Goal: Complete application form: Complete application form

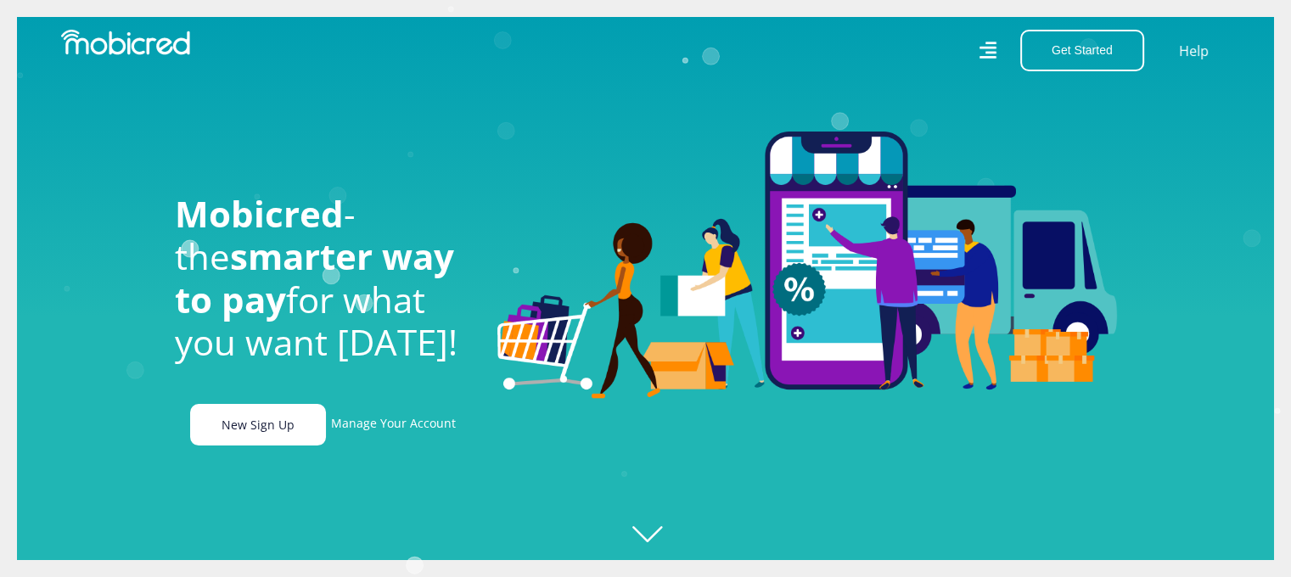
scroll to position [0, 1209]
click at [282, 429] on link "New Sign Up" at bounding box center [258, 425] width 136 height 42
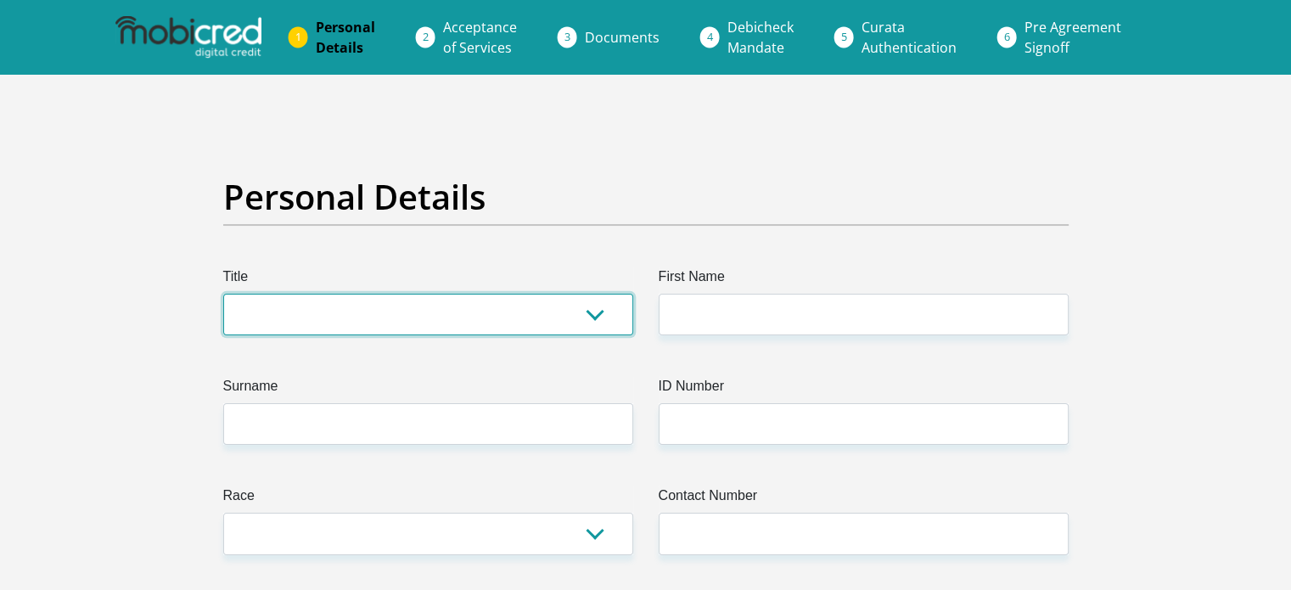
click at [323, 314] on select "Mr Ms Mrs Dr Other" at bounding box center [428, 315] width 410 height 42
select select "Mr"
click at [223, 294] on select "Mr Ms Mrs Dr Other" at bounding box center [428, 315] width 410 height 42
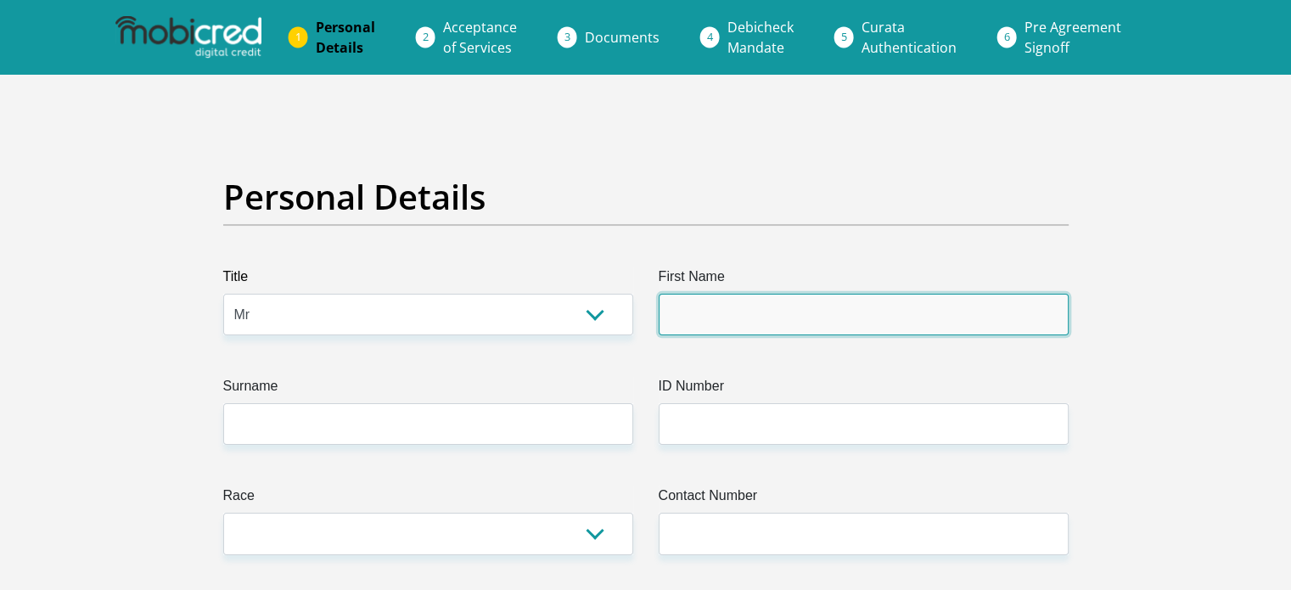
click at [806, 310] on input "First Name" at bounding box center [864, 315] width 410 height 42
type input "Adriaan"
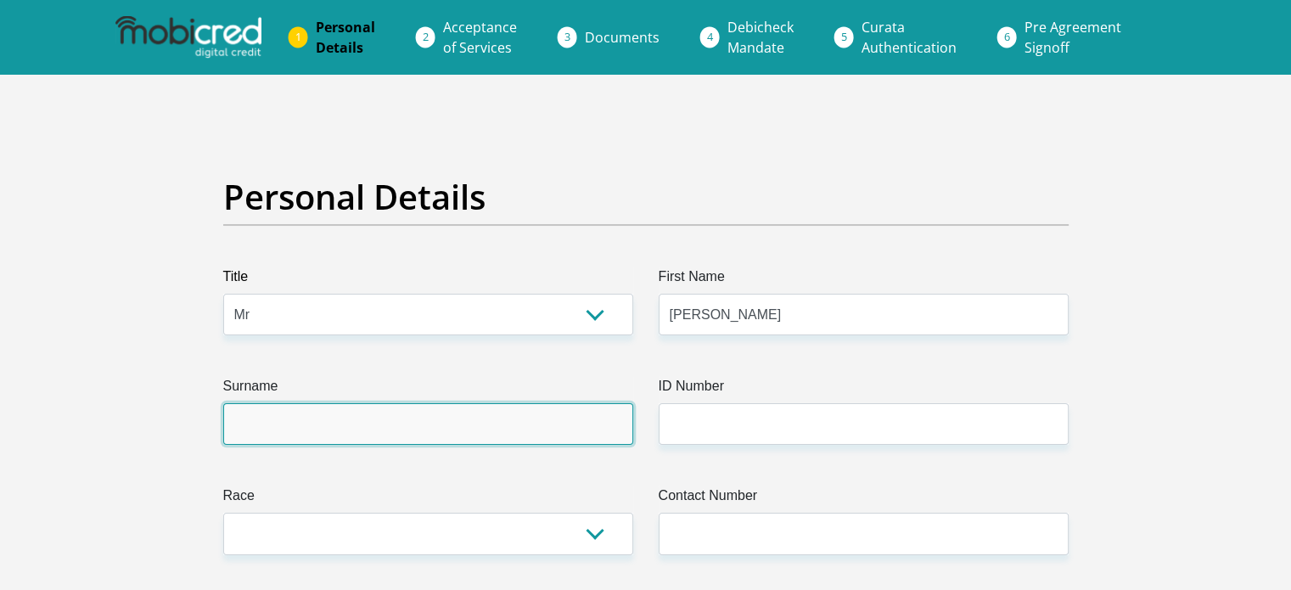
type input "Geldenhuys"
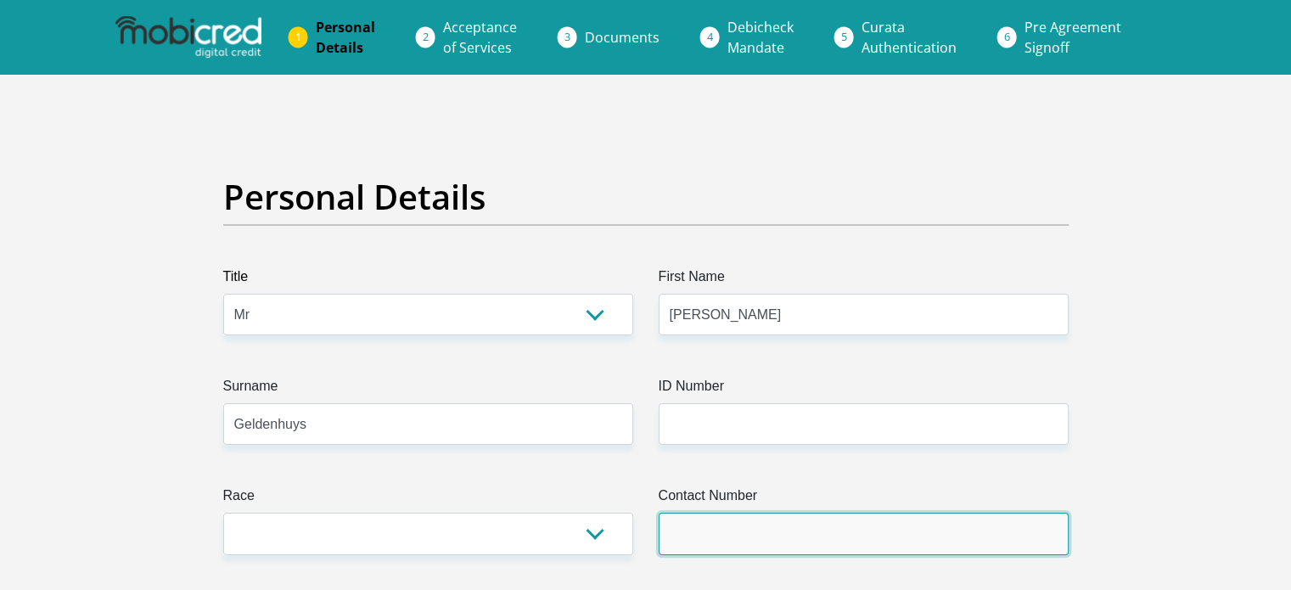
type input "0837340020"
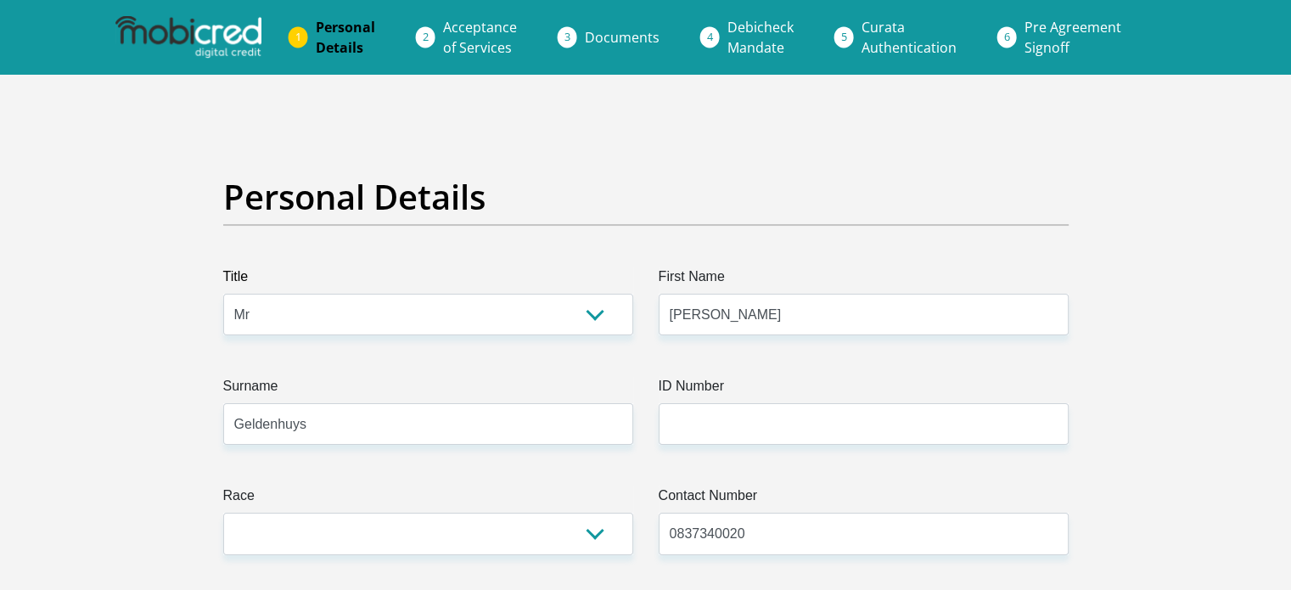
select select "ZAF"
type input "1022 Clifton Avenue"
type input "Centurion"
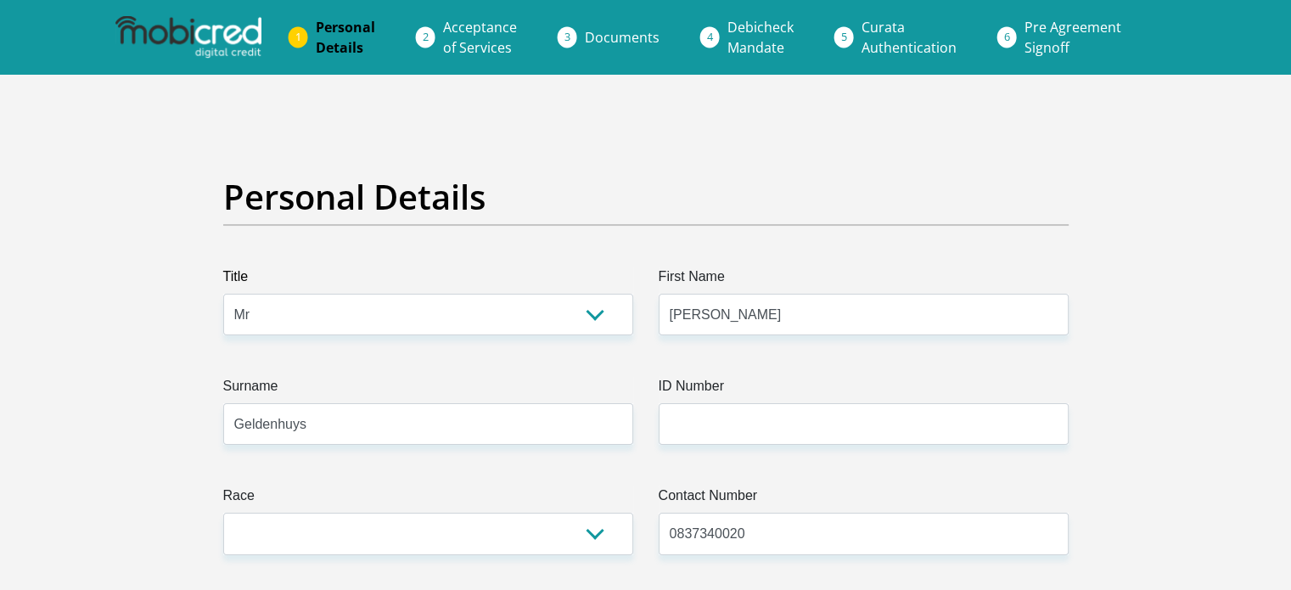
type input "0157"
select select "Gauteng"
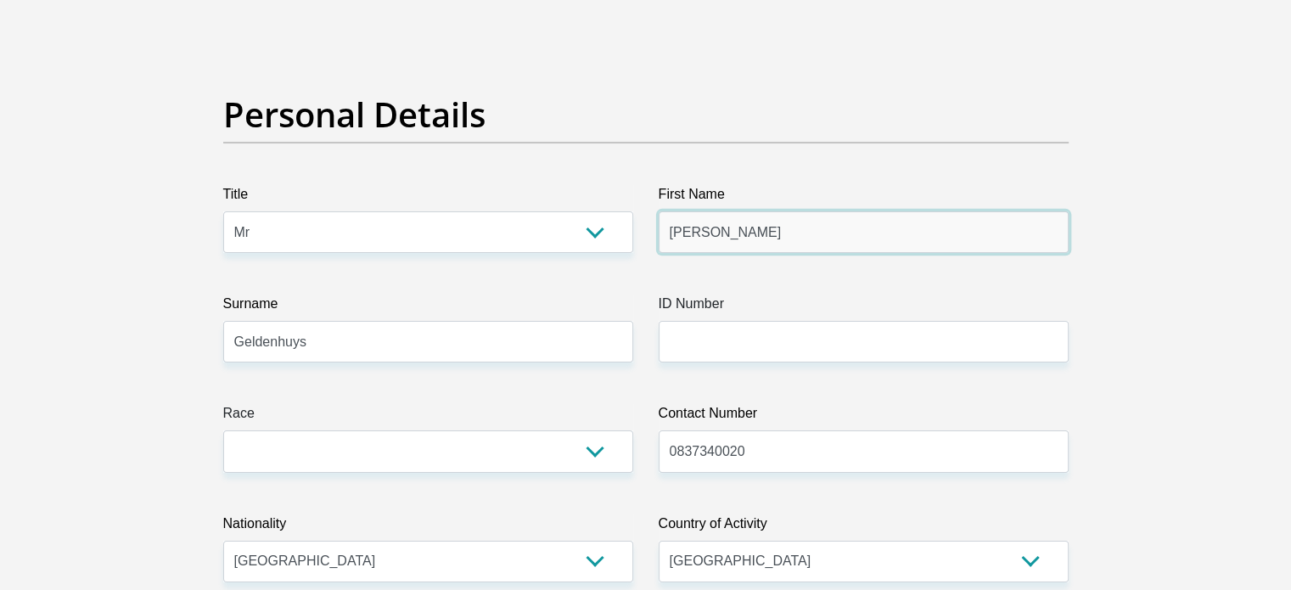
scroll to position [85, 0]
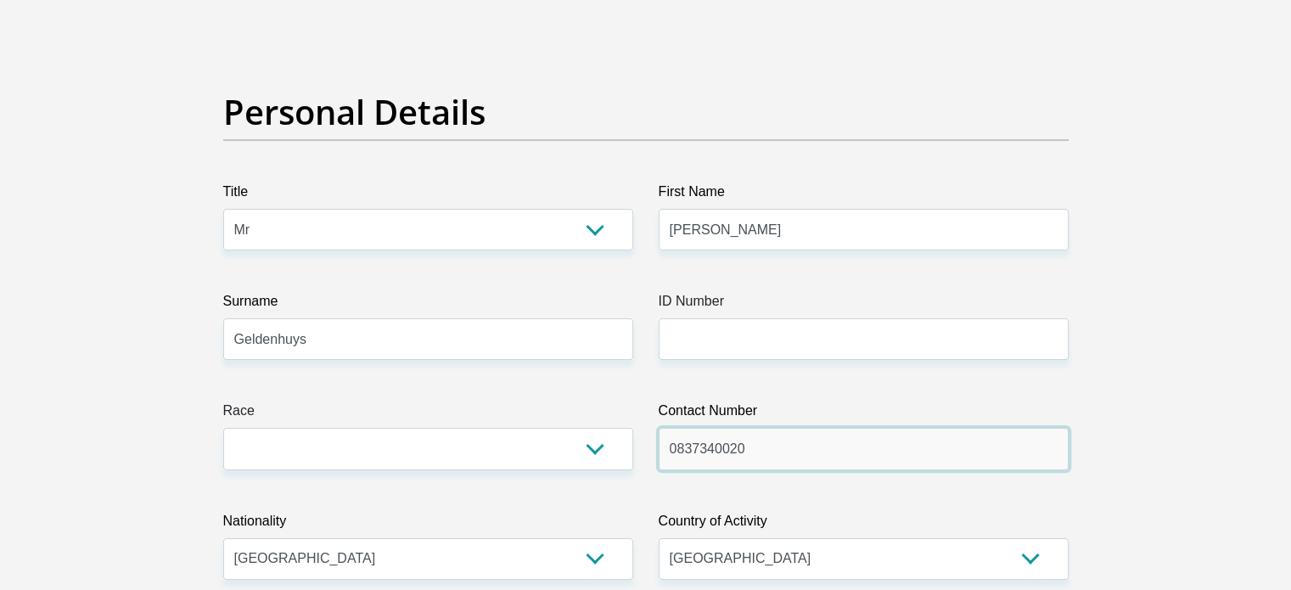
drag, startPoint x: 593, startPoint y: 449, endPoint x: 460, endPoint y: 446, distance: 133.3
type input "0635840232"
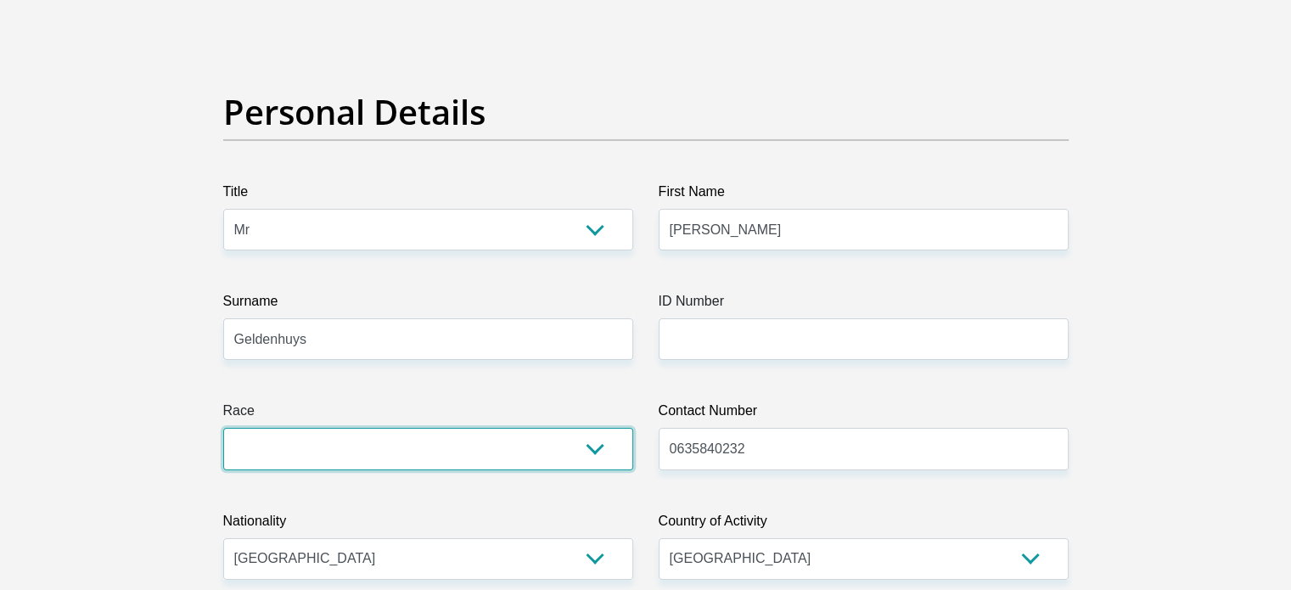
click at [530, 447] on select "Black Coloured Indian White Other" at bounding box center [428, 449] width 410 height 42
select select "4"
click at [223, 428] on select "Black Coloured Indian White Other" at bounding box center [428, 449] width 410 height 42
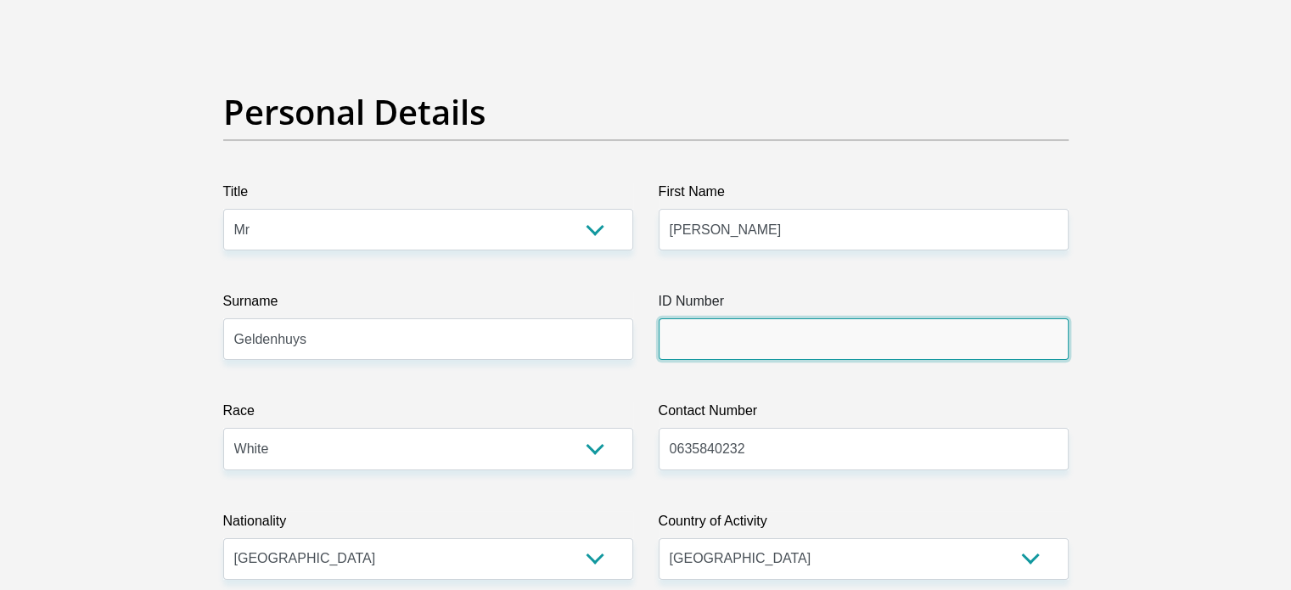
click at [710, 340] on input "ID Number" at bounding box center [864, 339] width 410 height 42
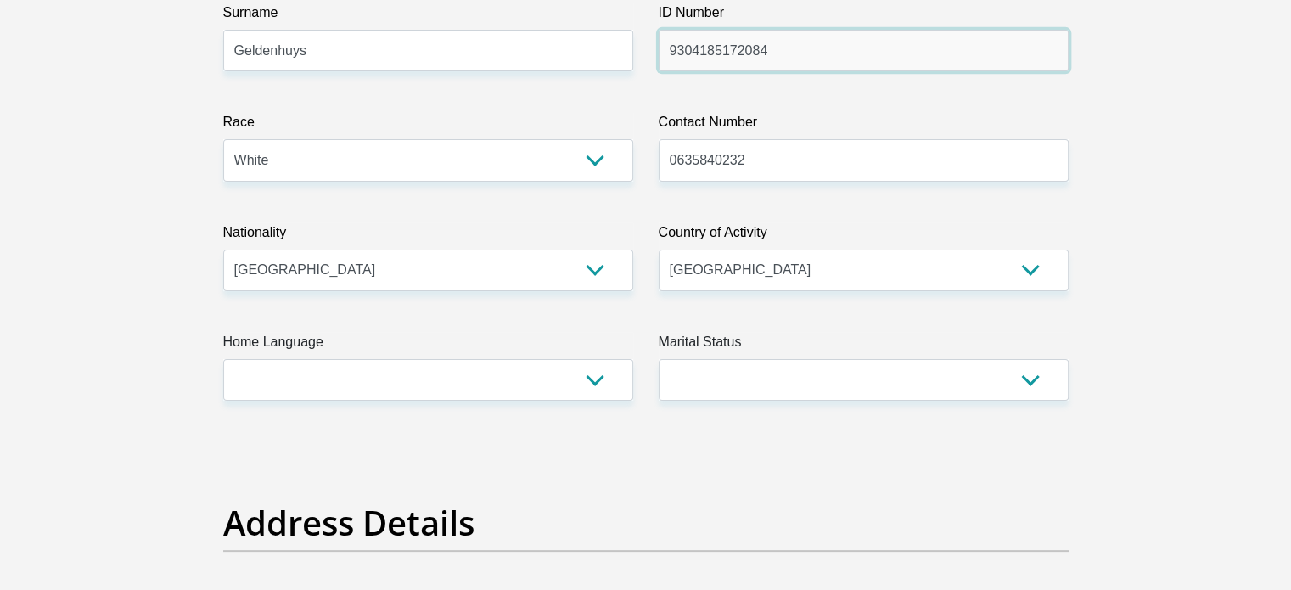
scroll to position [424, 0]
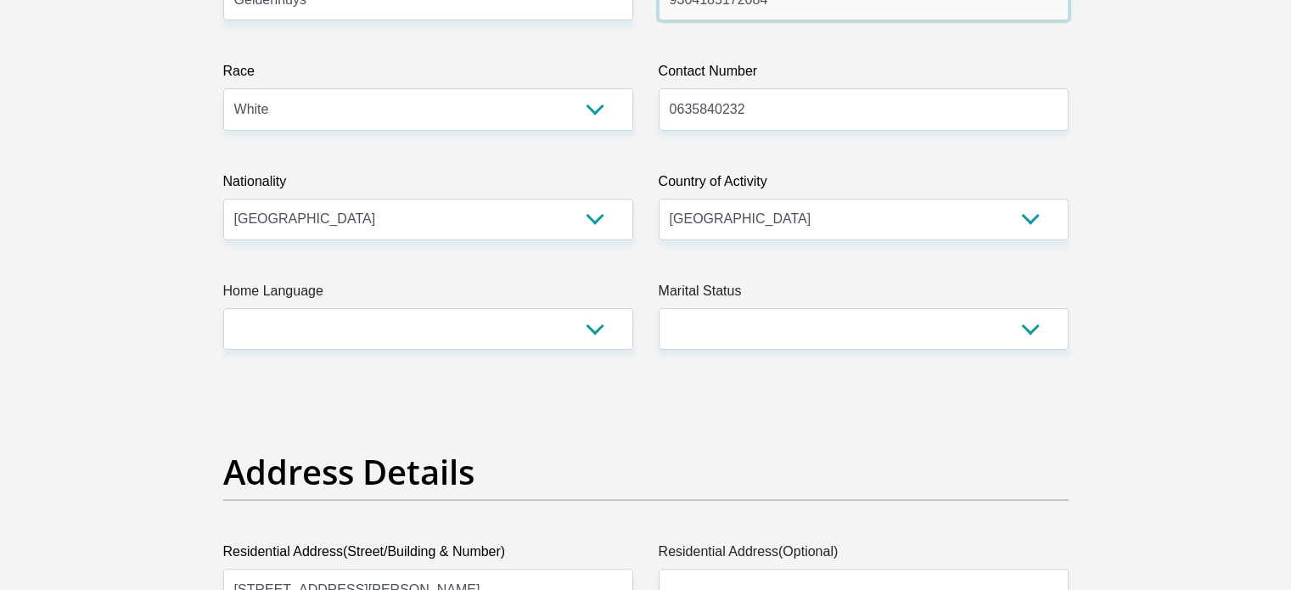
type input "9304185172084"
click at [577, 335] on select "Afrikaans English Sepedi South Ndebele Southern Sotho Swati Tsonga Tswana Venda…" at bounding box center [428, 329] width 410 height 42
select select "eng"
click at [223, 308] on select "Afrikaans English Sepedi South Ndebele Southern Sotho Swati Tsonga Tswana Venda…" at bounding box center [428, 329] width 410 height 42
click at [911, 337] on select "Married ANC Single Divorced Widowed Married COP or Customary Law" at bounding box center [864, 329] width 410 height 42
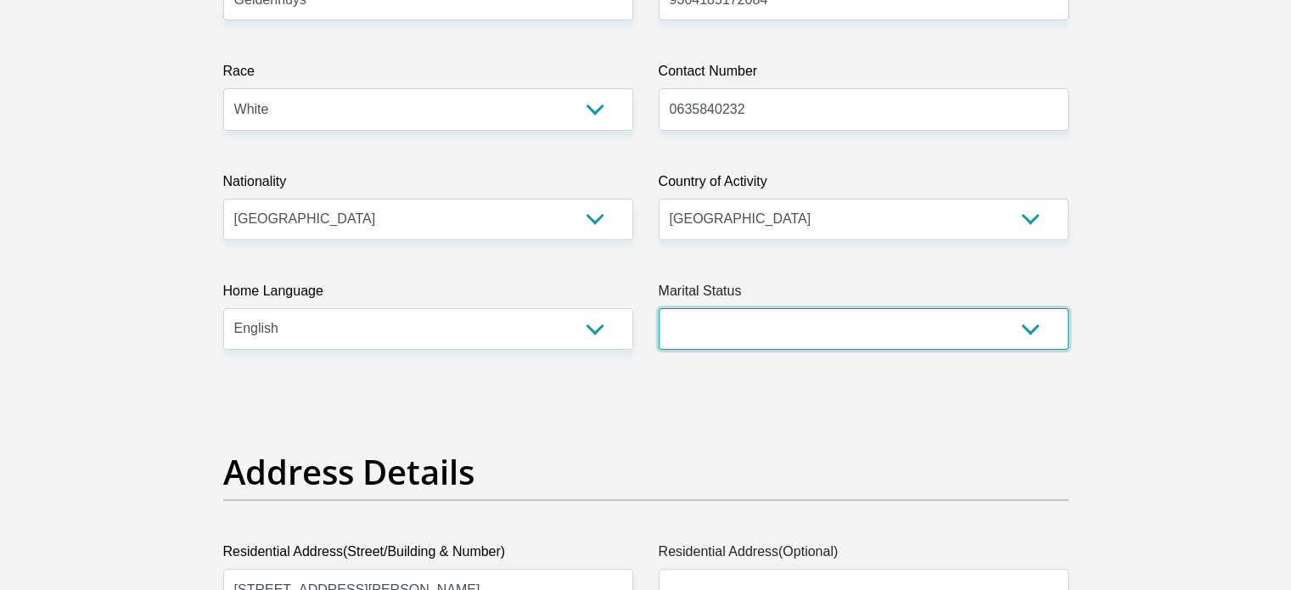
select select "2"
click at [659, 308] on select "Married ANC Single Divorced Widowed Married COP or Customary Law" at bounding box center [864, 329] width 410 height 42
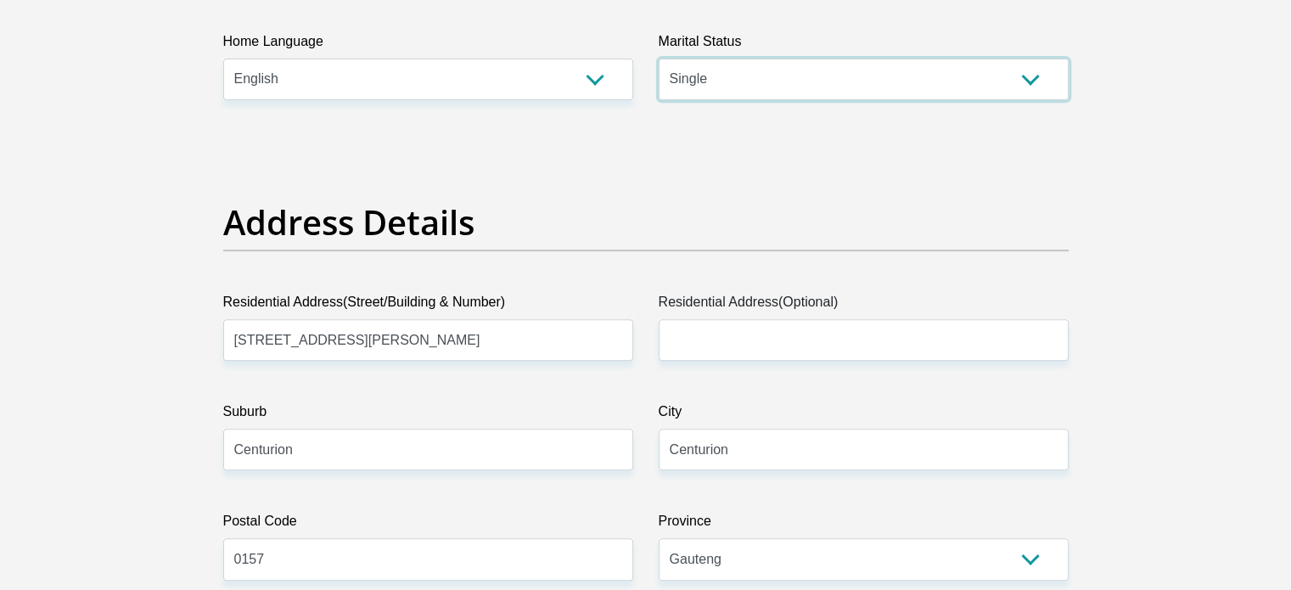
scroll to position [679, 0]
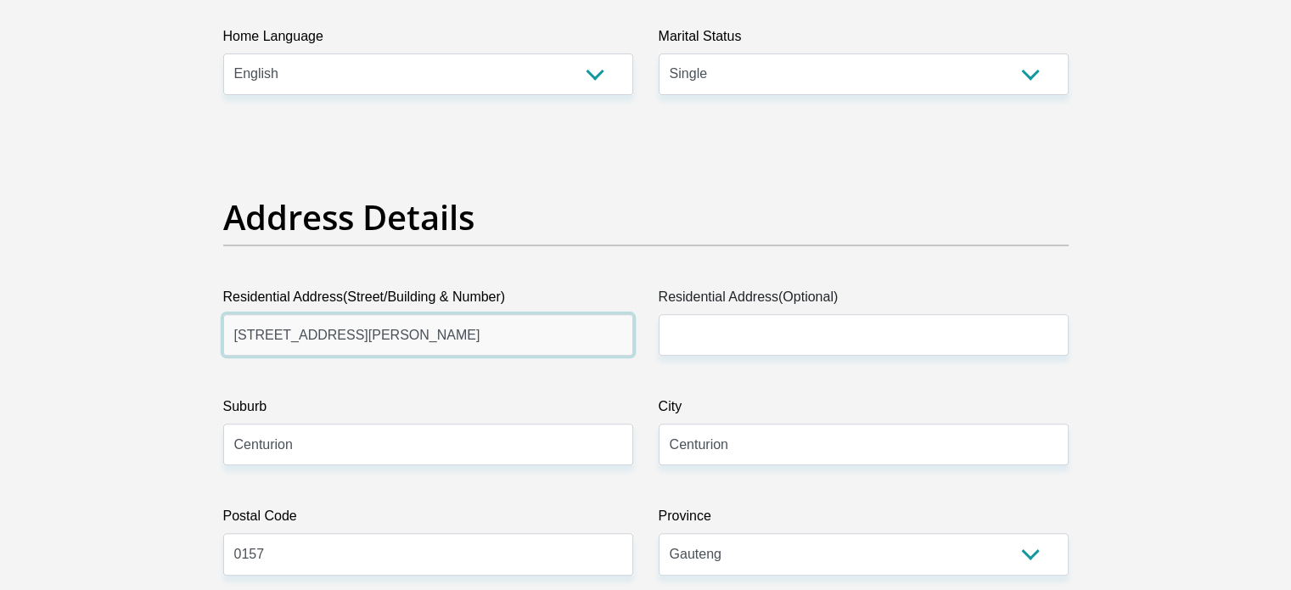
click at [389, 333] on input "1022 Clifton Avenue" at bounding box center [428, 335] width 410 height 42
click at [390, 332] on input "1022 Clifton Avenue" at bounding box center [428, 335] width 410 height 42
type input "18 Bradford street"
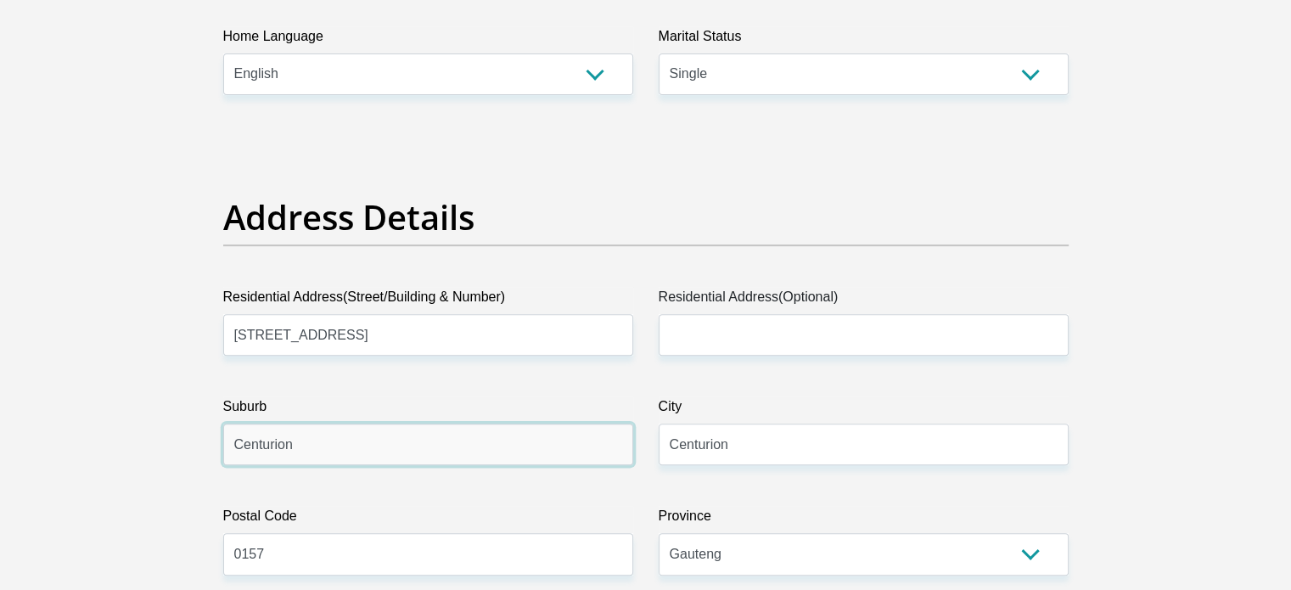
click at [319, 442] on input "Centurion" at bounding box center [428, 445] width 410 height 42
drag, startPoint x: 237, startPoint y: 444, endPoint x: 235, endPoint y: 455, distance: 11.2
click at [236, 446] on input "highveld" at bounding box center [428, 445] width 410 height 42
type input "Highveld"
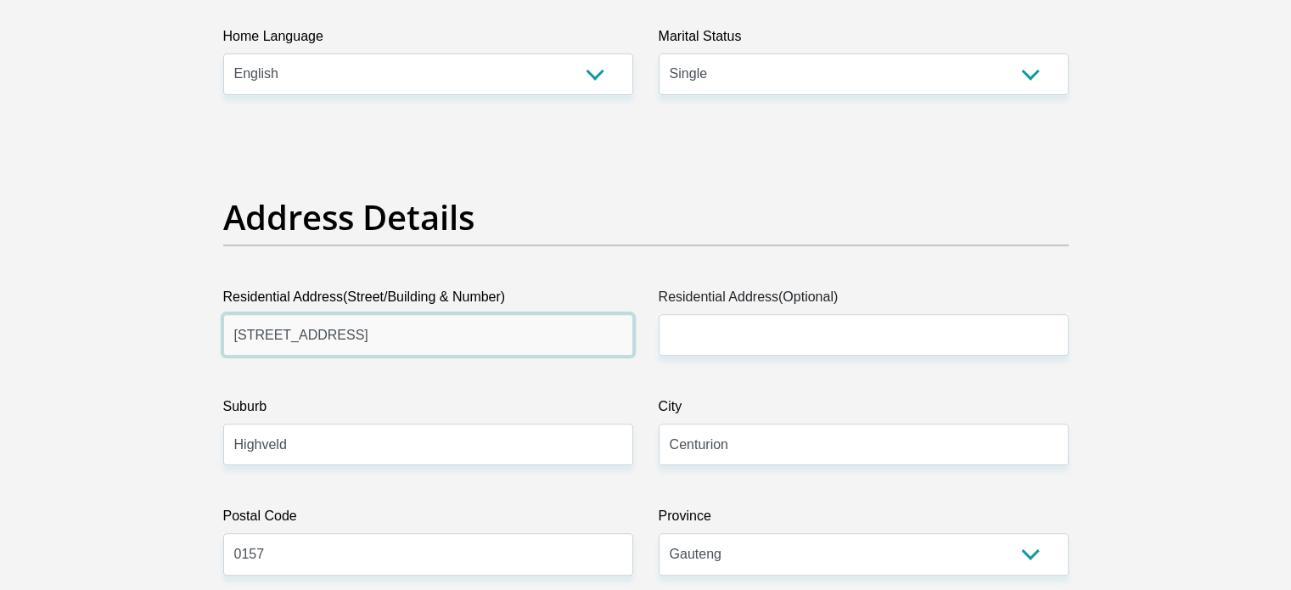
drag, startPoint x: 361, startPoint y: 329, endPoint x: 230, endPoint y: 331, distance: 130.7
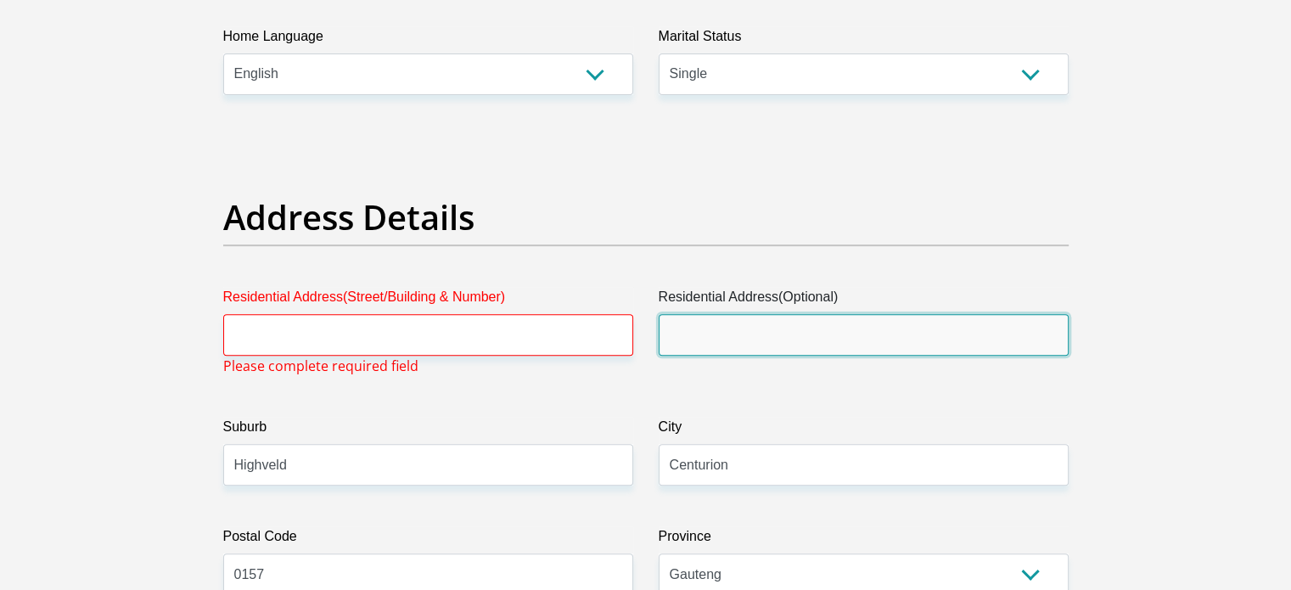
click at [744, 342] on input "Residential Address(Optional)" at bounding box center [864, 335] width 410 height 42
paste input "18 Bradford street"
type input "18 Bradford street"
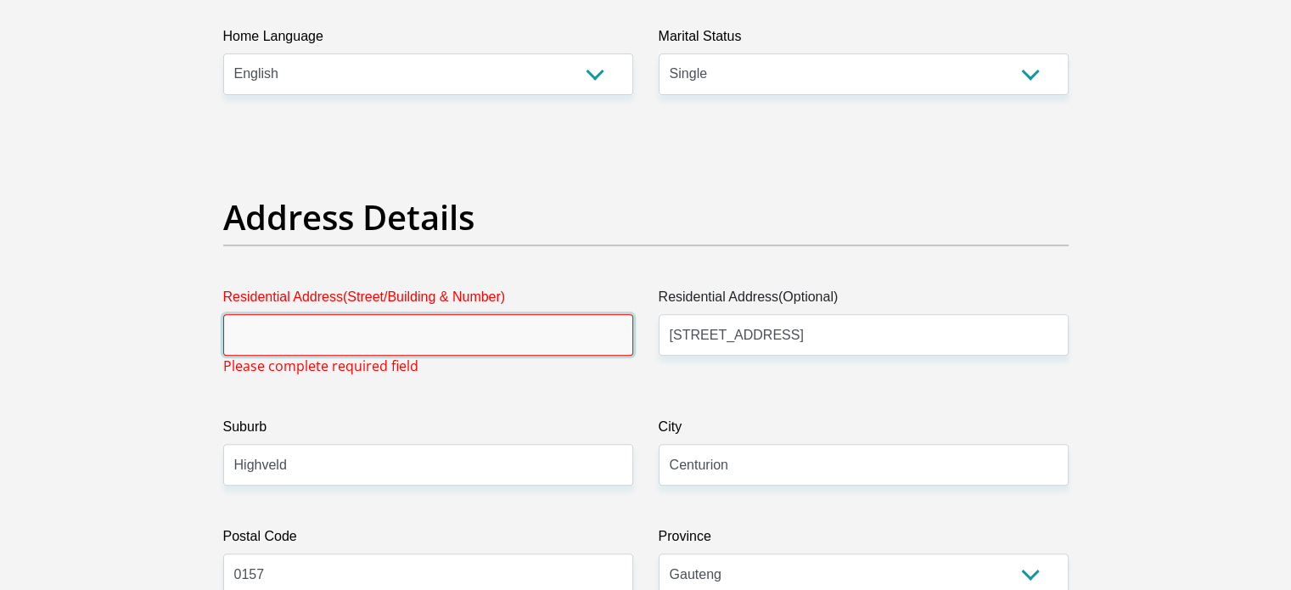
click at [390, 325] on input "Residential Address(Street/Building & Number)" at bounding box center [428, 335] width 410 height 42
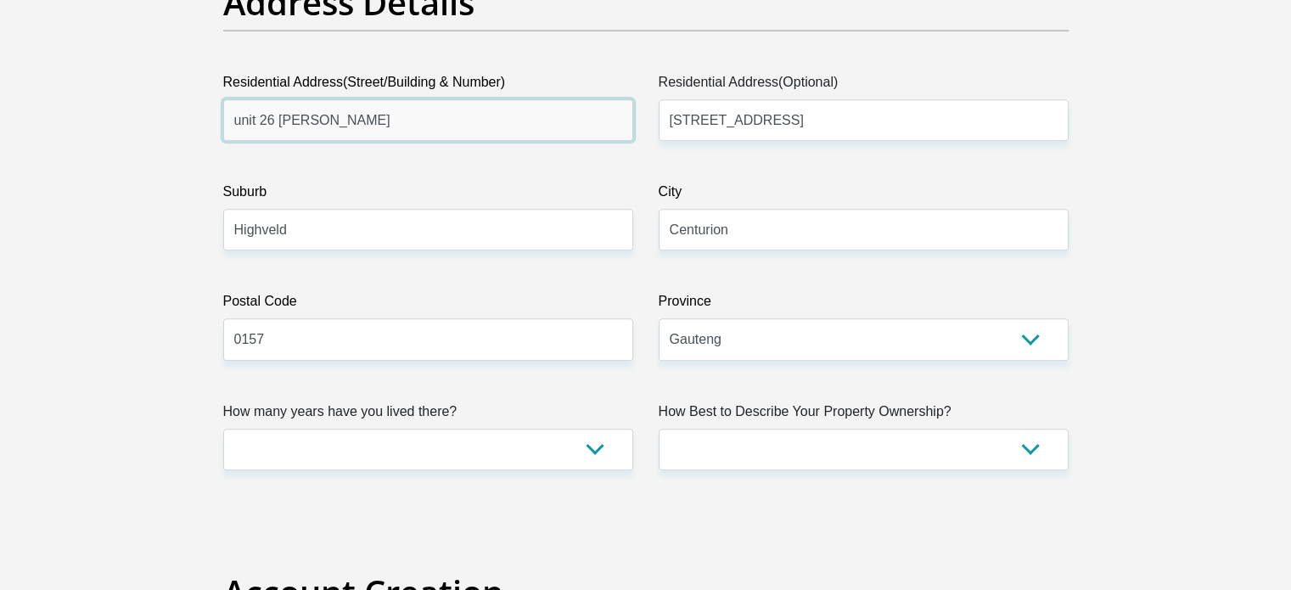
scroll to position [1019, 0]
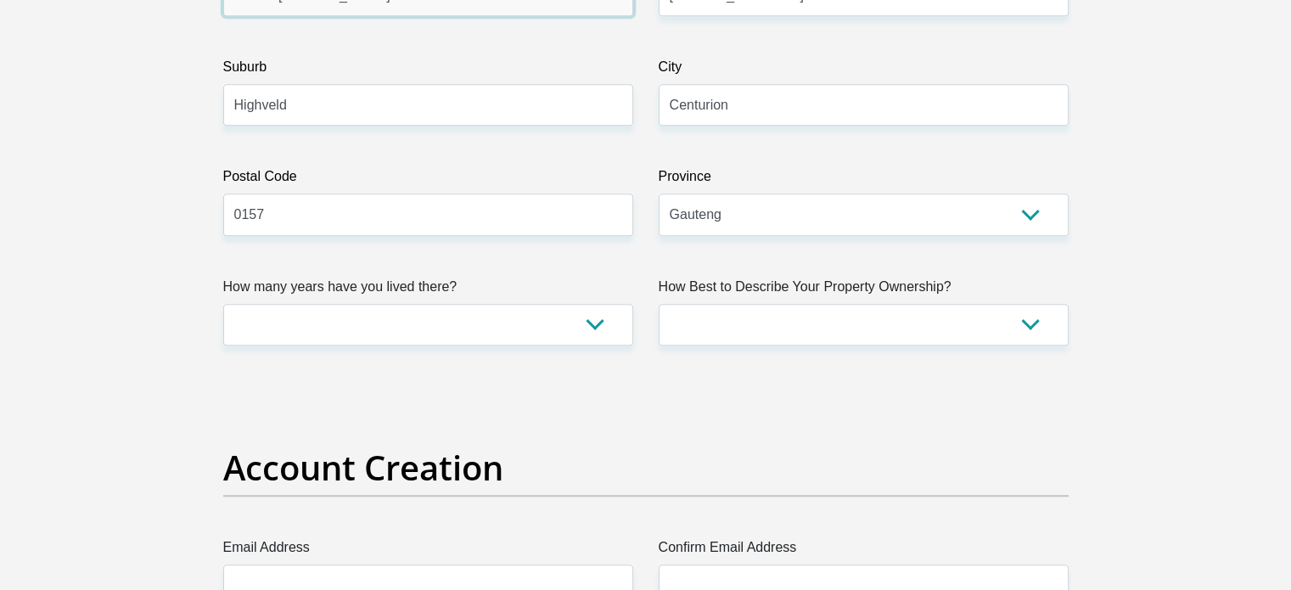
type input "unit 26 Glenn Carlou"
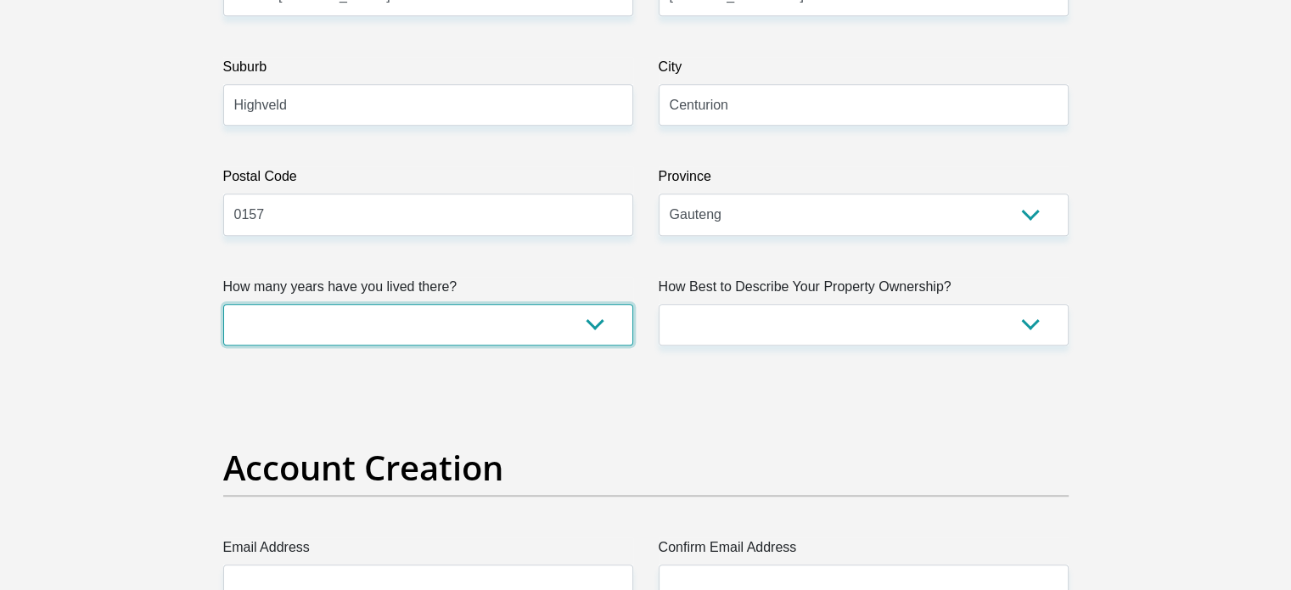
click at [592, 329] on select "less than 1 year 1-3 years 3-5 years 5+ years" at bounding box center [428, 325] width 410 height 42
select select "2"
click at [223, 304] on select "less than 1 year 1-3 years 3-5 years 5+ years" at bounding box center [428, 325] width 410 height 42
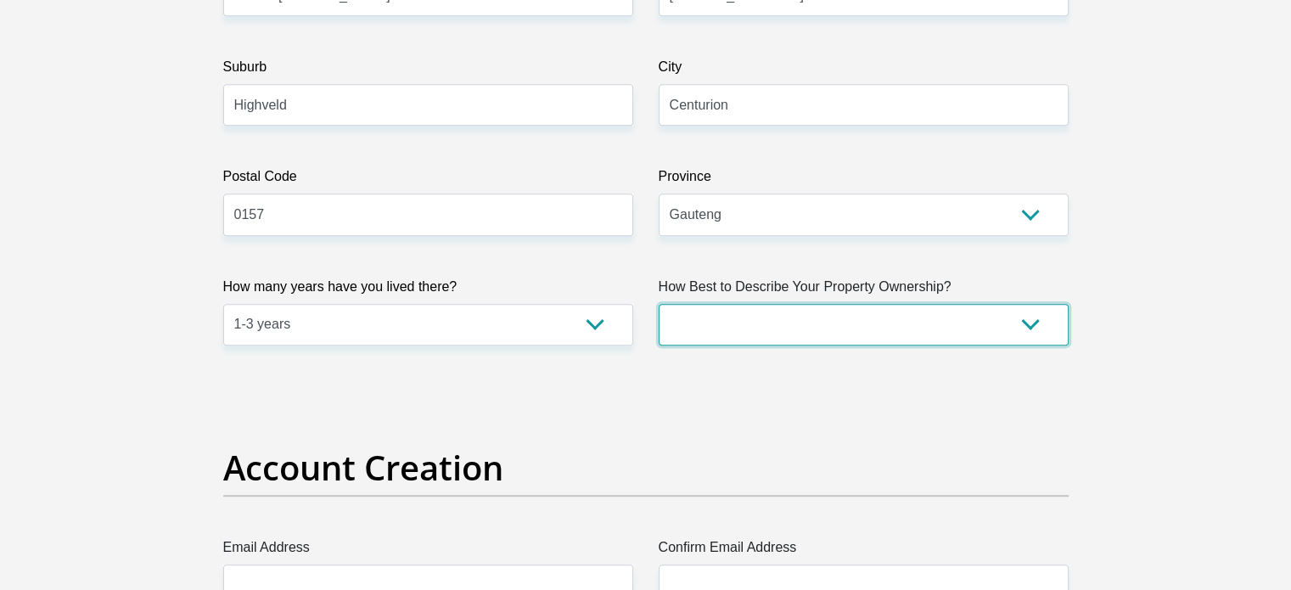
click at [965, 327] on select "Owned Rented Family Owned Company Dwelling" at bounding box center [864, 325] width 410 height 42
select select "Rented"
click at [659, 304] on select "Owned Rented Family Owned Company Dwelling" at bounding box center [864, 325] width 410 height 42
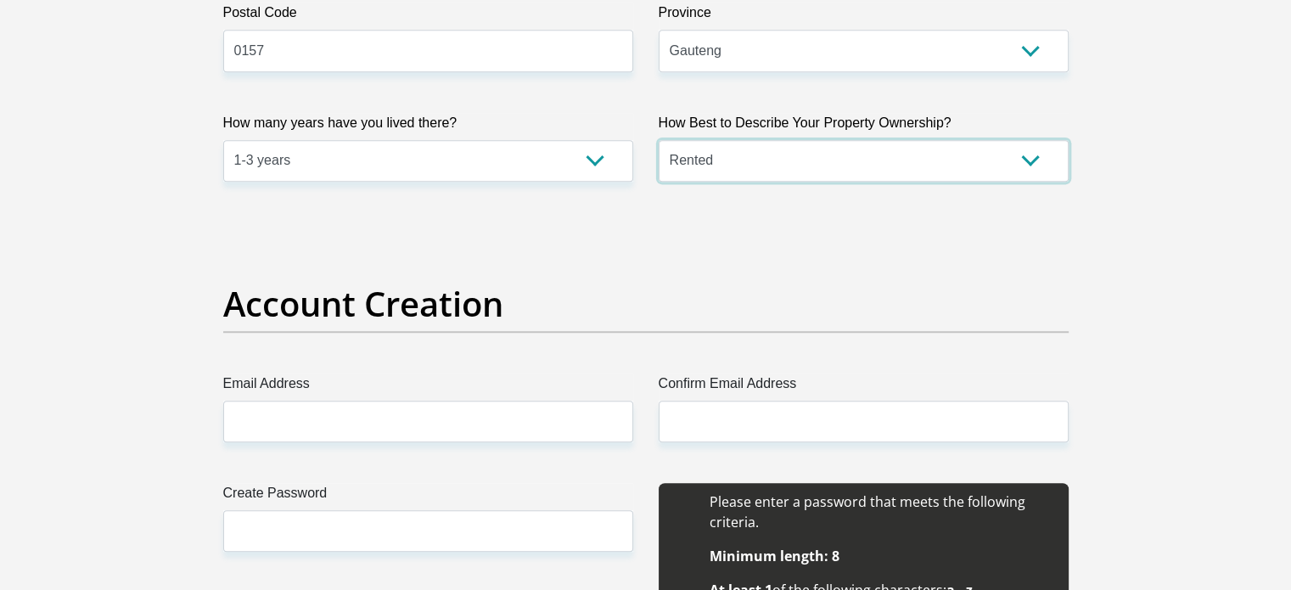
scroll to position [1188, 0]
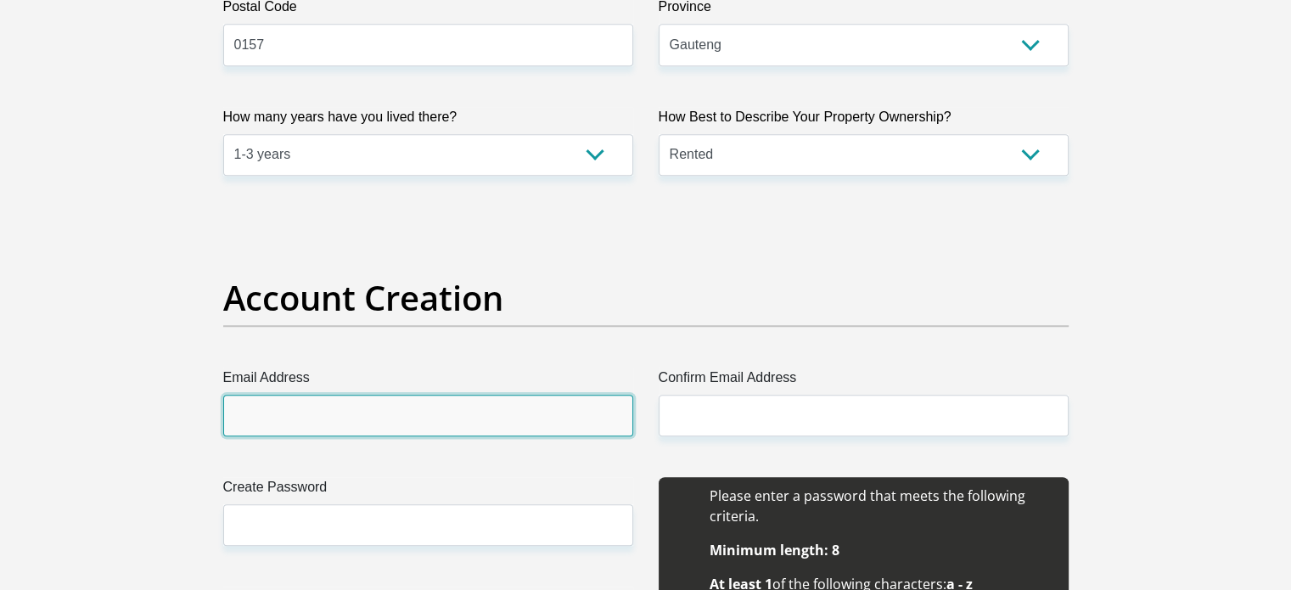
click at [277, 410] on input "Email Address" at bounding box center [428, 416] width 410 height 42
type input "adriaangeld@gmail.com"
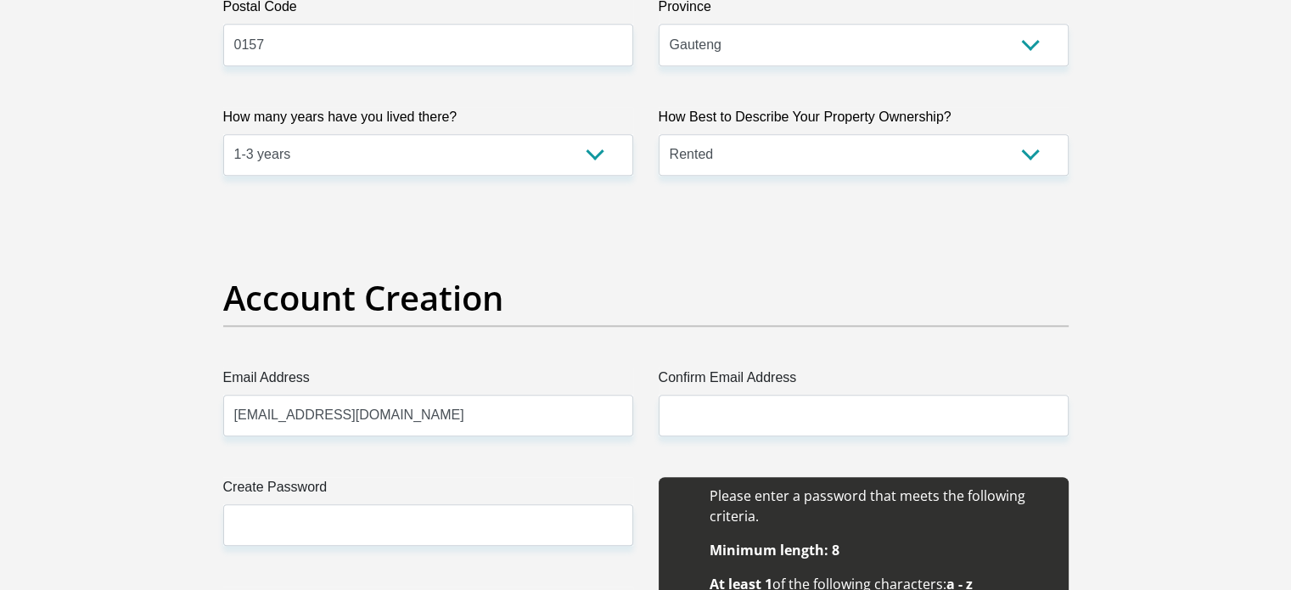
type input "adriaangeld@gmail.com"
type input "Adriaan"
type input "Geldenhuys"
type input "0837340020"
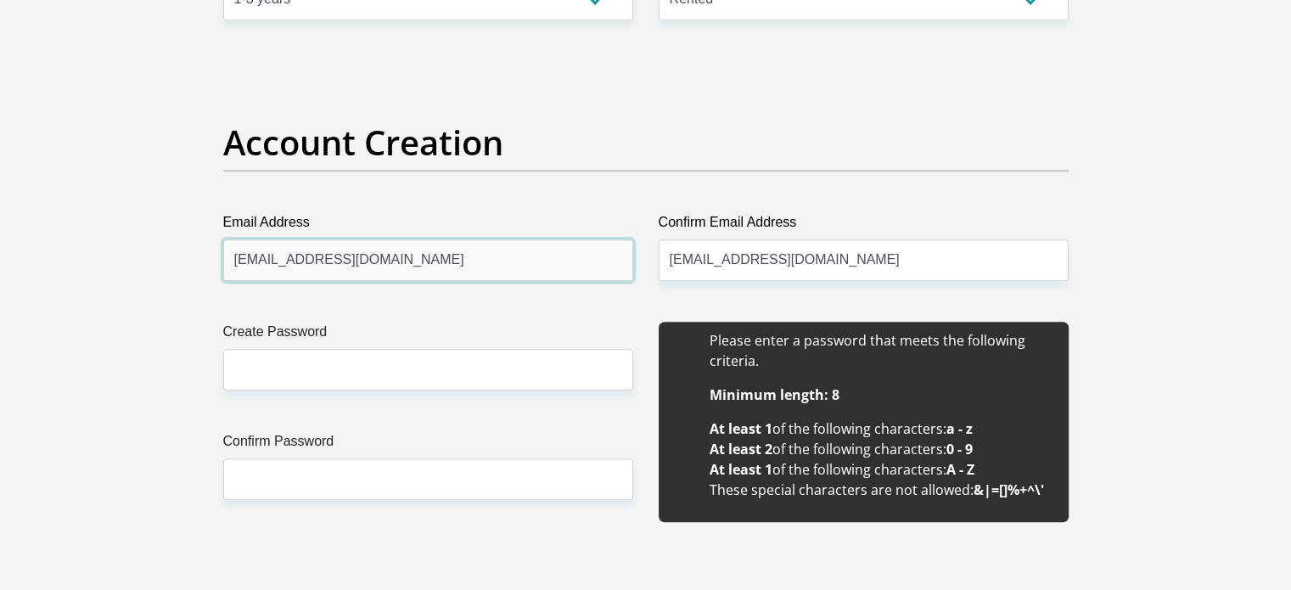
scroll to position [1358, 0]
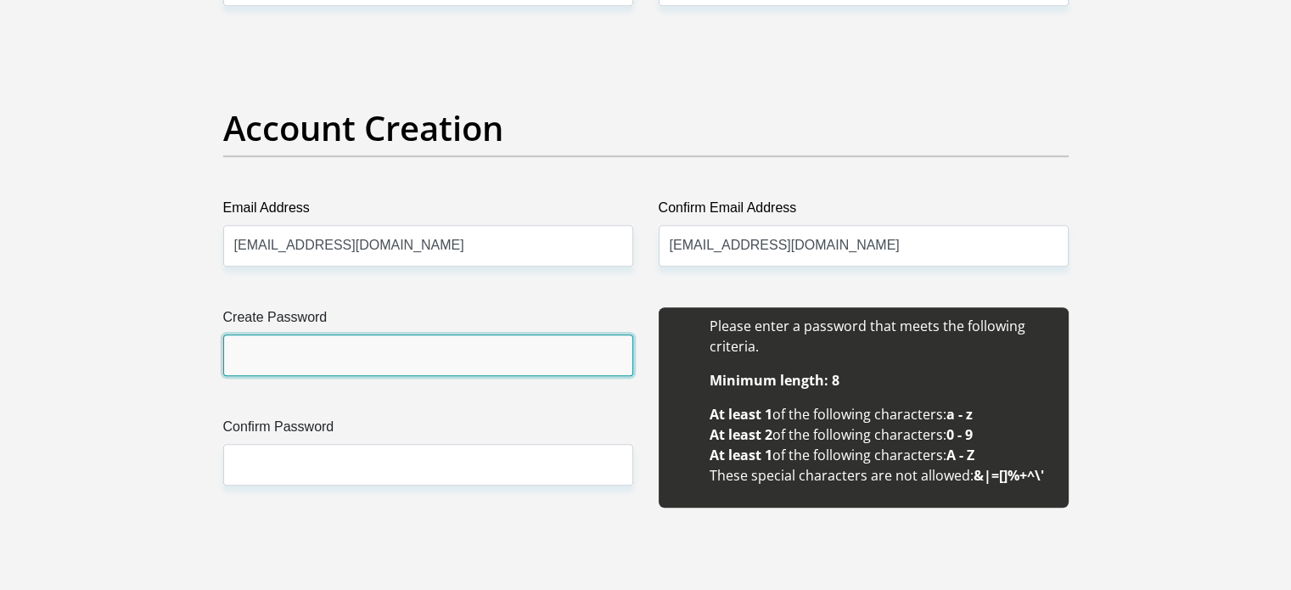
click at [259, 349] on input "Create Password" at bounding box center [428, 355] width 410 height 42
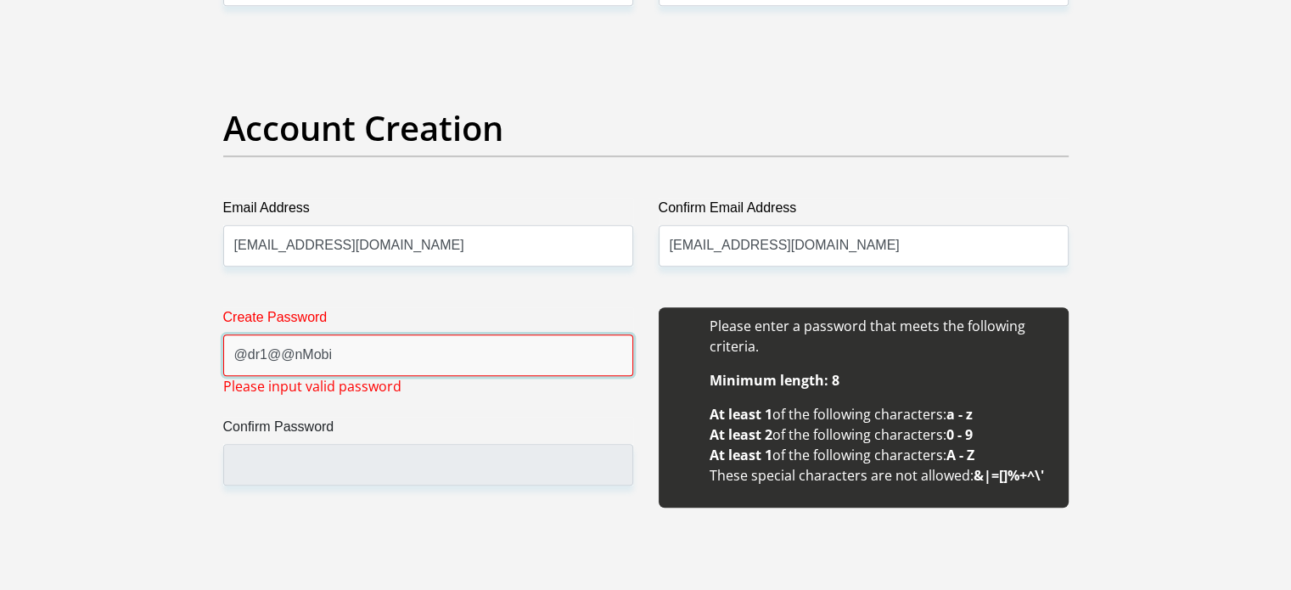
drag, startPoint x: 326, startPoint y: 349, endPoint x: 166, endPoint y: 348, distance: 159.6
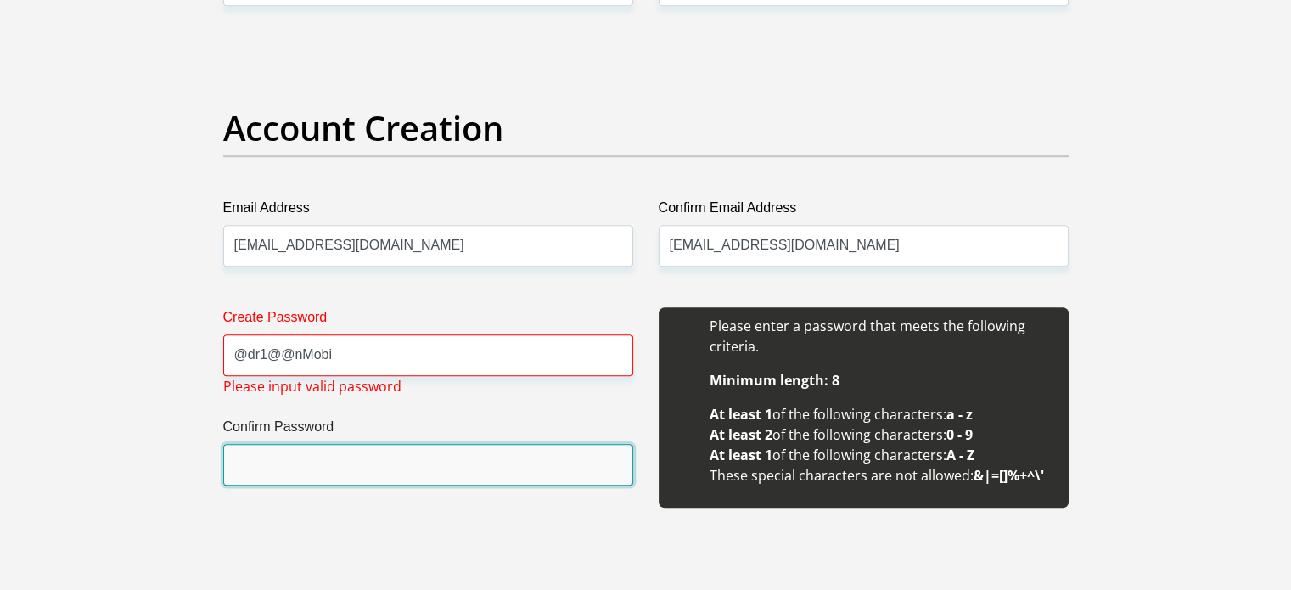
click at [284, 450] on input "Confirm Password" at bounding box center [428, 465] width 410 height 42
click at [340, 447] on input "Confirm Password" at bounding box center [428, 465] width 410 height 42
click at [361, 462] on input "Confirm Password" at bounding box center [428, 465] width 410 height 42
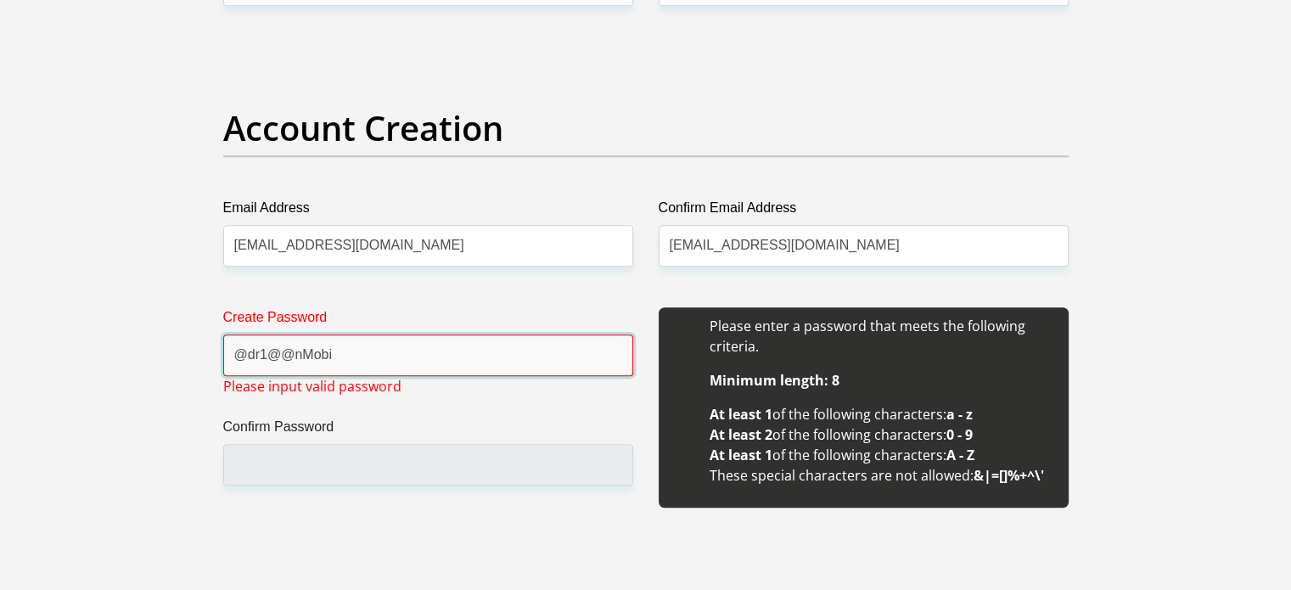
click at [431, 338] on input "@dr1@@nMobi" at bounding box center [428, 355] width 410 height 42
drag, startPoint x: 340, startPoint y: 355, endPoint x: 199, endPoint y: 346, distance: 140.3
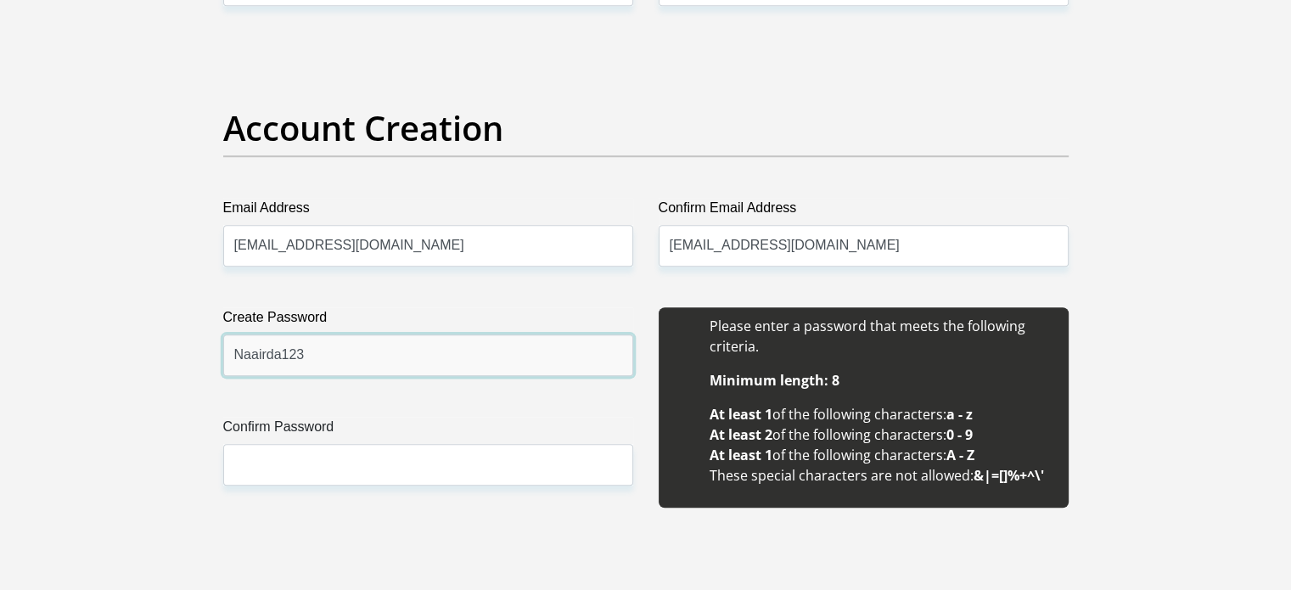
type input "Naairda123"
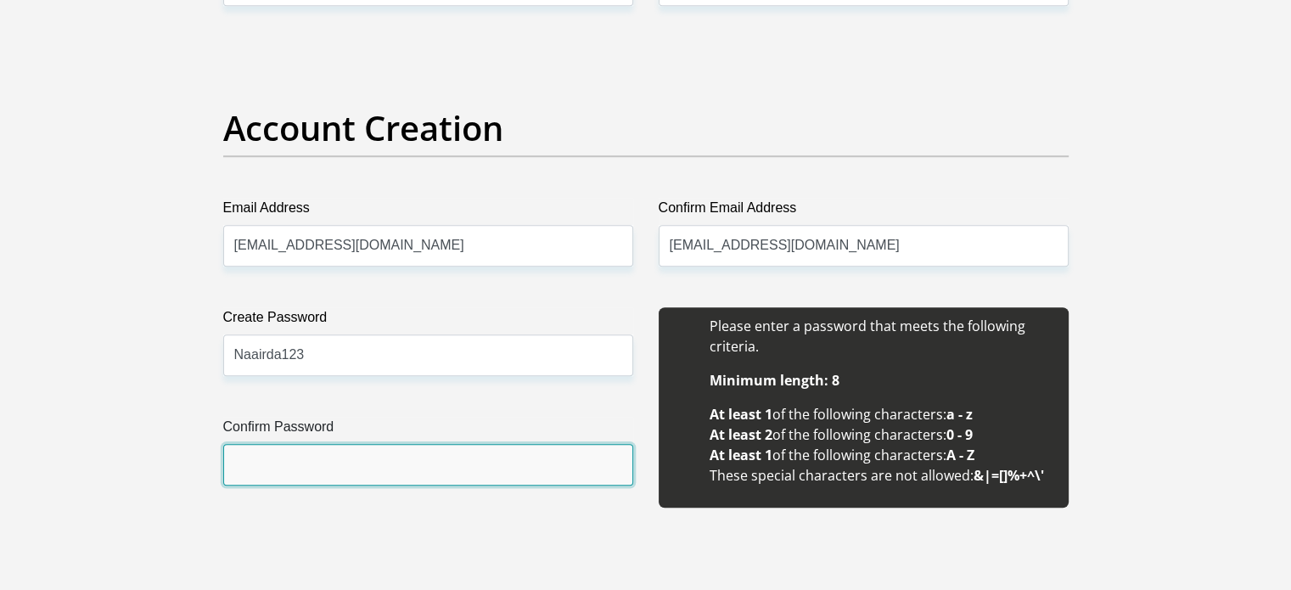
click at [275, 461] on input "Confirm Password" at bounding box center [428, 465] width 410 height 42
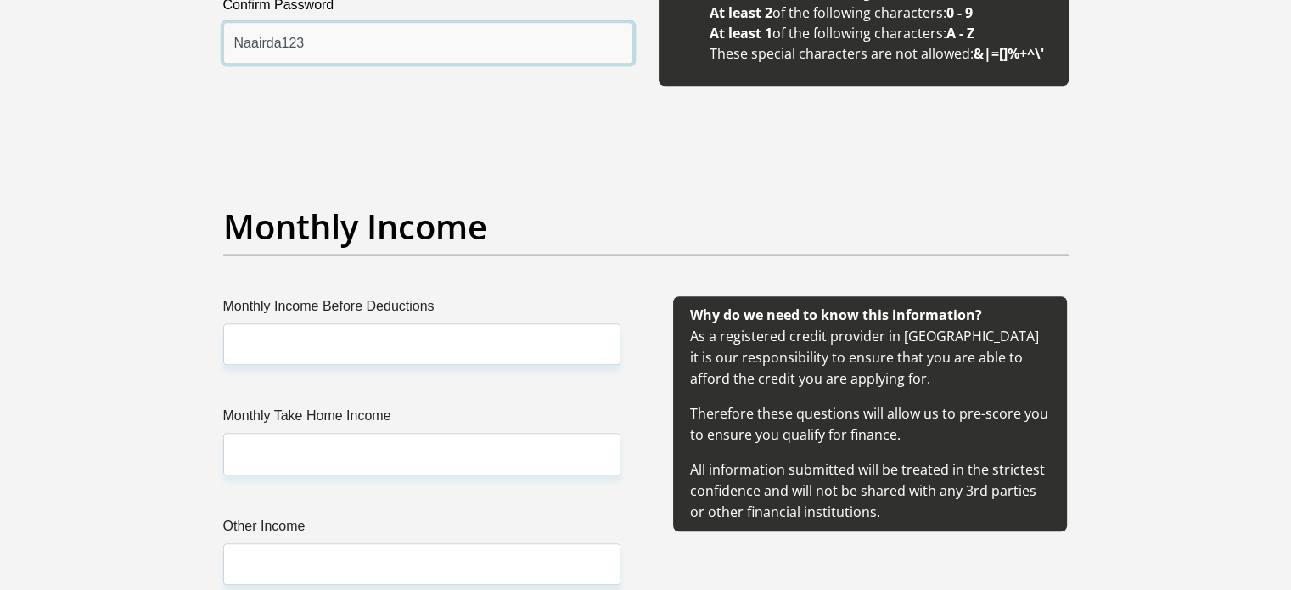
scroll to position [1783, 0]
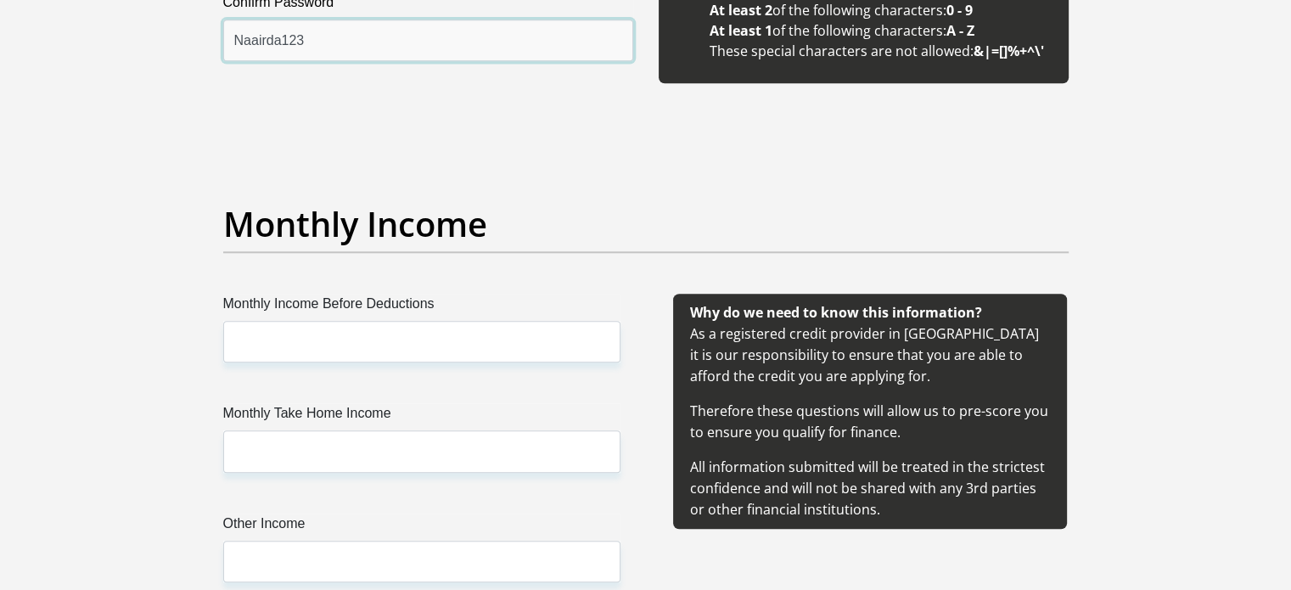
type input "Naairda123"
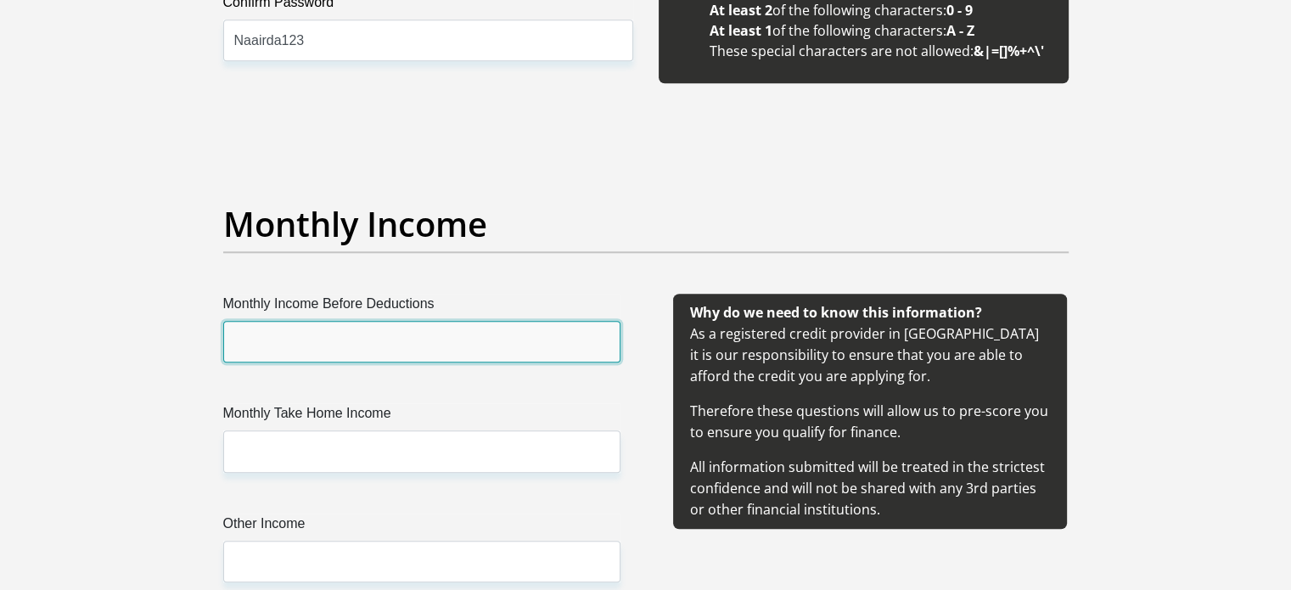
click at [306, 335] on input "Monthly Income Before Deductions" at bounding box center [421, 342] width 397 height 42
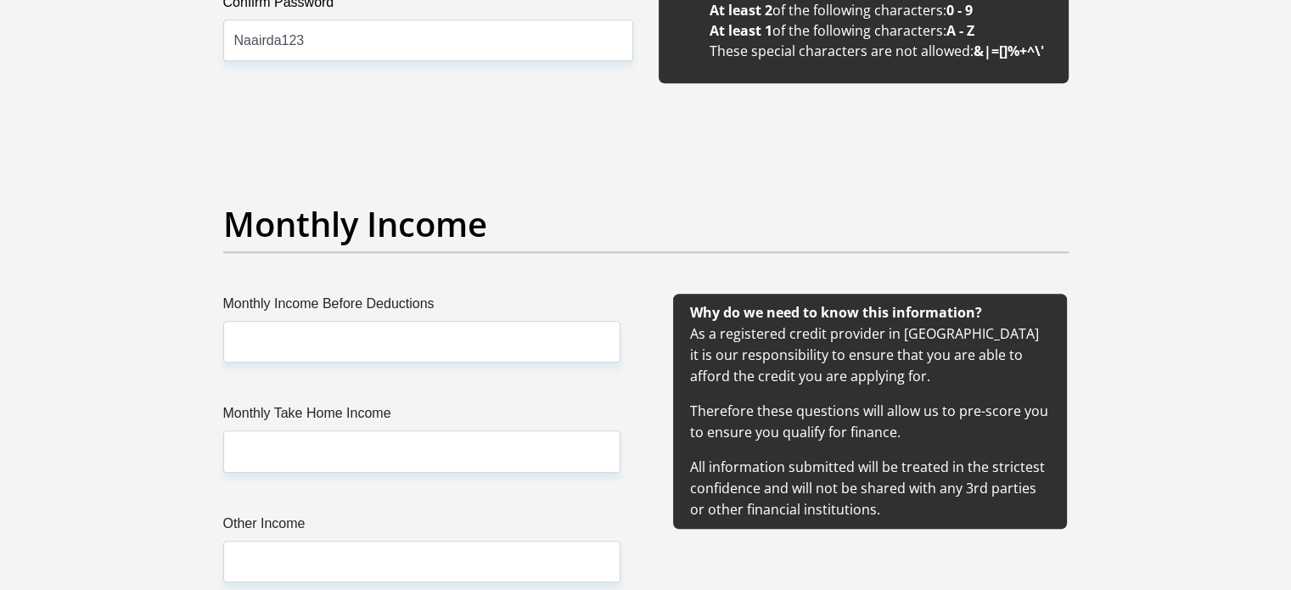
drag, startPoint x: 59, startPoint y: 213, endPoint x: 119, endPoint y: 230, distance: 61.8
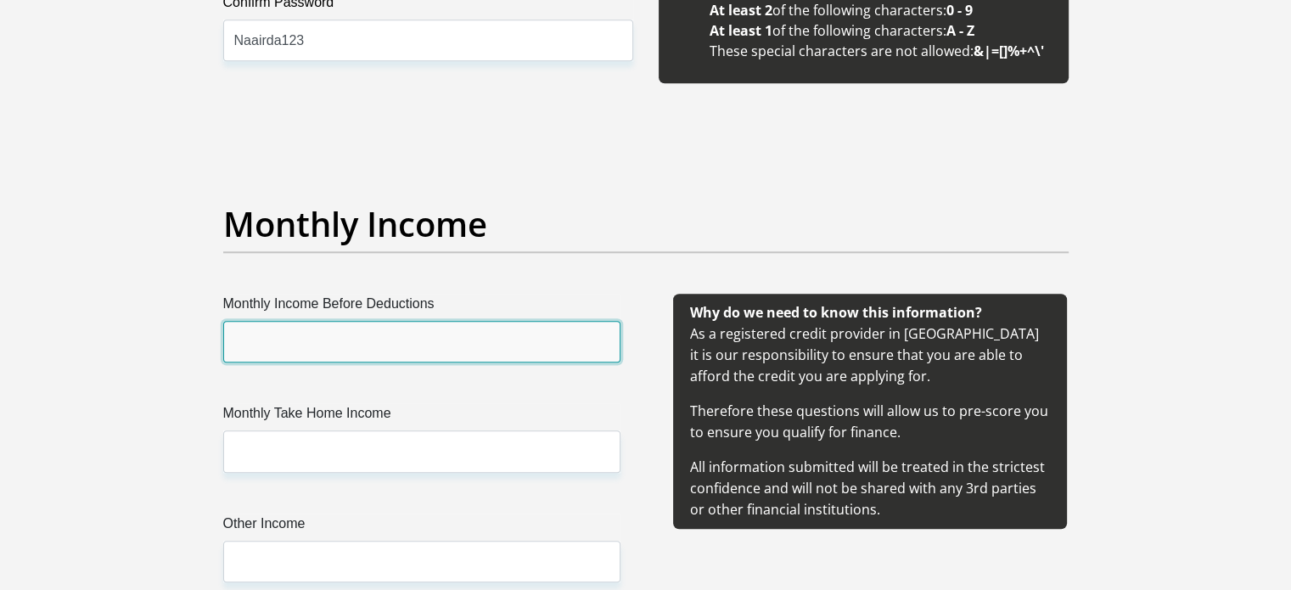
click at [285, 330] on input "Monthly Income Before Deductions" at bounding box center [421, 342] width 397 height 42
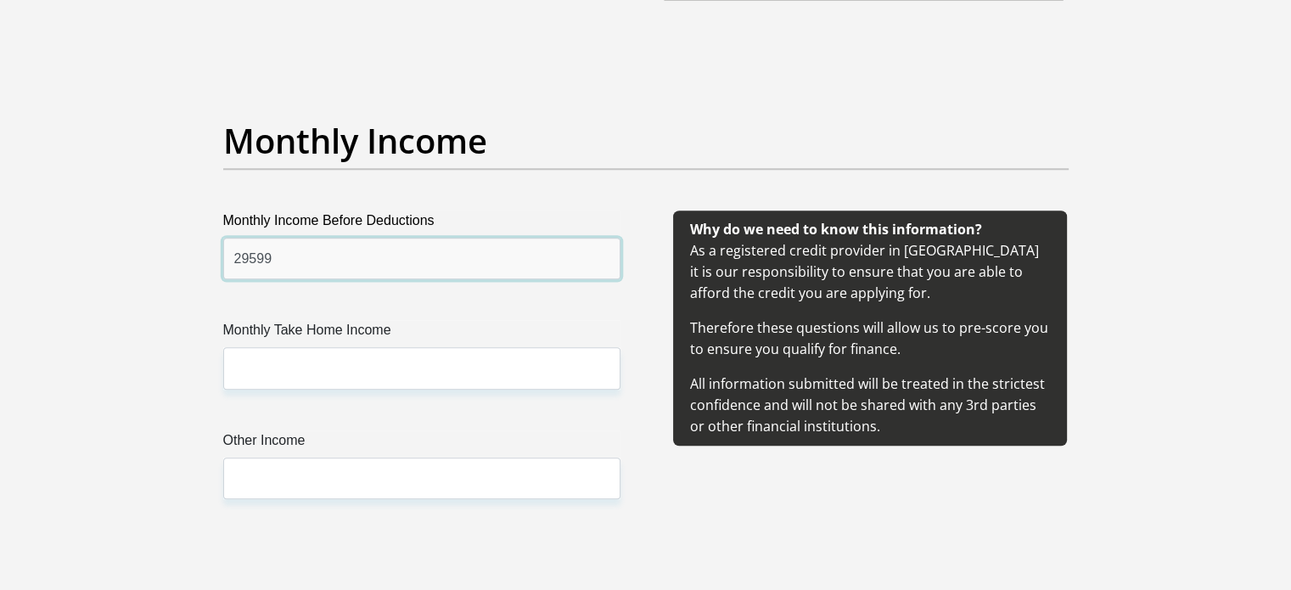
scroll to position [1867, 0]
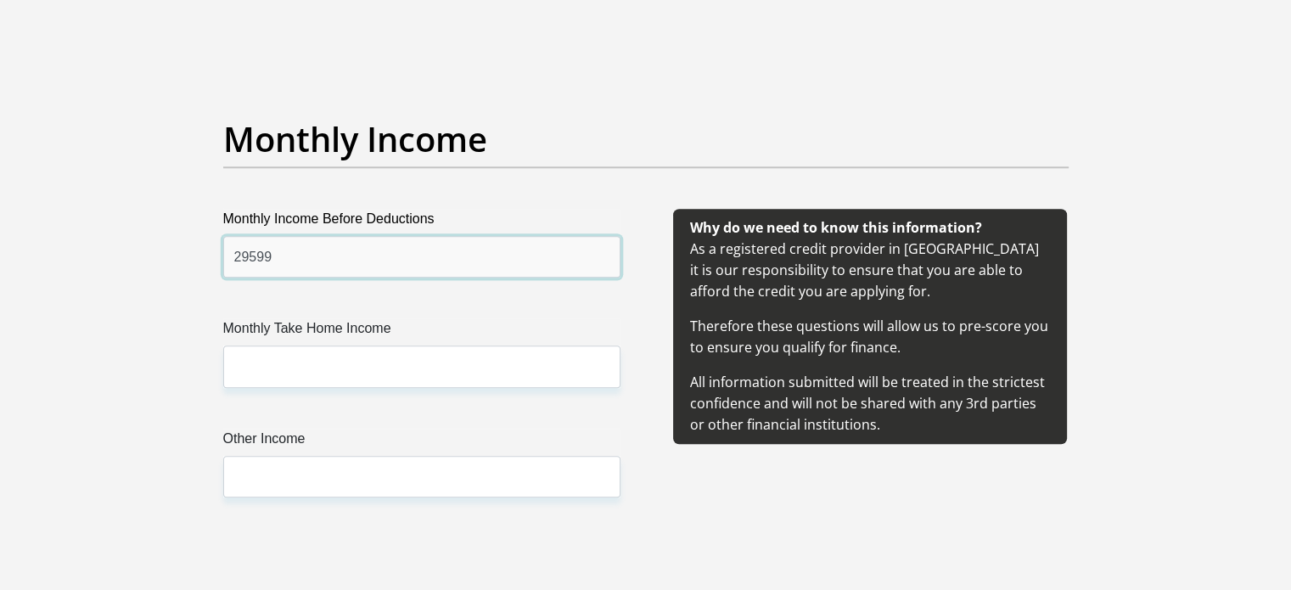
type input "29599"
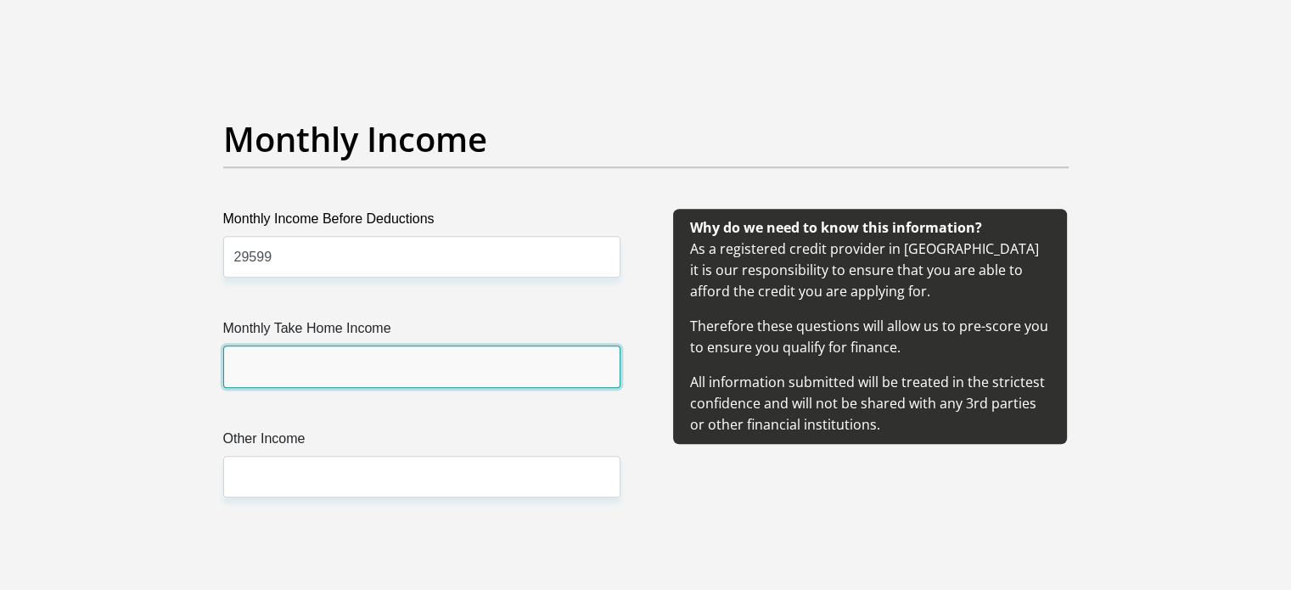
click at [316, 359] on input "Monthly Take Home Income" at bounding box center [421, 366] width 397 height 42
type input "25003.05"
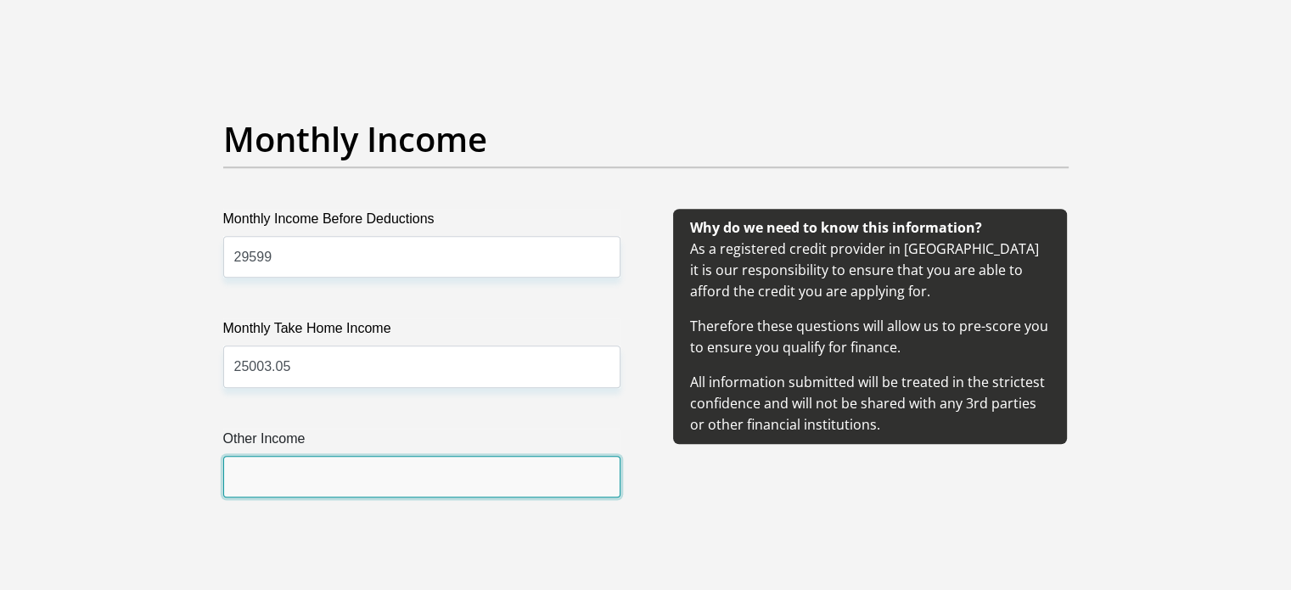
drag, startPoint x: 296, startPoint y: 458, endPoint x: 152, endPoint y: 418, distance: 149.7
click at [295, 459] on input "Other Income" at bounding box center [421, 477] width 397 height 42
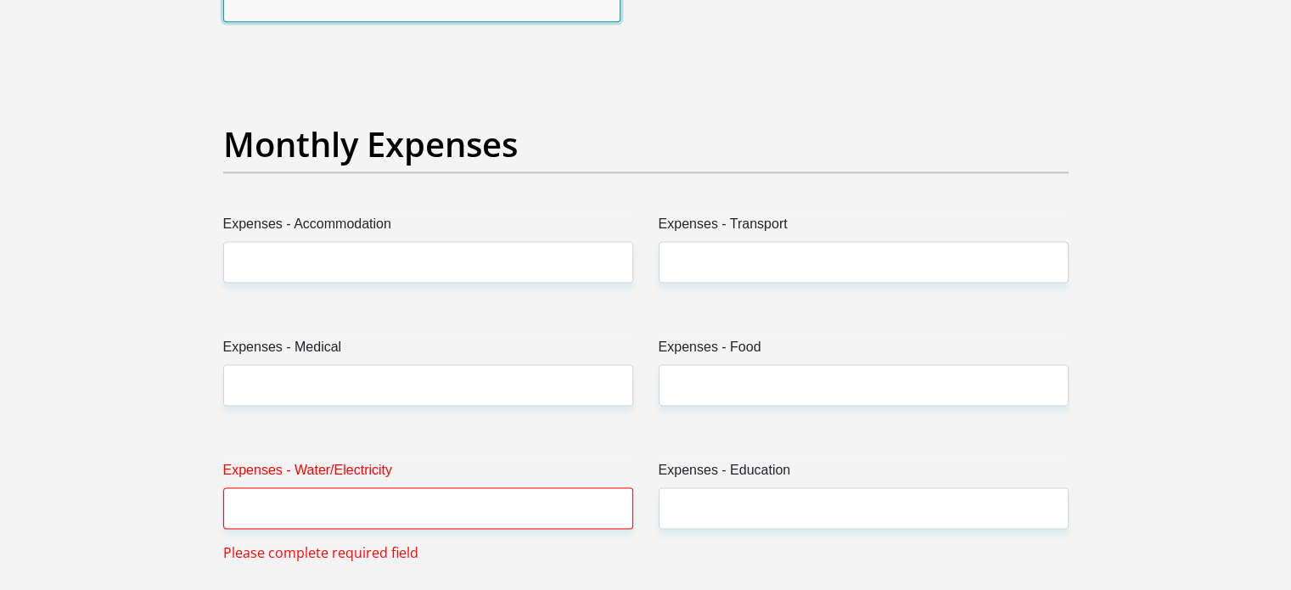
scroll to position [2377, 0]
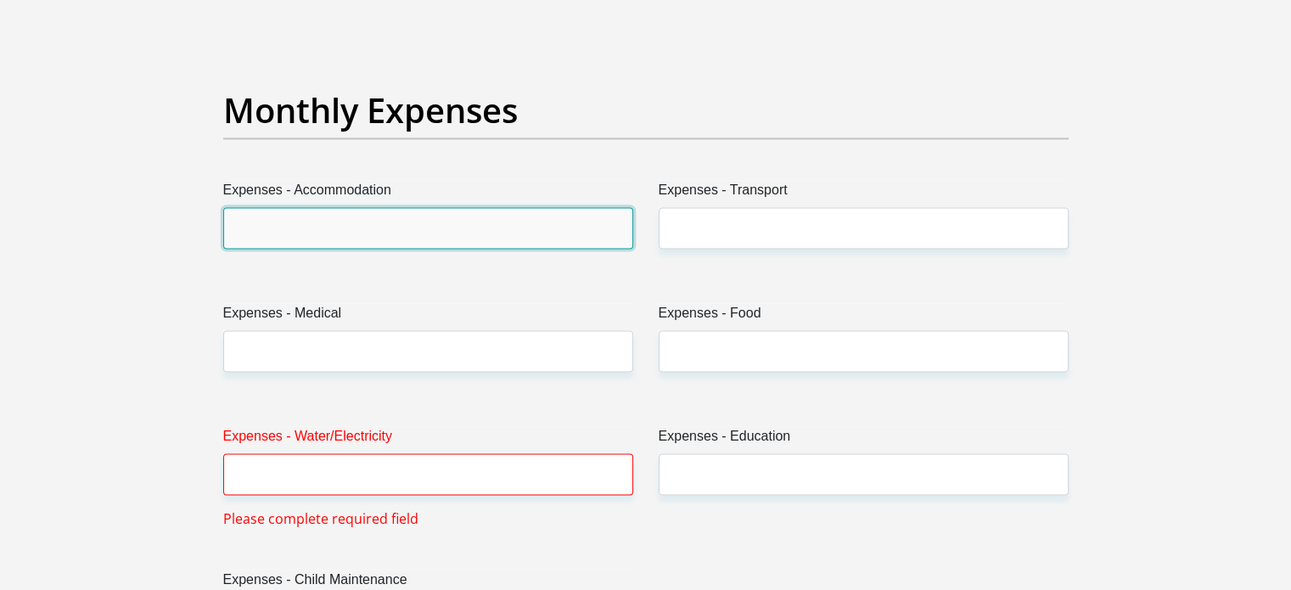
click at [356, 232] on input "Expenses - Accommodation" at bounding box center [428, 228] width 410 height 42
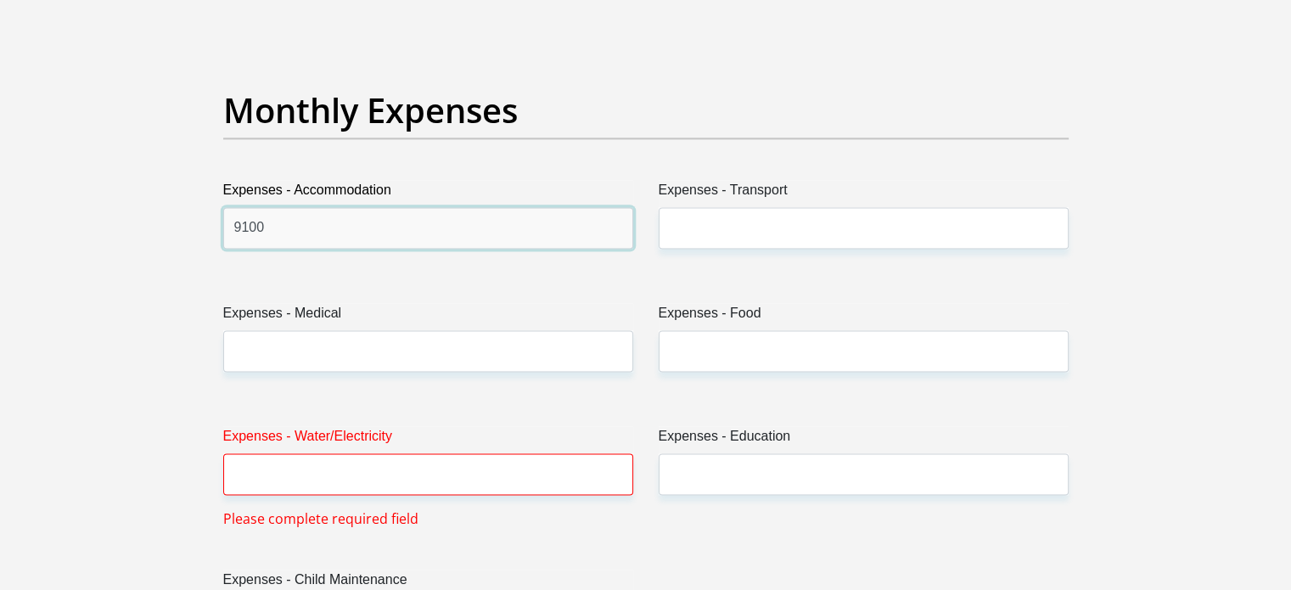
type input "9100"
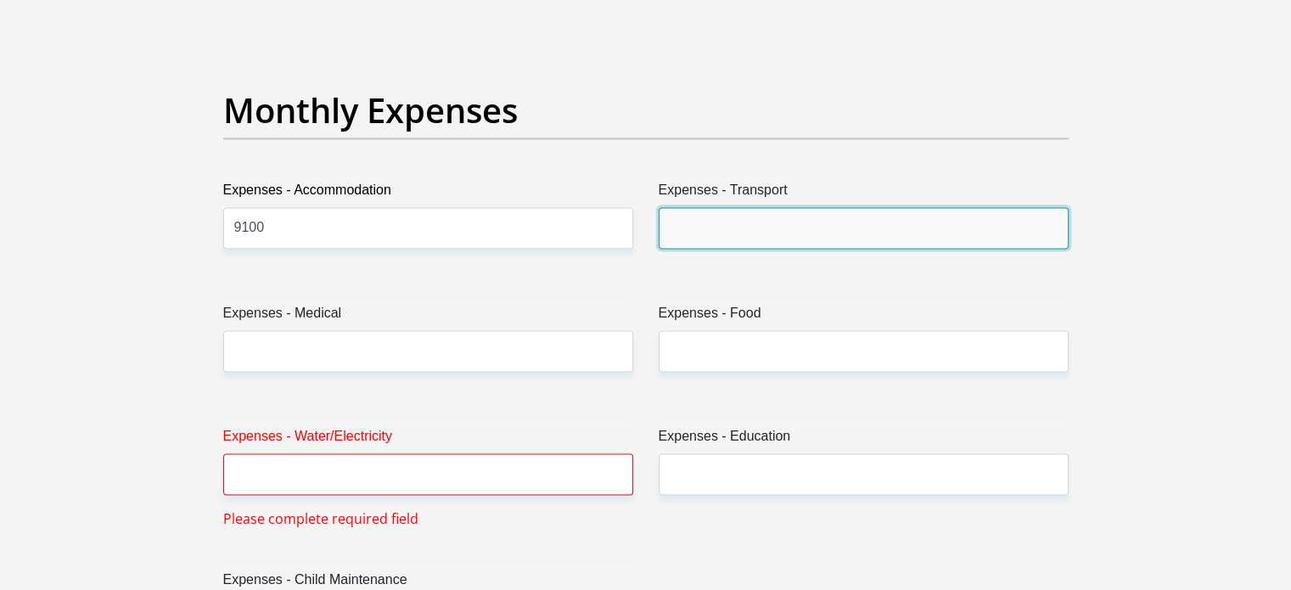
click at [780, 222] on input "Expenses - Transport" at bounding box center [864, 228] width 410 height 42
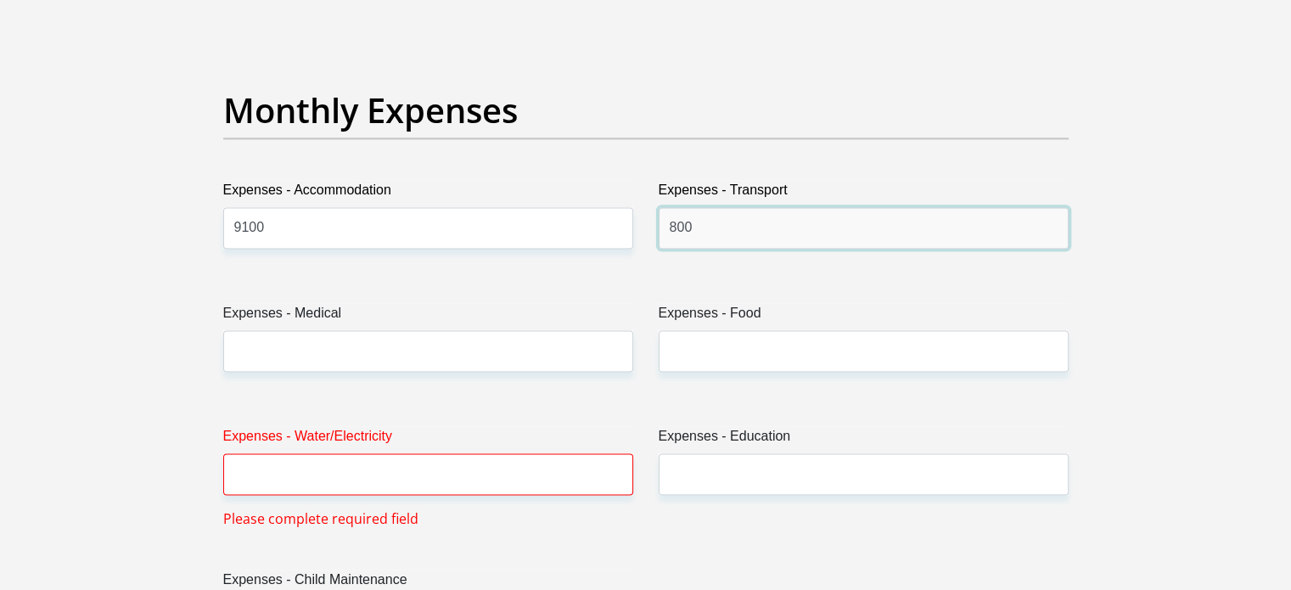
type input "800"
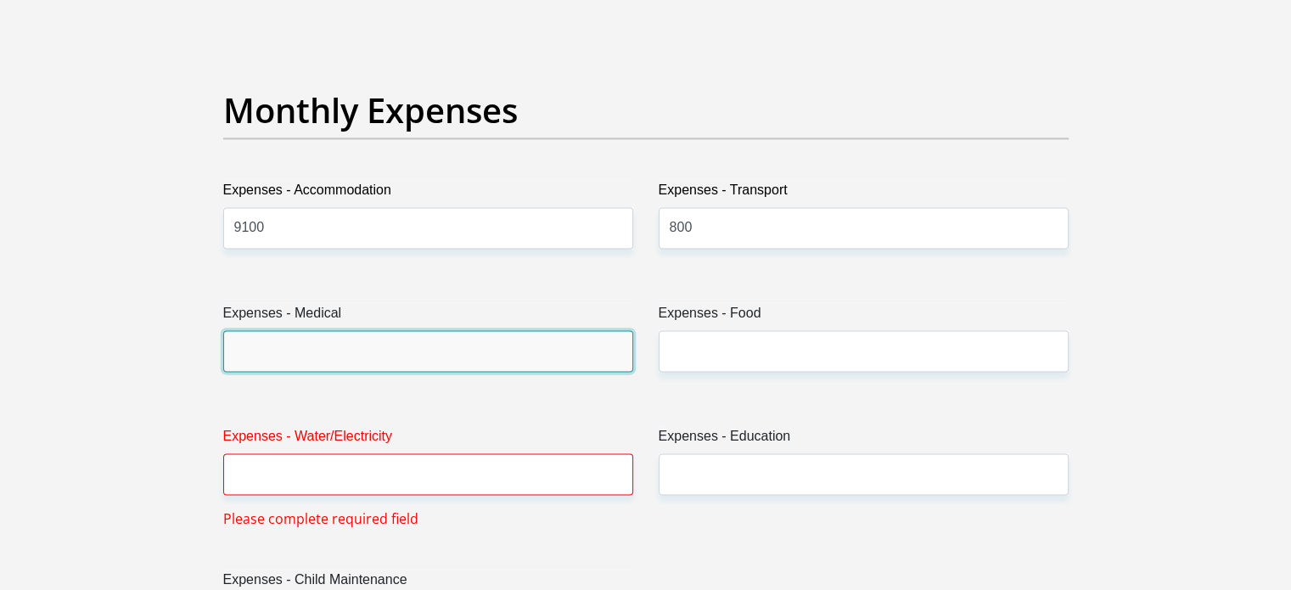
click at [448, 341] on input "Expenses - Medical" at bounding box center [428, 351] width 410 height 42
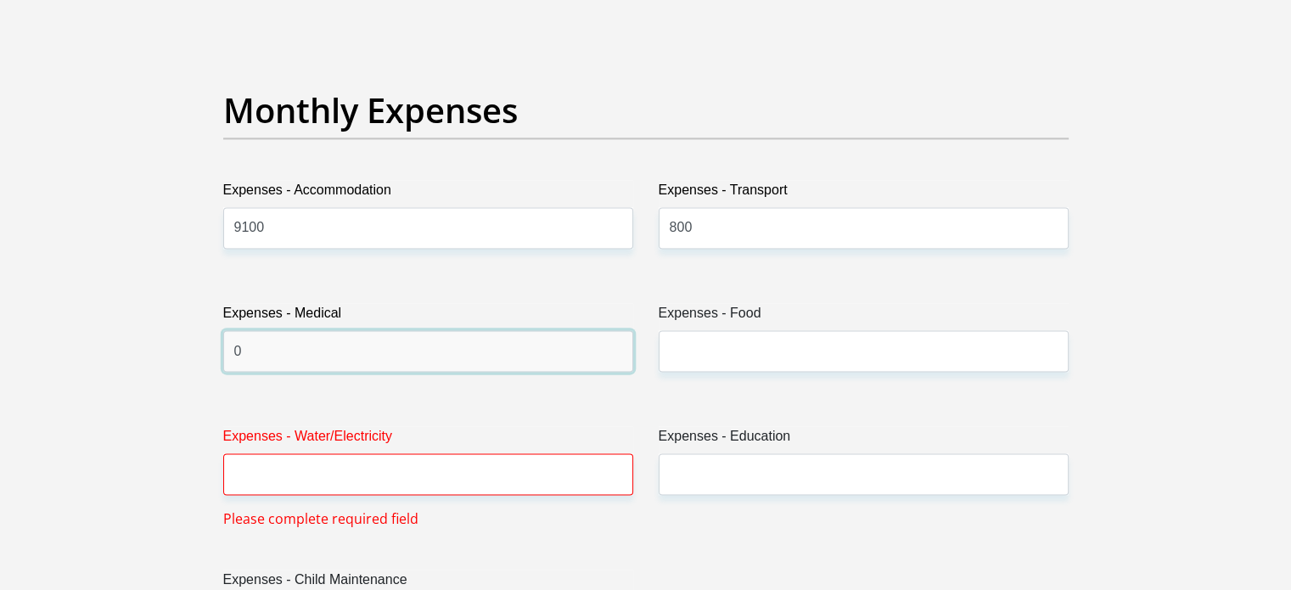
type input "0"
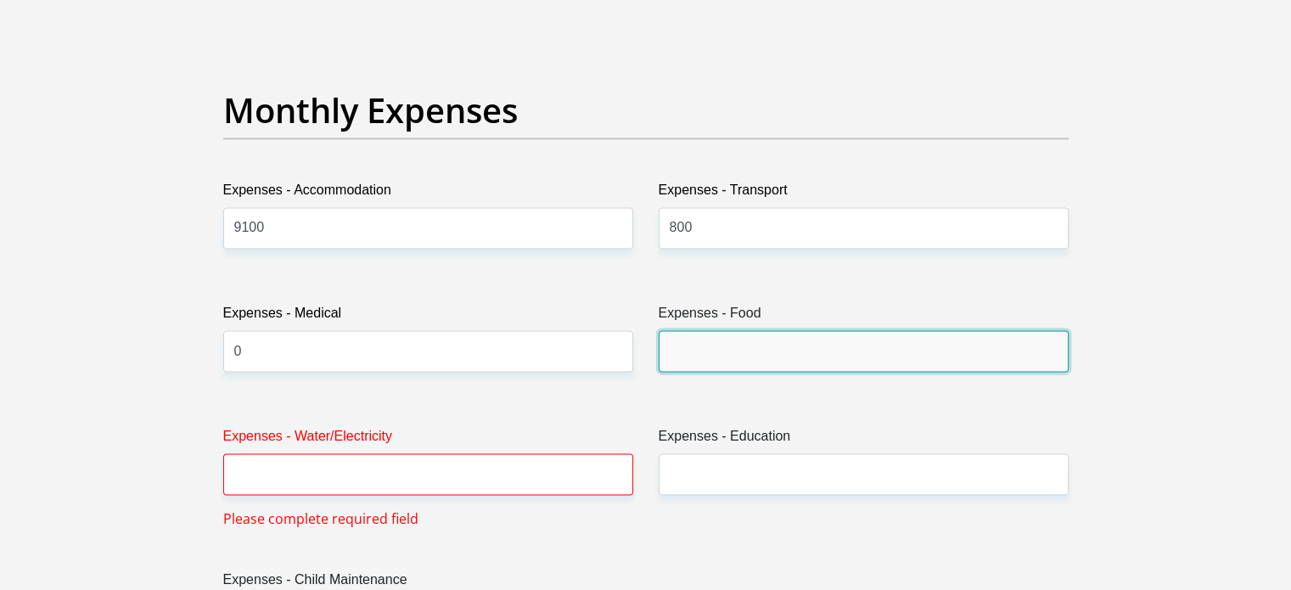
drag, startPoint x: 742, startPoint y: 340, endPoint x: 795, endPoint y: 345, distance: 53.7
click at [743, 341] on input "Expenses - Food" at bounding box center [864, 351] width 410 height 42
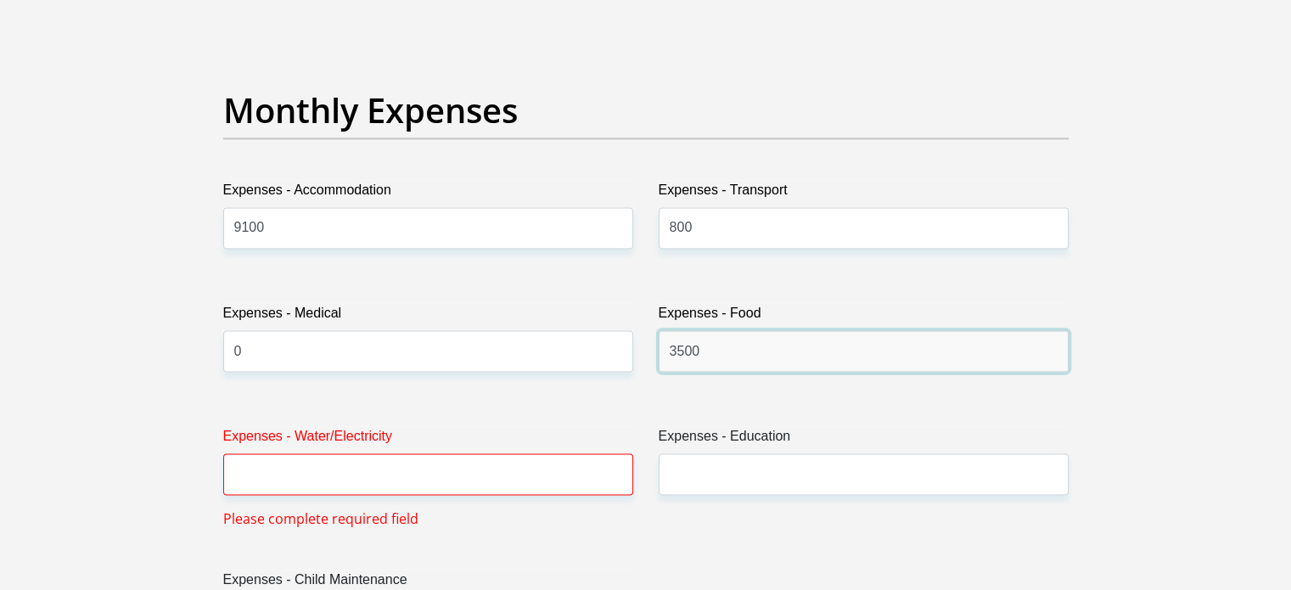
type input "3500"
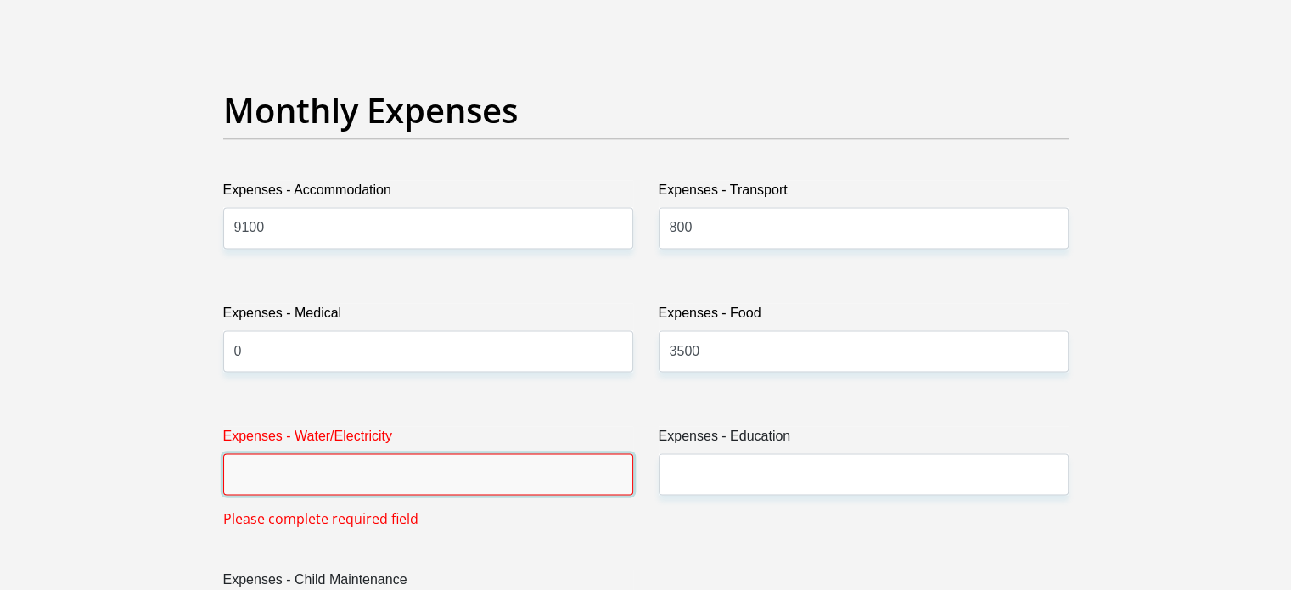
click at [331, 477] on input "Expenses - Water/Electricity" at bounding box center [428, 474] width 410 height 42
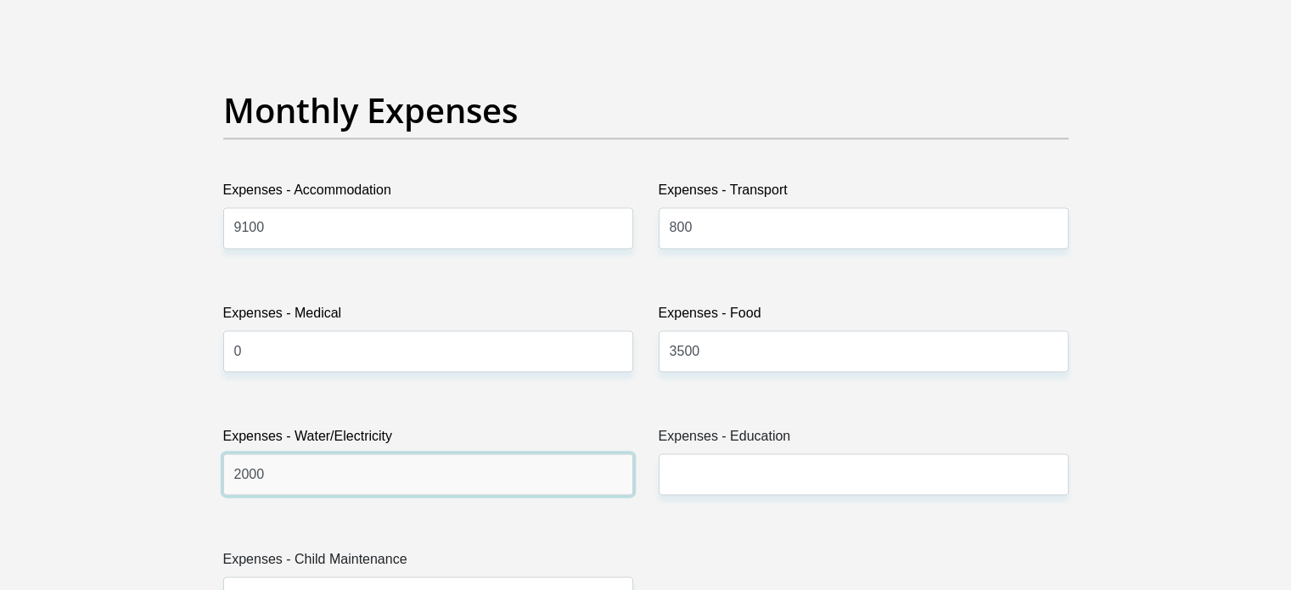
type input "2000"
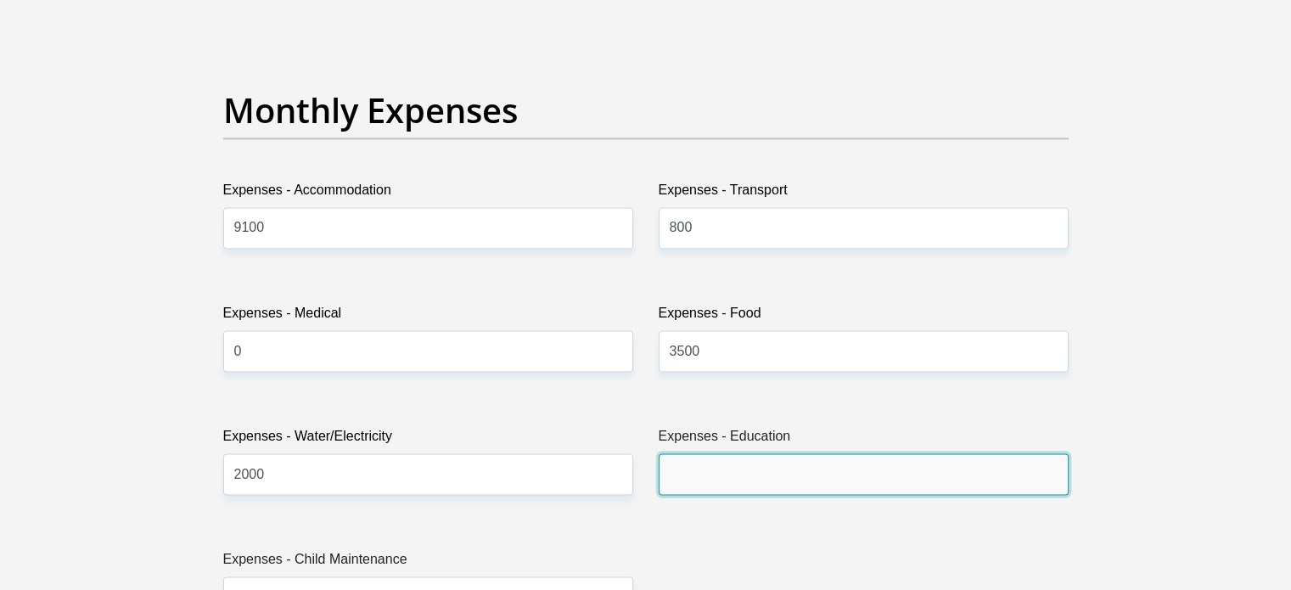
click at [774, 474] on input "Expenses - Education" at bounding box center [864, 474] width 410 height 42
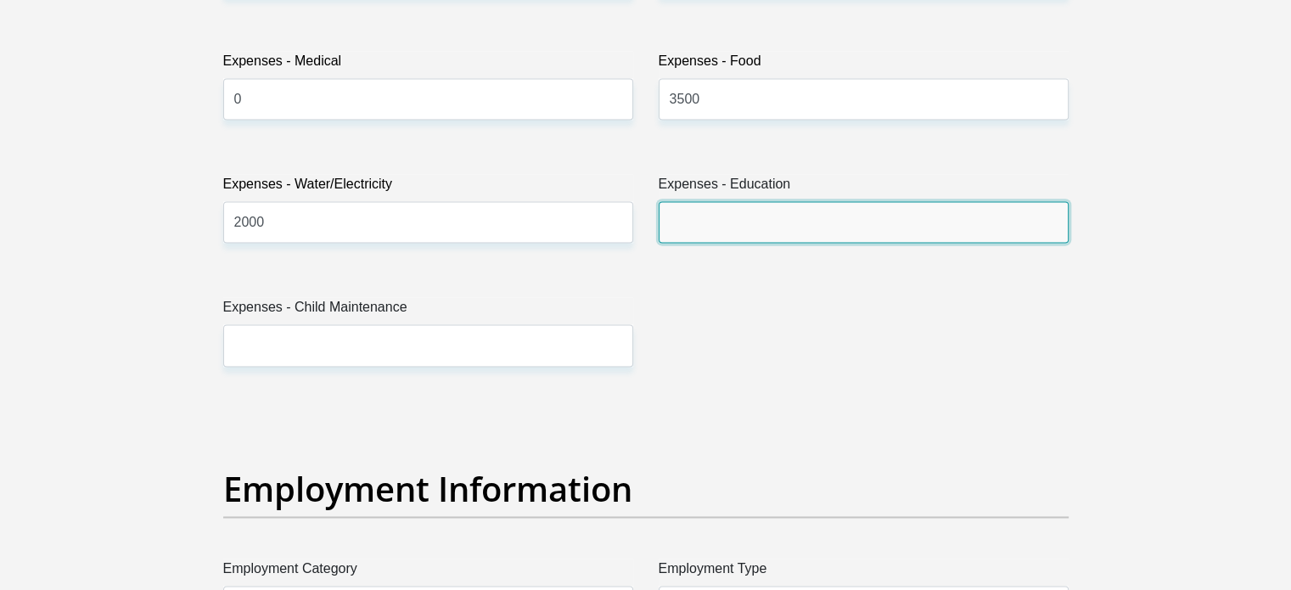
scroll to position [2631, 0]
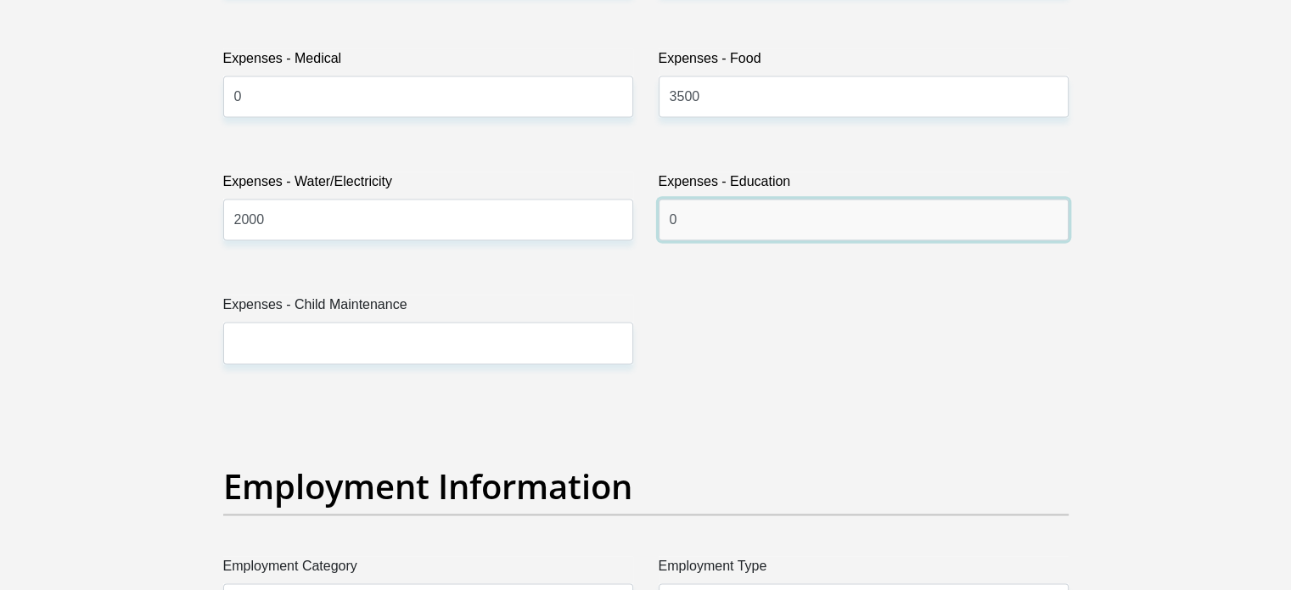
type input "0"
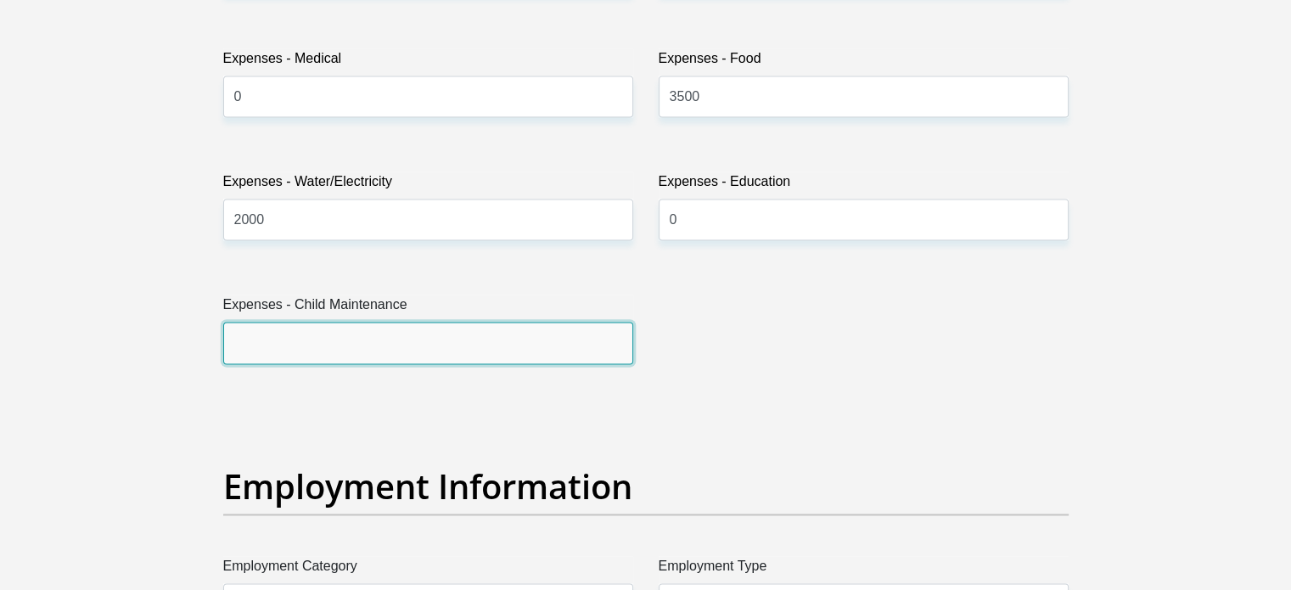
click at [358, 338] on input "Expenses - Child Maintenance" at bounding box center [428, 343] width 410 height 42
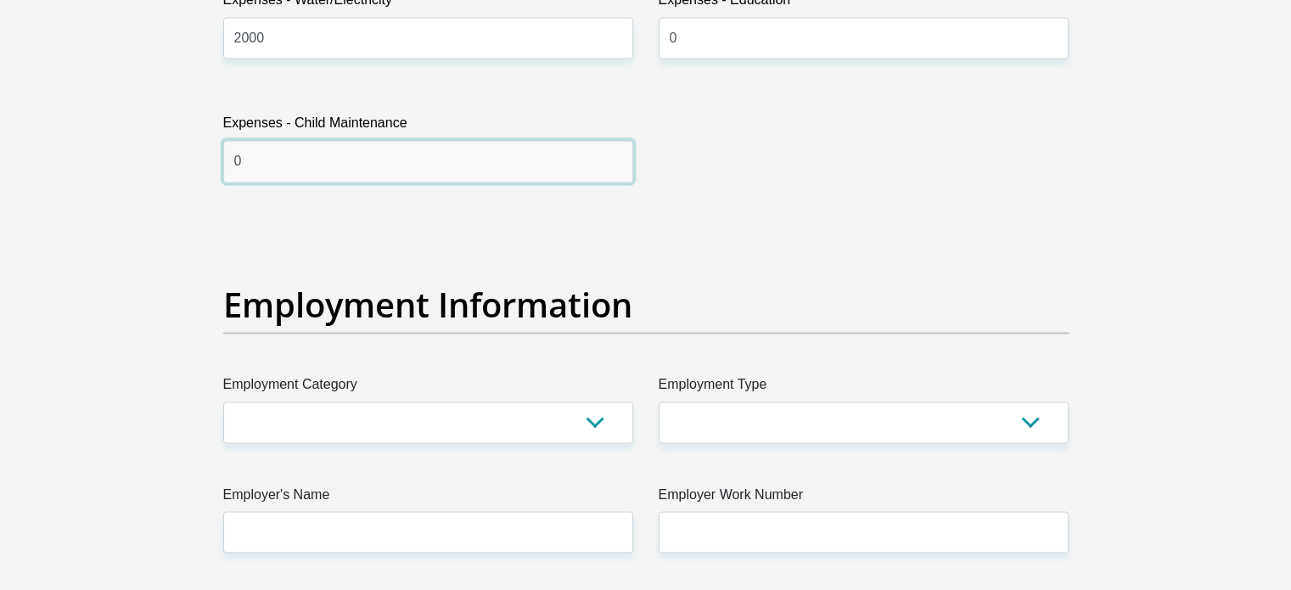
scroll to position [2886, 0]
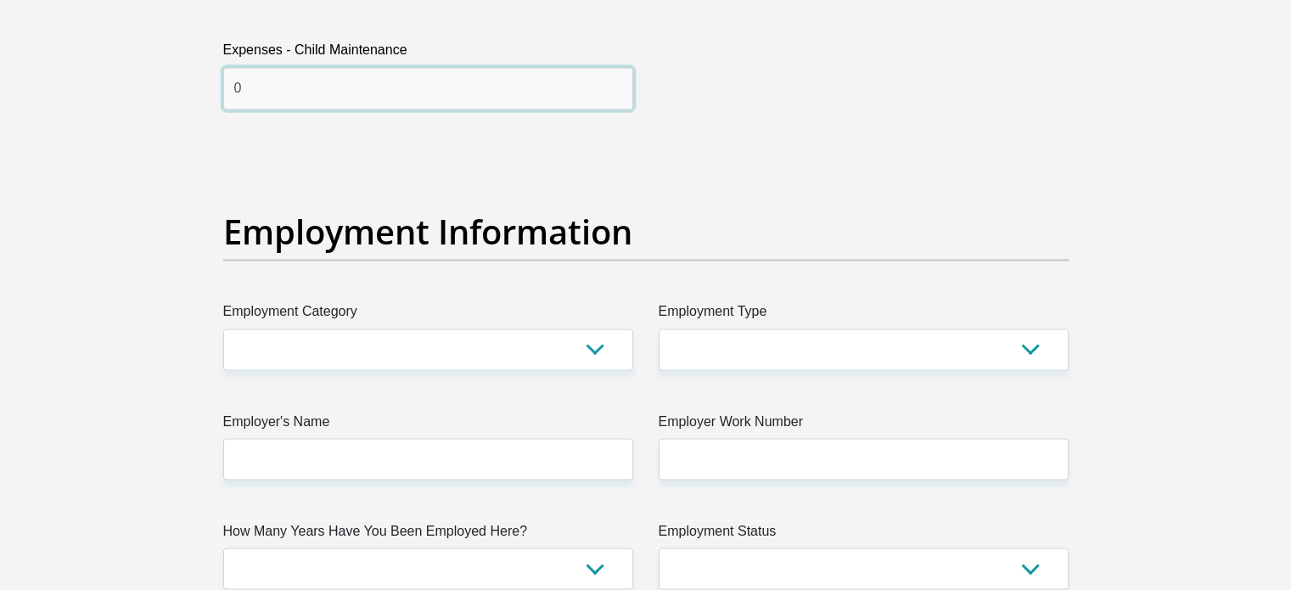
type input "0"
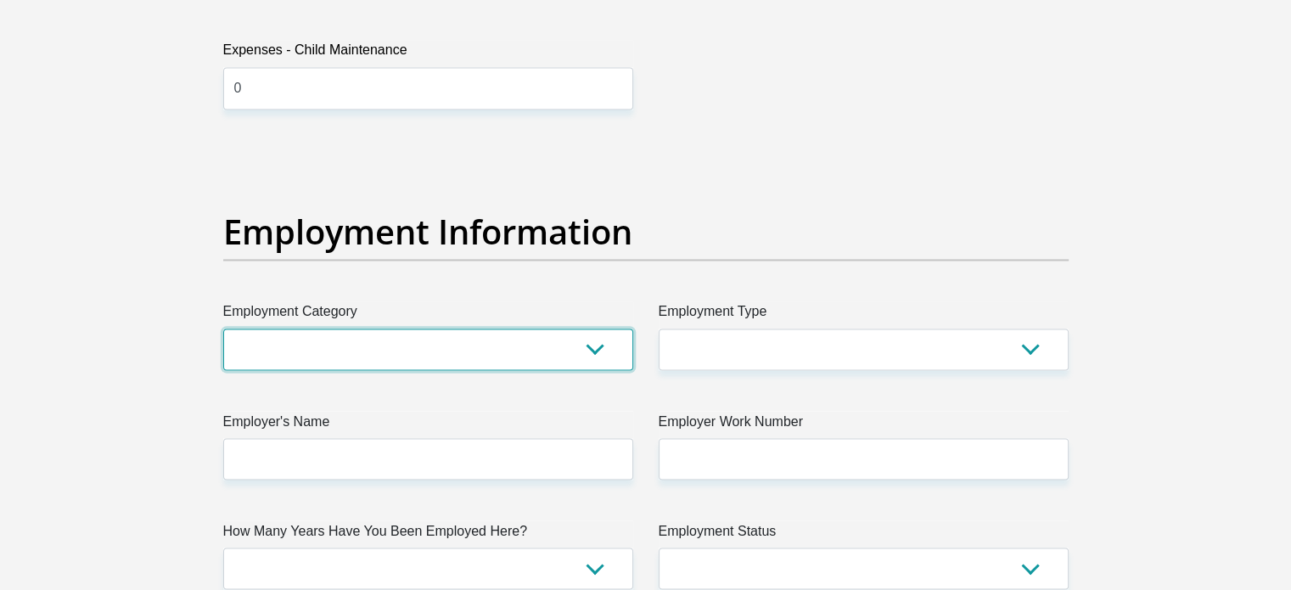
click at [355, 342] on select "AGRICULTURE ALCOHOL & TOBACCO CONSTRUCTION MATERIALS METALLURGY EQUIPMENT FOR R…" at bounding box center [428, 349] width 410 height 42
click at [223, 328] on select "AGRICULTURE ALCOHOL & TOBACCO CONSTRUCTION MATERIALS METALLURGY EQUIPMENT FOR R…" at bounding box center [428, 349] width 410 height 42
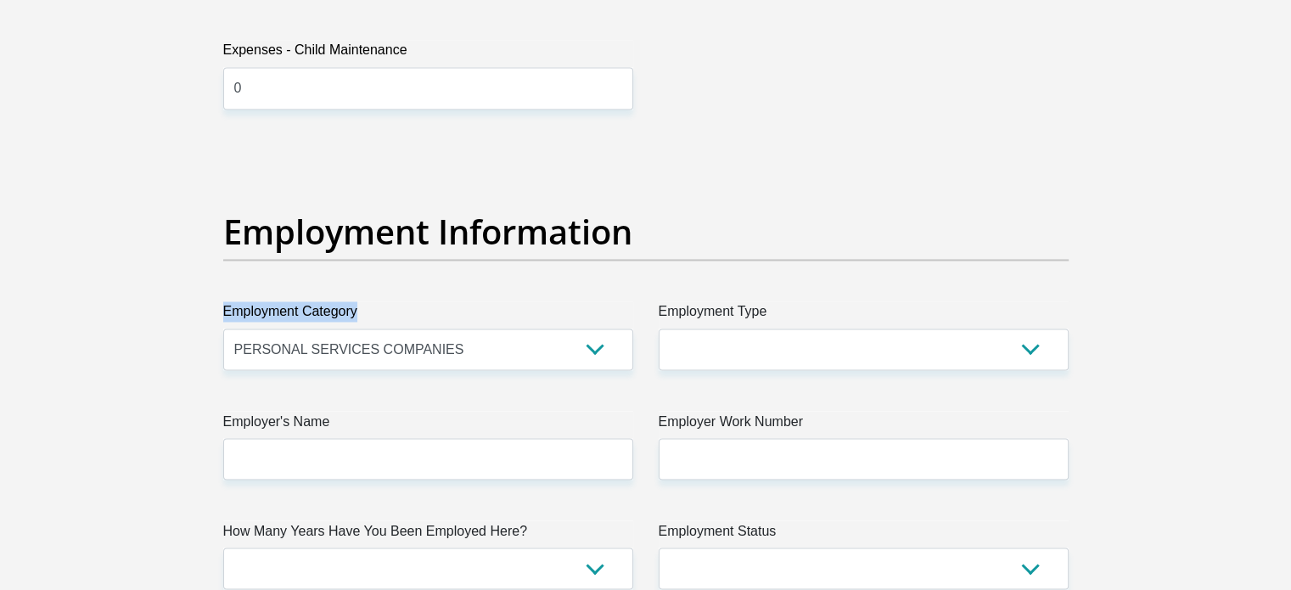
drag, startPoint x: 350, startPoint y: 309, endPoint x: 233, endPoint y: 312, distance: 116.3
click at [222, 313] on div "Employment Category AGRICULTURE ALCOHOL & TOBACCO CONSTRUCTION MATERIALS METALL…" at bounding box center [428, 335] width 435 height 69
copy label "Employment Category"
click at [604, 351] on select "AGRICULTURE ALCOHOL & TOBACCO CONSTRUCTION MATERIALS METALLURGY EQUIPMENT FOR R…" at bounding box center [428, 349] width 410 height 42
select select "71"
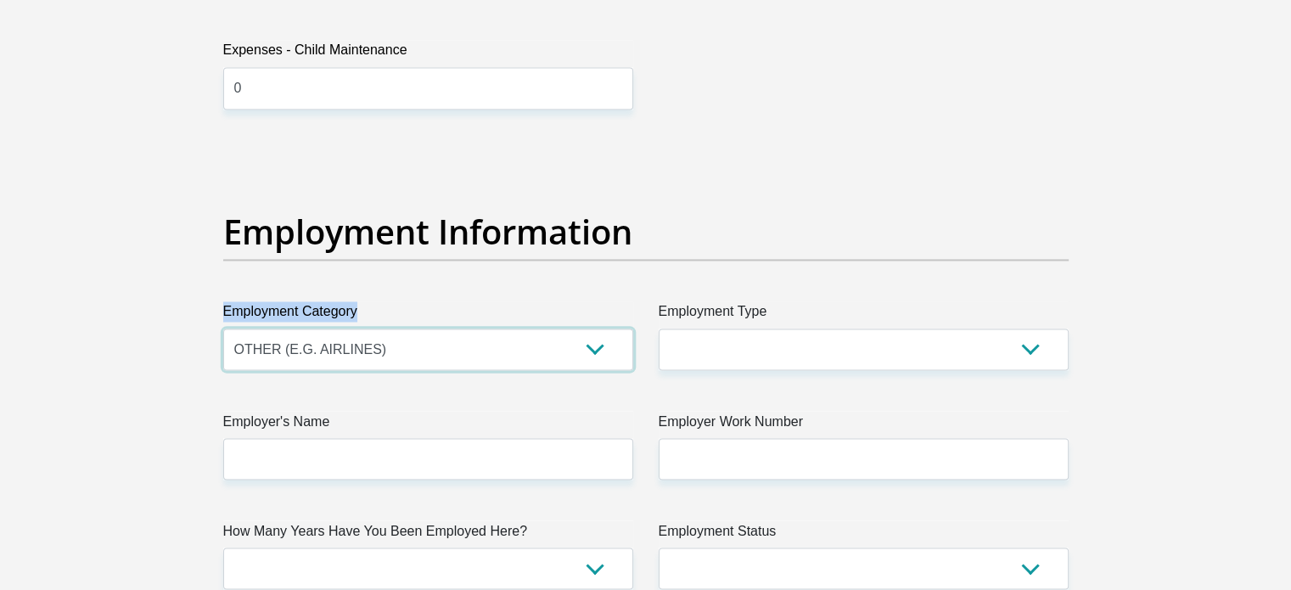
click at [223, 328] on select "AGRICULTURE ALCOHOL & TOBACCO CONSTRUCTION MATERIALS METALLURGY EQUIPMENT FOR R…" at bounding box center [428, 349] width 410 height 42
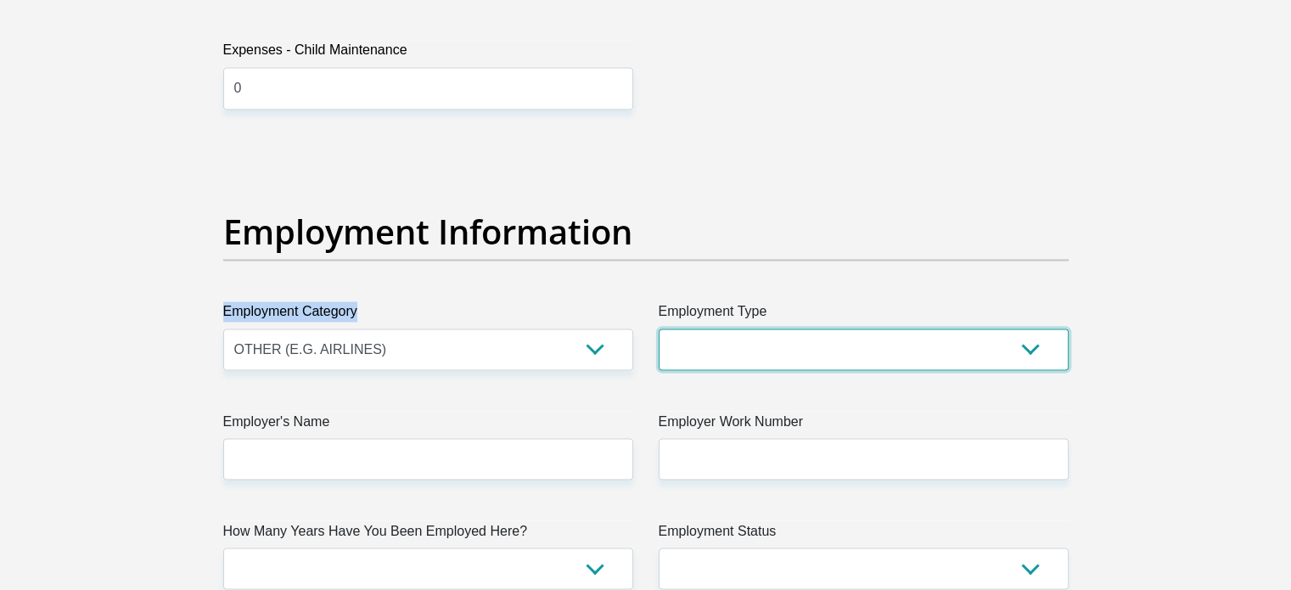
click at [748, 340] on select "College/Lecturer Craft Seller Creative Driver Executive Farmer Forces - Non Com…" at bounding box center [864, 349] width 410 height 42
select select "Manager"
click at [659, 328] on select "College/Lecturer Craft Seller Creative Driver Executive Farmer Forces - Non Com…" at bounding box center [864, 349] width 410 height 42
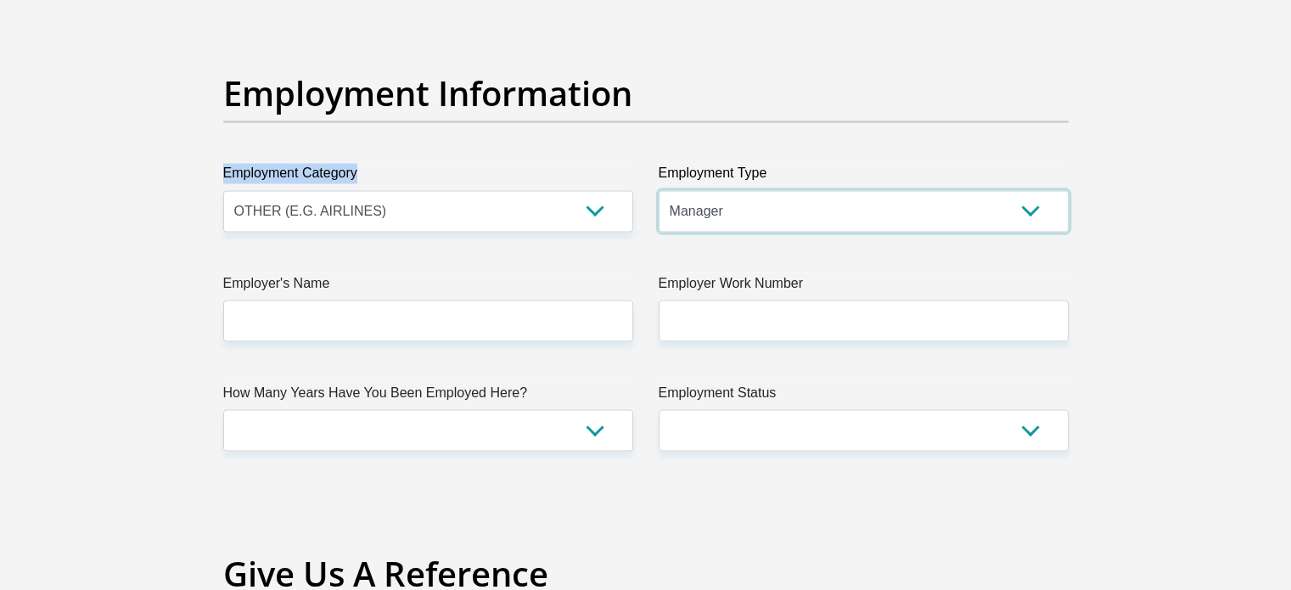
scroll to position [3056, 0]
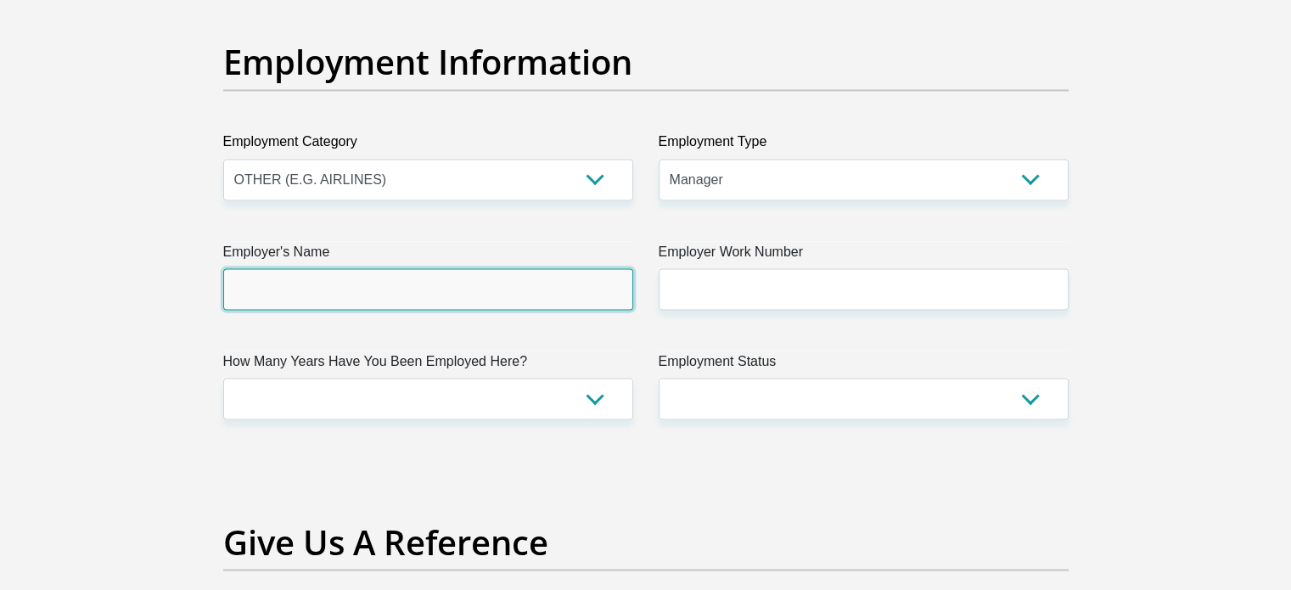
click at [309, 293] on input "Employer's Name" at bounding box center [428, 289] width 410 height 42
type input "Qkon"
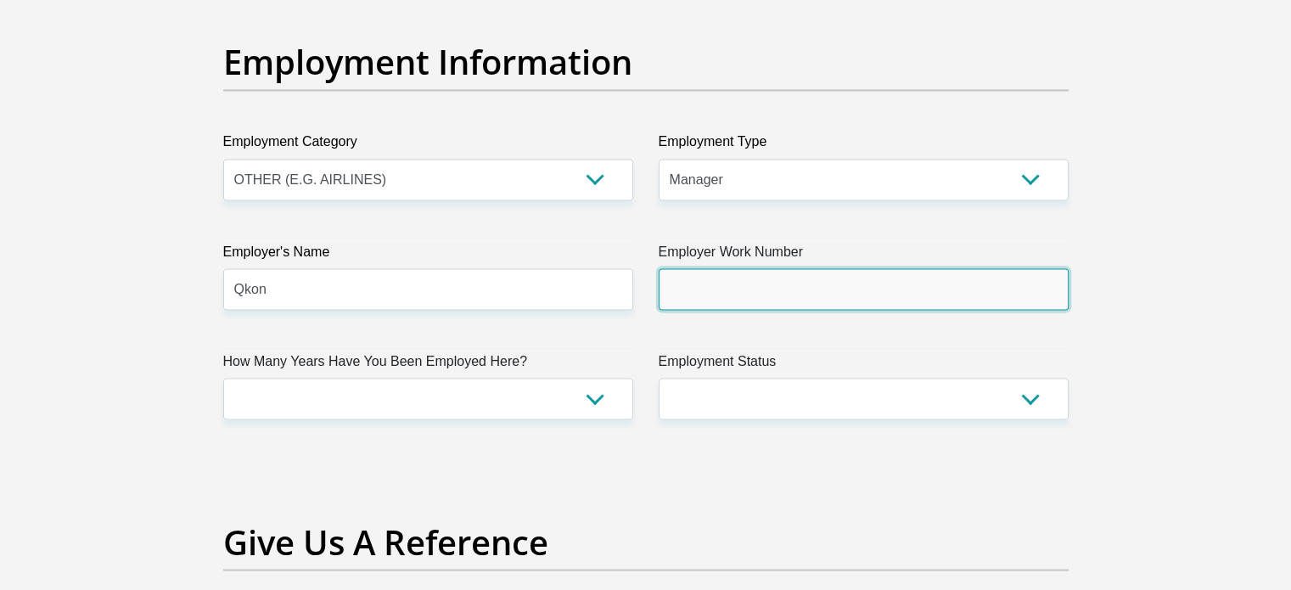
click at [781, 289] on input "Employer Work Number" at bounding box center [864, 289] width 410 height 42
click at [703, 295] on input "Employer Work Number" at bounding box center [864, 289] width 410 height 42
paste input "012 665 0052"
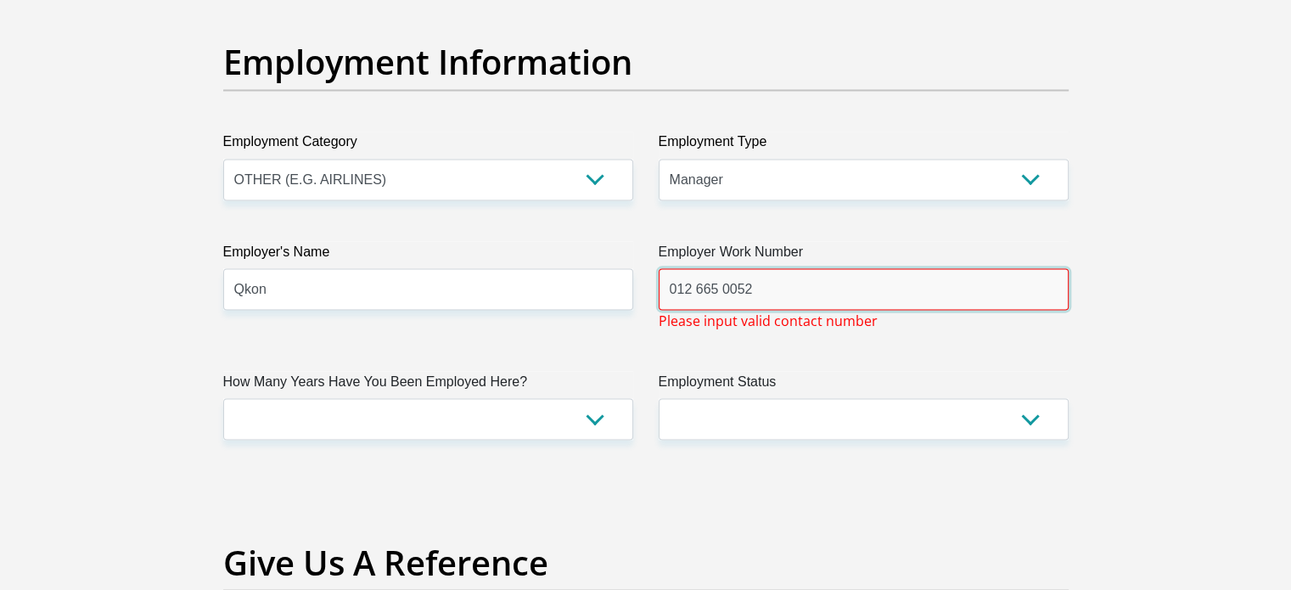
click at [816, 298] on input "012 665 0052" at bounding box center [864, 289] width 410 height 42
click at [717, 280] on input "012 665 0052" at bounding box center [864, 289] width 410 height 42
drag, startPoint x: 721, startPoint y: 284, endPoint x: 727, endPoint y: 292, distance: 9.7
click at [722, 286] on input "012 665 0052" at bounding box center [864, 289] width 410 height 42
click at [696, 286] on input "012 6650052" at bounding box center [864, 289] width 410 height 42
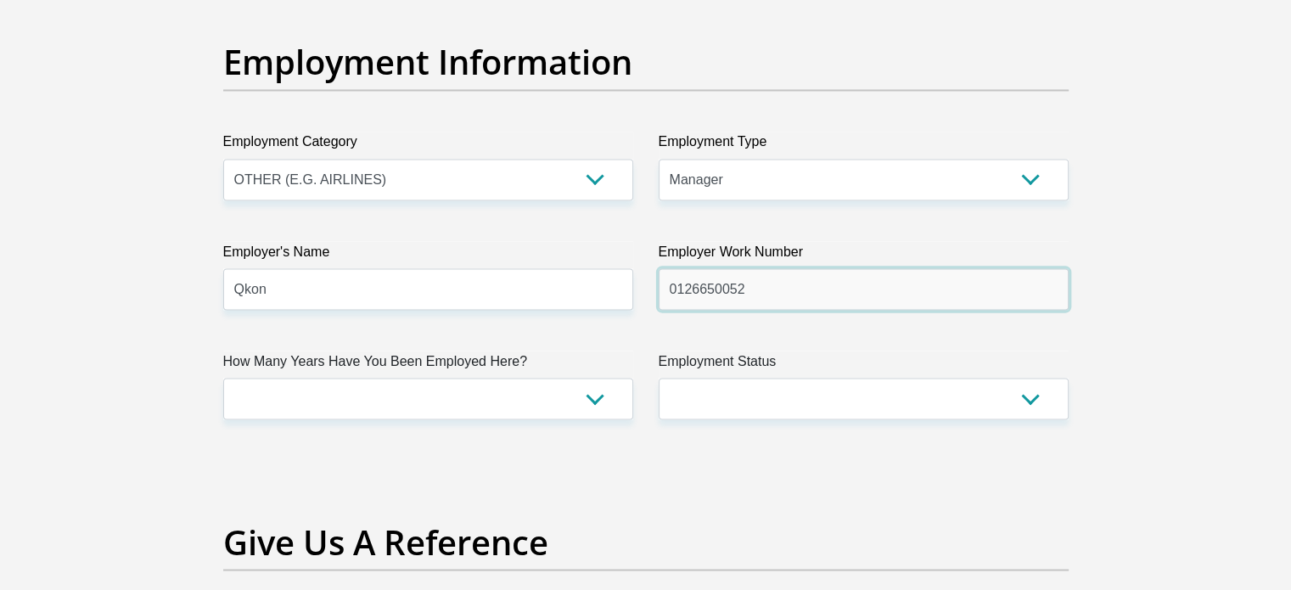
type input "0126650052"
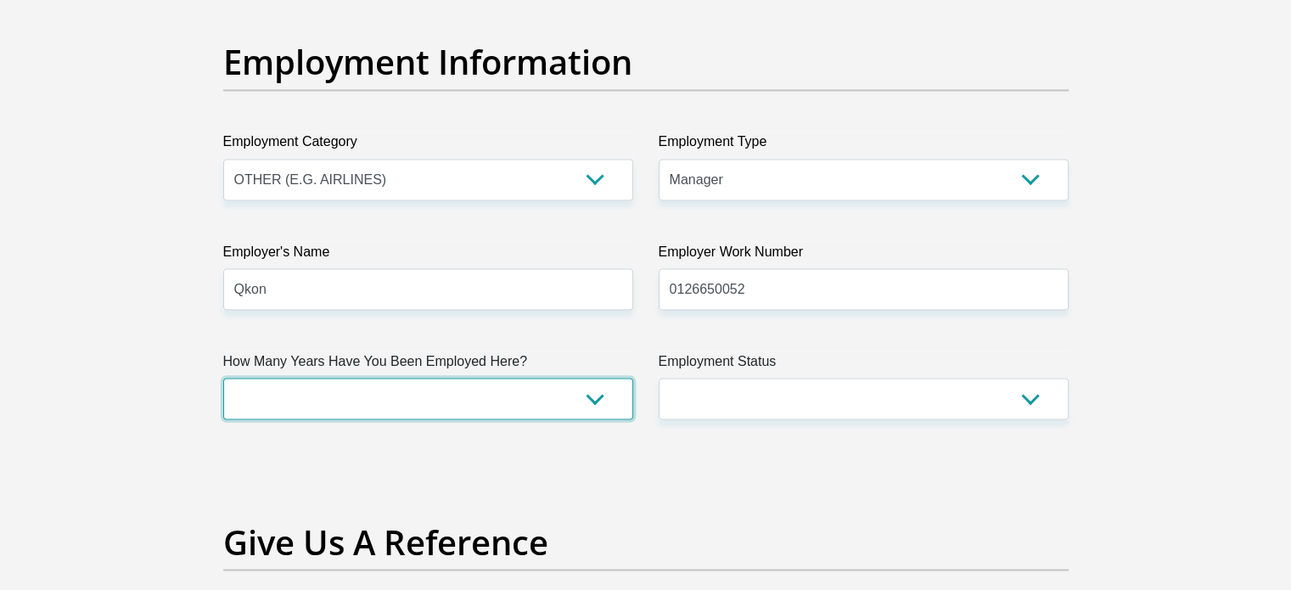
click at [388, 395] on select "less than 1 year 1-3 years 3-5 years 5+ years" at bounding box center [428, 399] width 410 height 42
select select "48"
click at [223, 378] on select "less than 1 year 1-3 years 3-5 years 5+ years" at bounding box center [428, 399] width 410 height 42
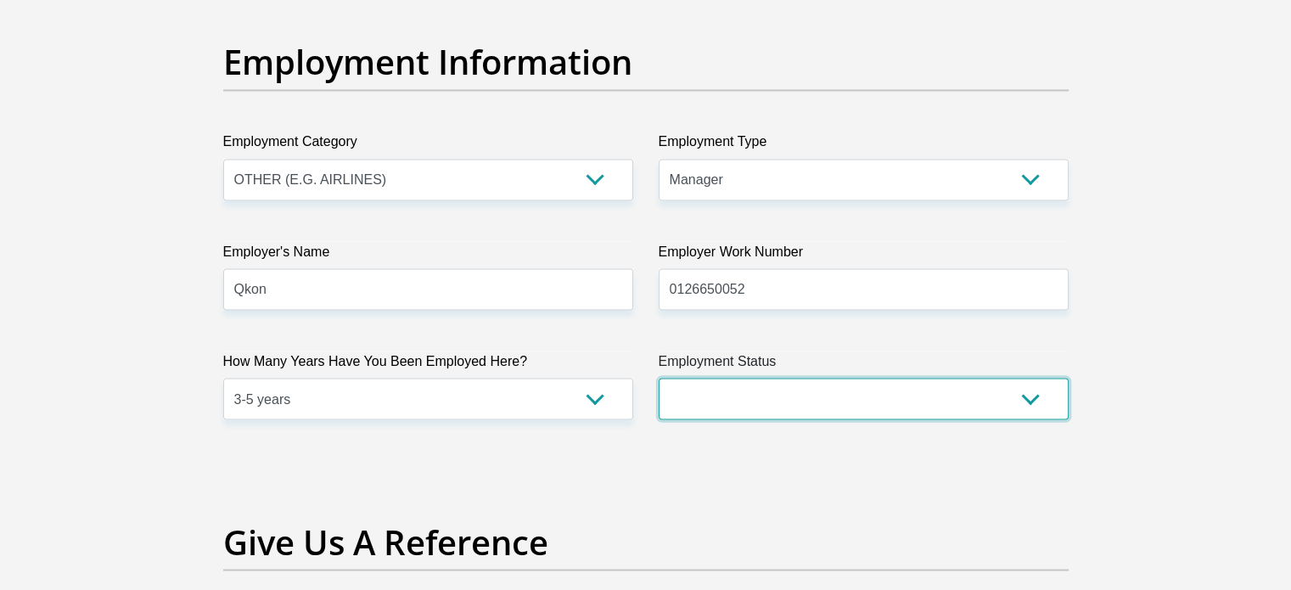
click at [896, 396] on select "Permanent/Full-time Part-time/Casual Contract Worker Self-Employed Housewife Re…" at bounding box center [864, 399] width 410 height 42
select select "1"
click at [659, 378] on select "Permanent/Full-time Part-time/Casual Contract Worker Self-Employed Housewife Re…" at bounding box center [864, 399] width 410 height 42
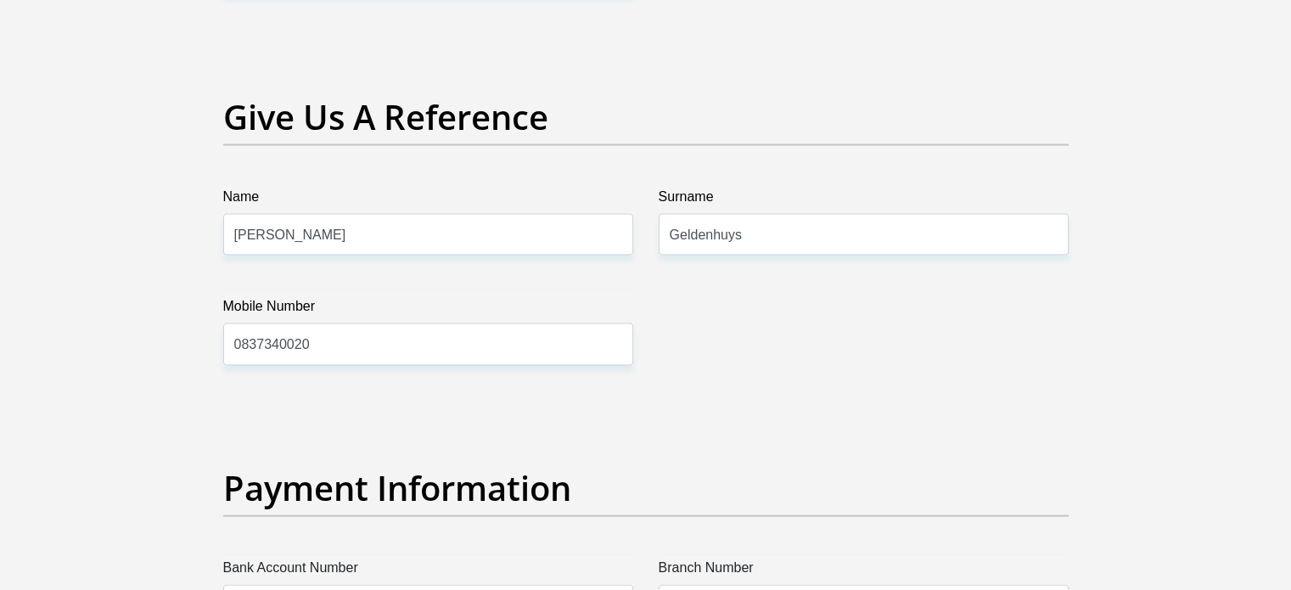
scroll to position [3480, 0]
click at [328, 233] on input "Adriaan" at bounding box center [428, 235] width 410 height 42
type input "Lynette"
drag, startPoint x: 787, startPoint y: 233, endPoint x: 598, endPoint y: 233, distance: 189.3
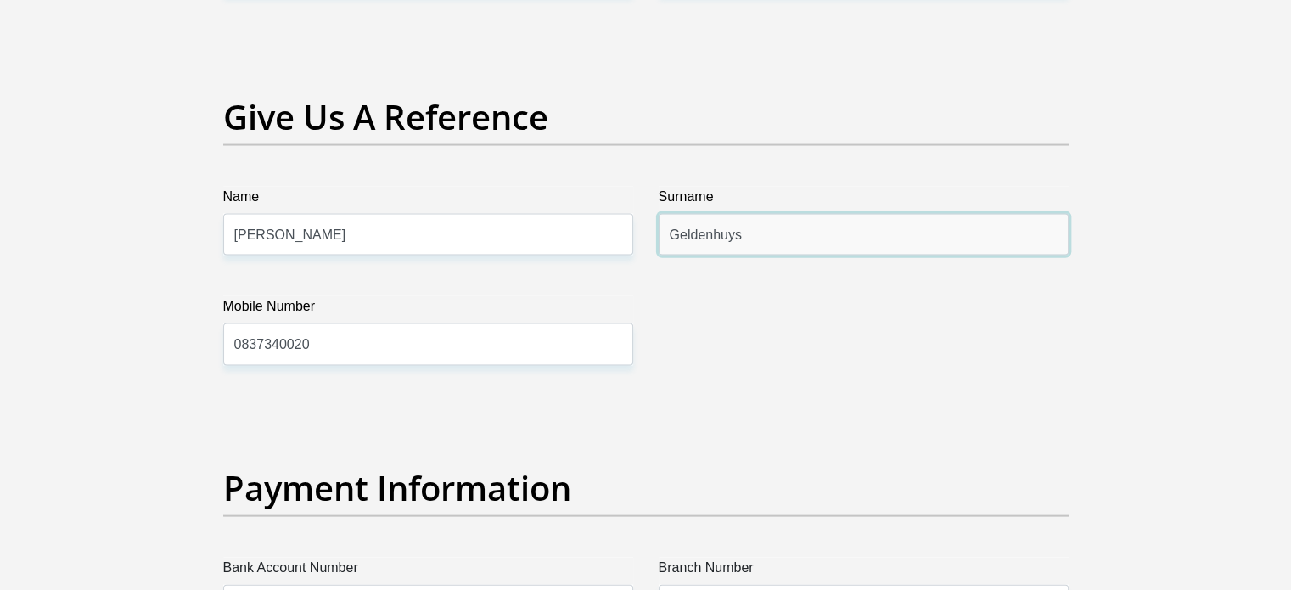
type input "Nel"
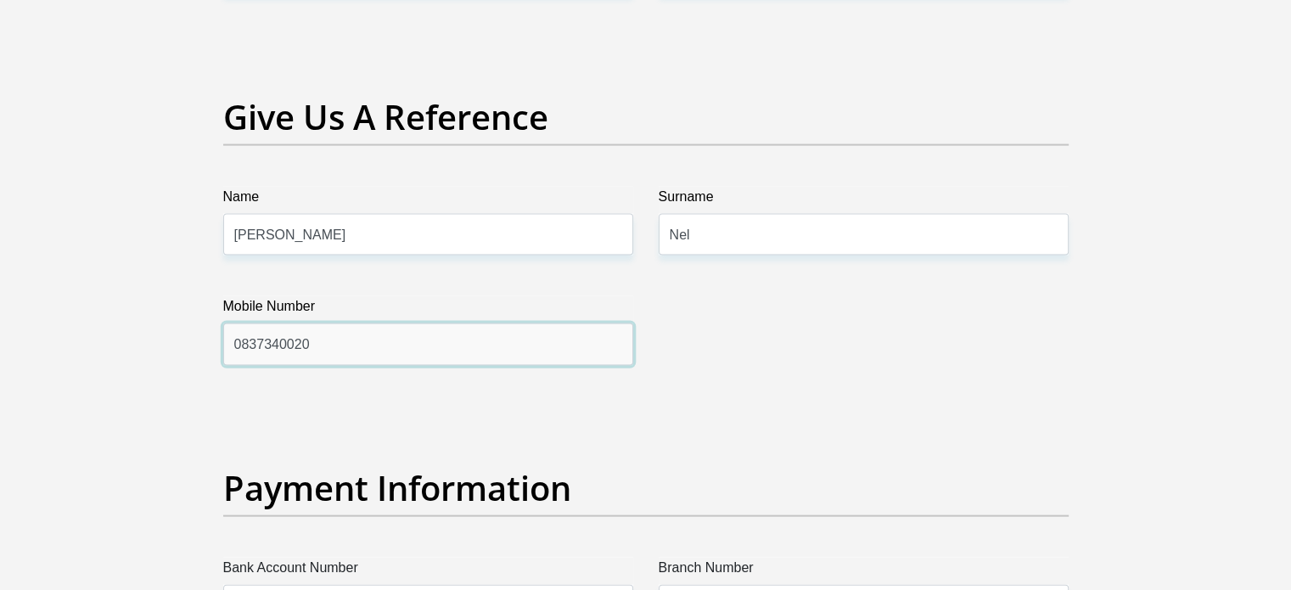
drag, startPoint x: 324, startPoint y: 347, endPoint x: 241, endPoint y: 340, distance: 83.5
click at [241, 340] on input "0837340020" at bounding box center [428, 344] width 410 height 42
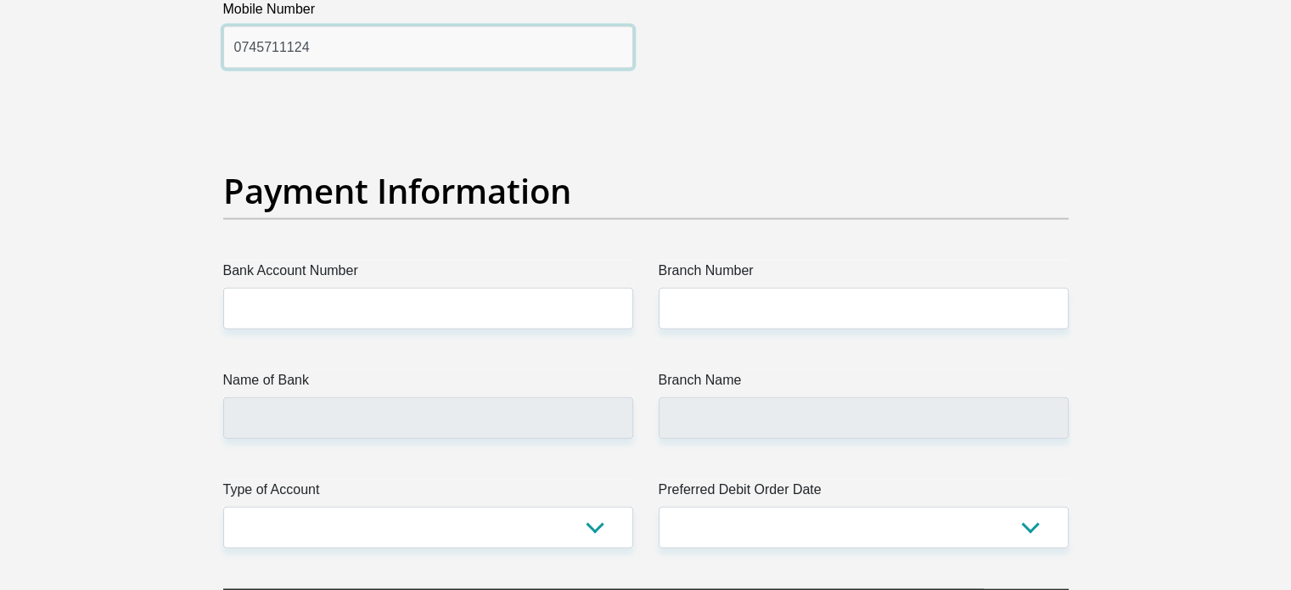
scroll to position [3820, 0]
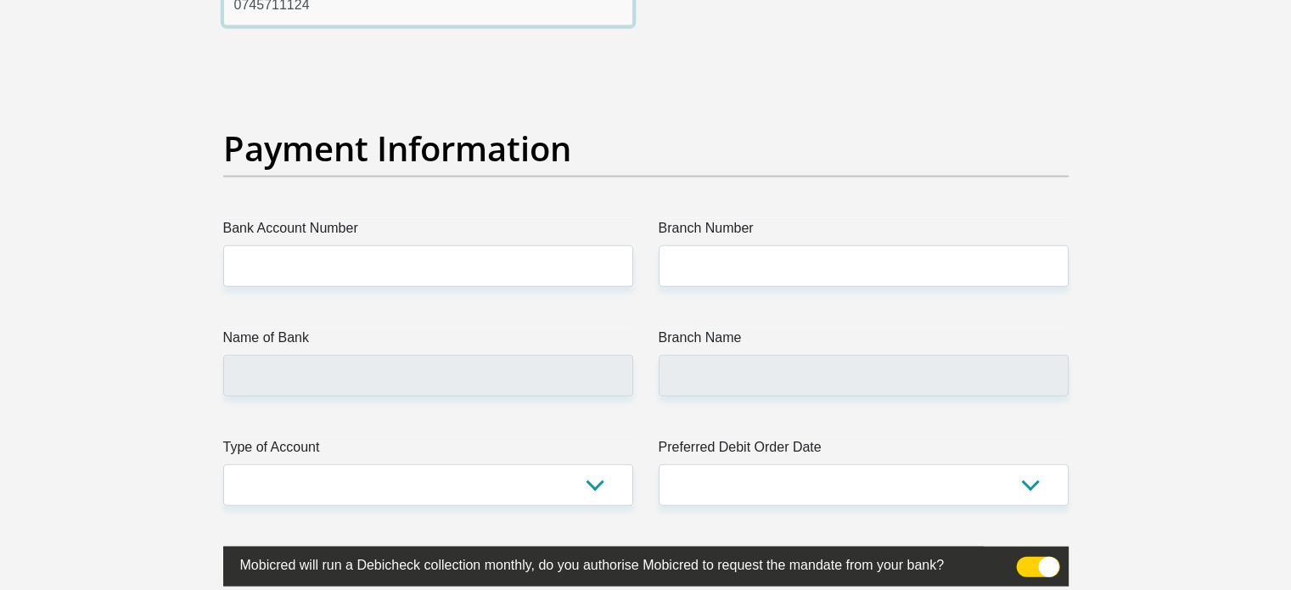
type input "0745711124"
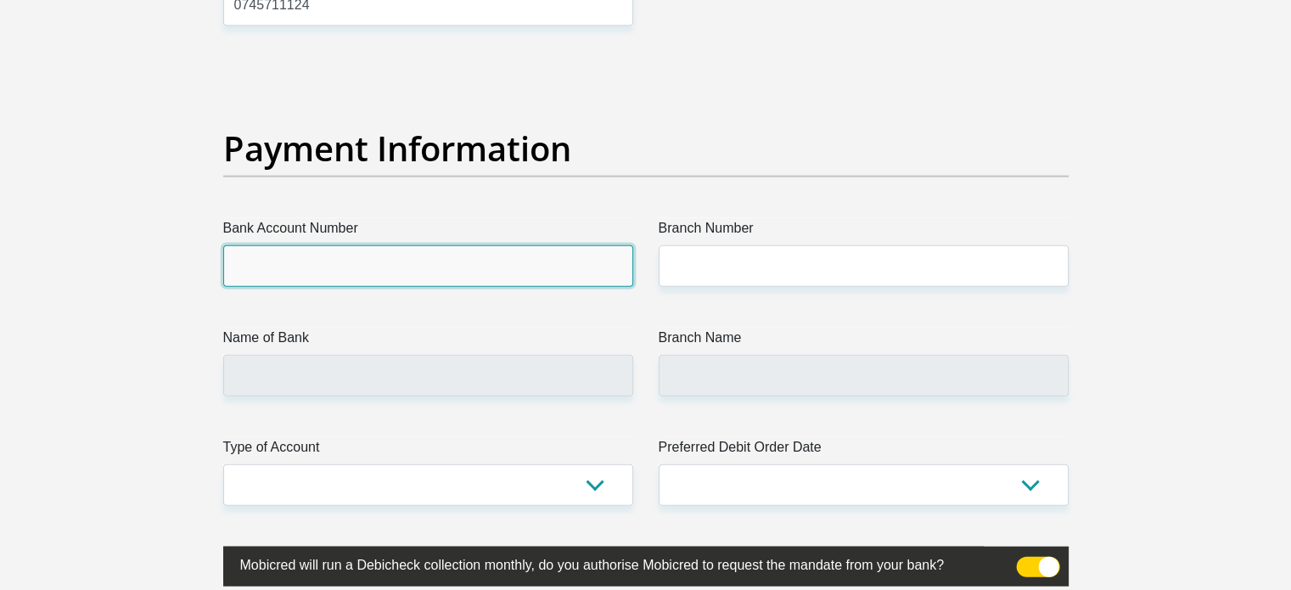
click at [386, 271] on input "Bank Account Number" at bounding box center [428, 266] width 410 height 42
click at [366, 276] on input "Bank Account Number" at bounding box center [428, 266] width 410 height 42
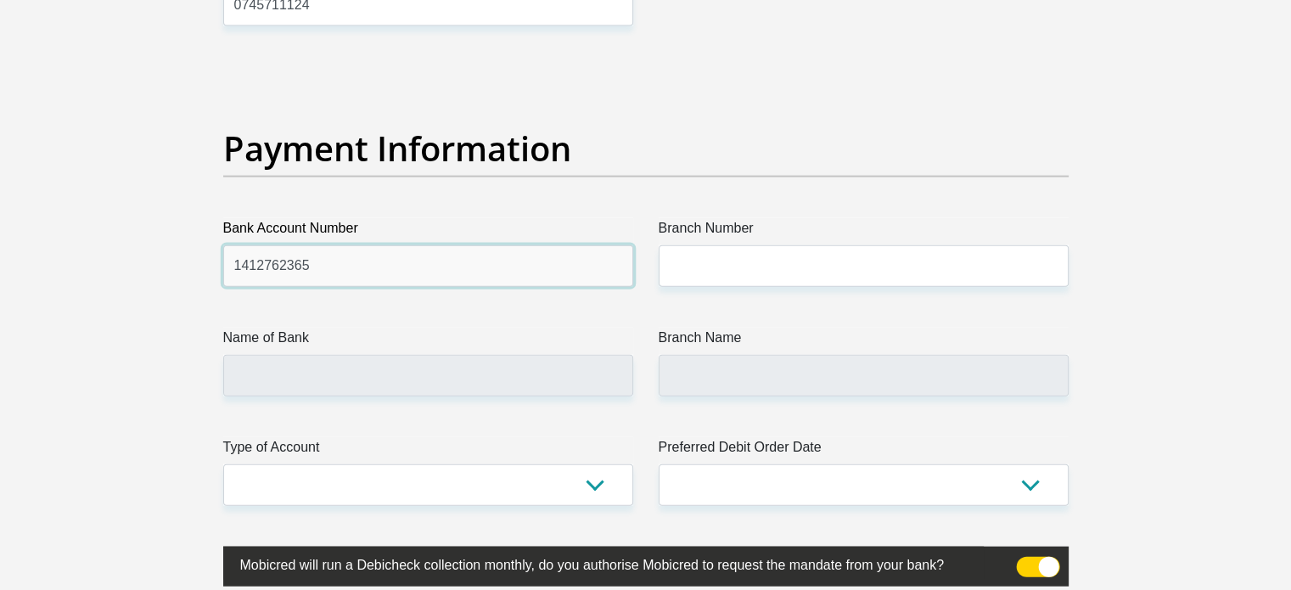
type input "1412762365"
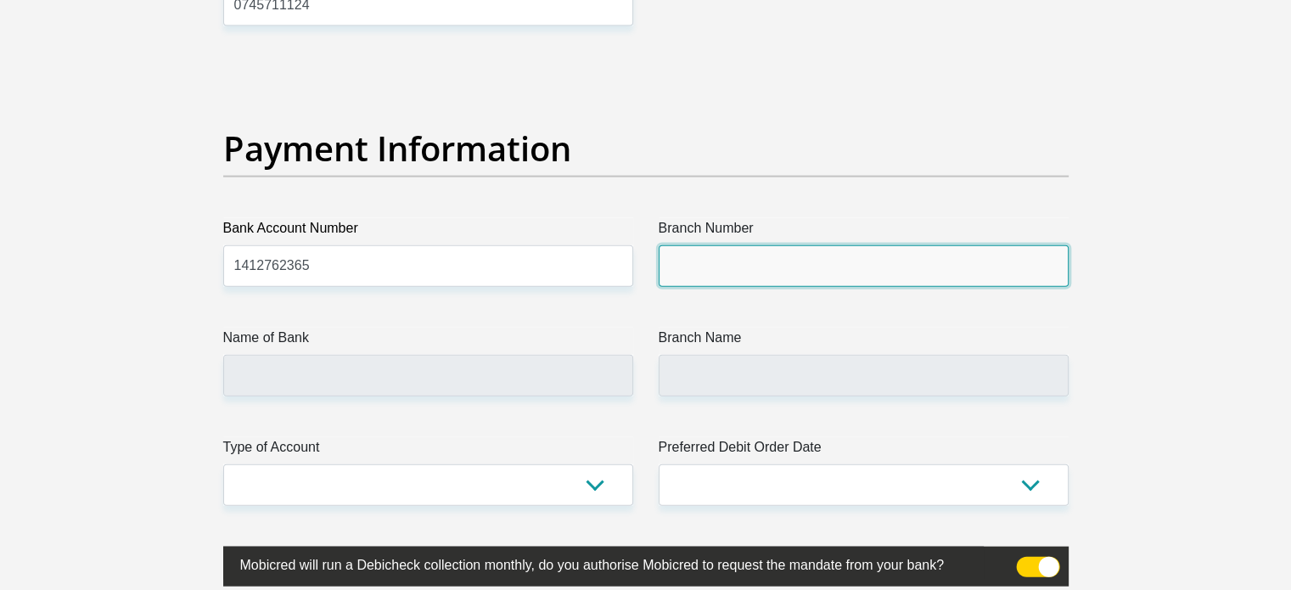
click at [783, 254] on input "Branch Number" at bounding box center [864, 266] width 410 height 42
click at [758, 259] on input "Branch Number" at bounding box center [864, 266] width 410 height 42
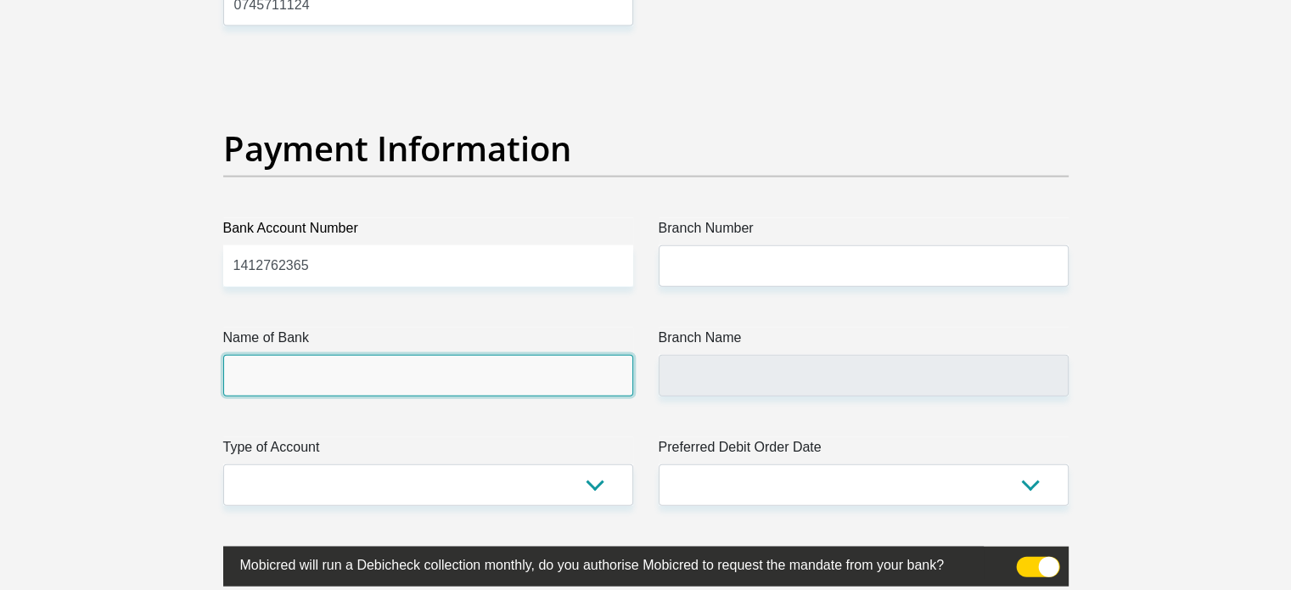
click at [433, 366] on input "Name of Bank" at bounding box center [428, 376] width 410 height 42
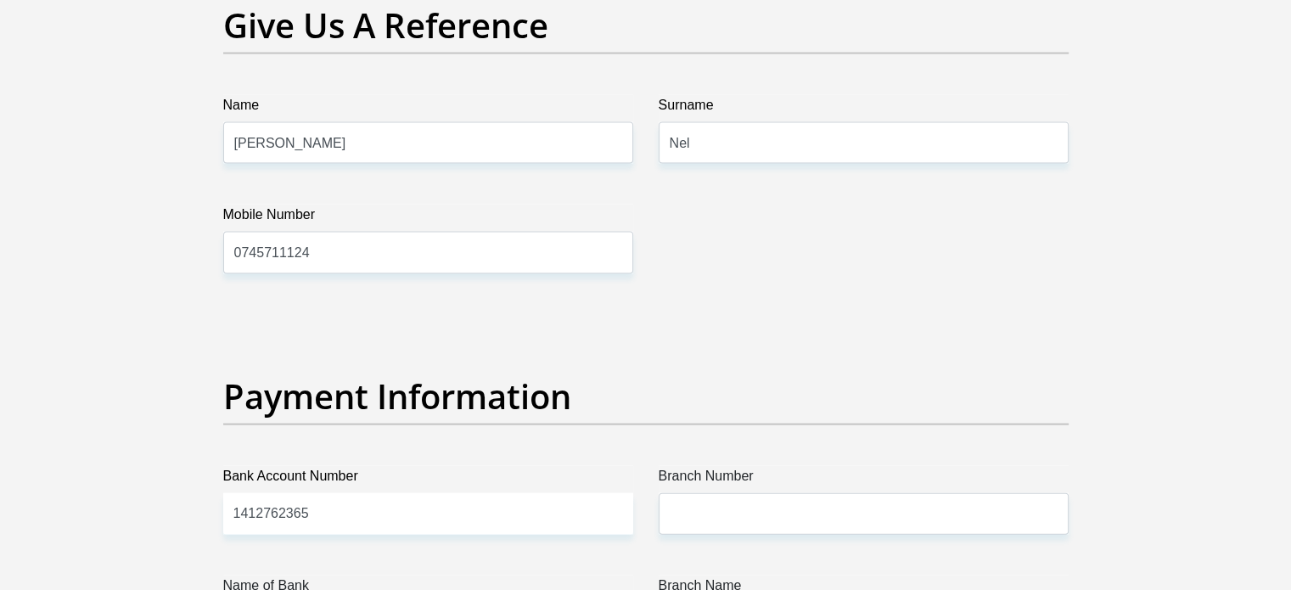
scroll to position [3742, 0]
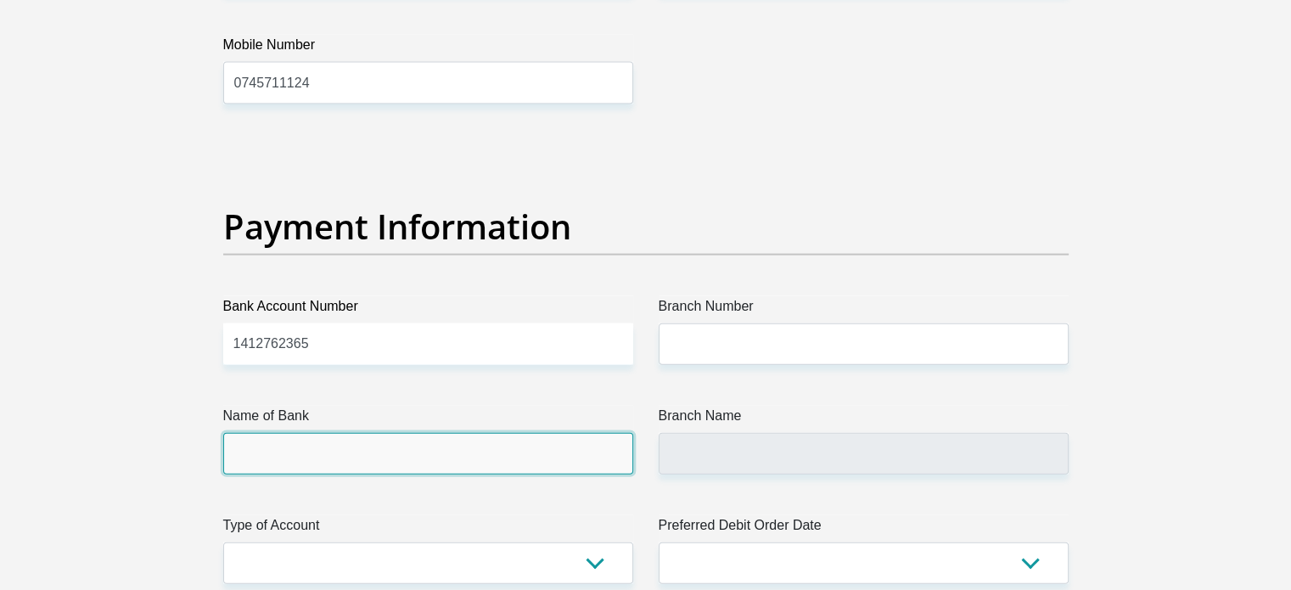
click at [278, 450] on input "Name of Bank" at bounding box center [428, 454] width 410 height 42
click at [282, 441] on input "Name of Bank" at bounding box center [428, 454] width 410 height 42
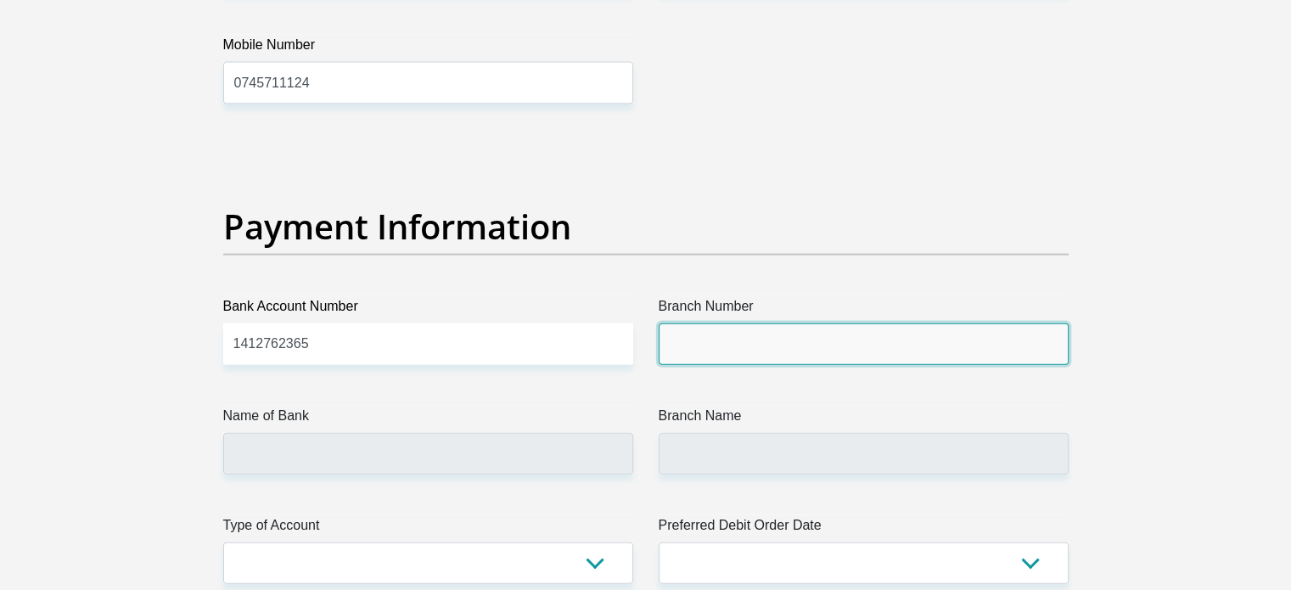
click at [733, 350] on input "Branch Number" at bounding box center [864, 344] width 410 height 42
click at [695, 346] on input "Branch Number" at bounding box center [864, 344] width 410 height 42
paste input "470010"
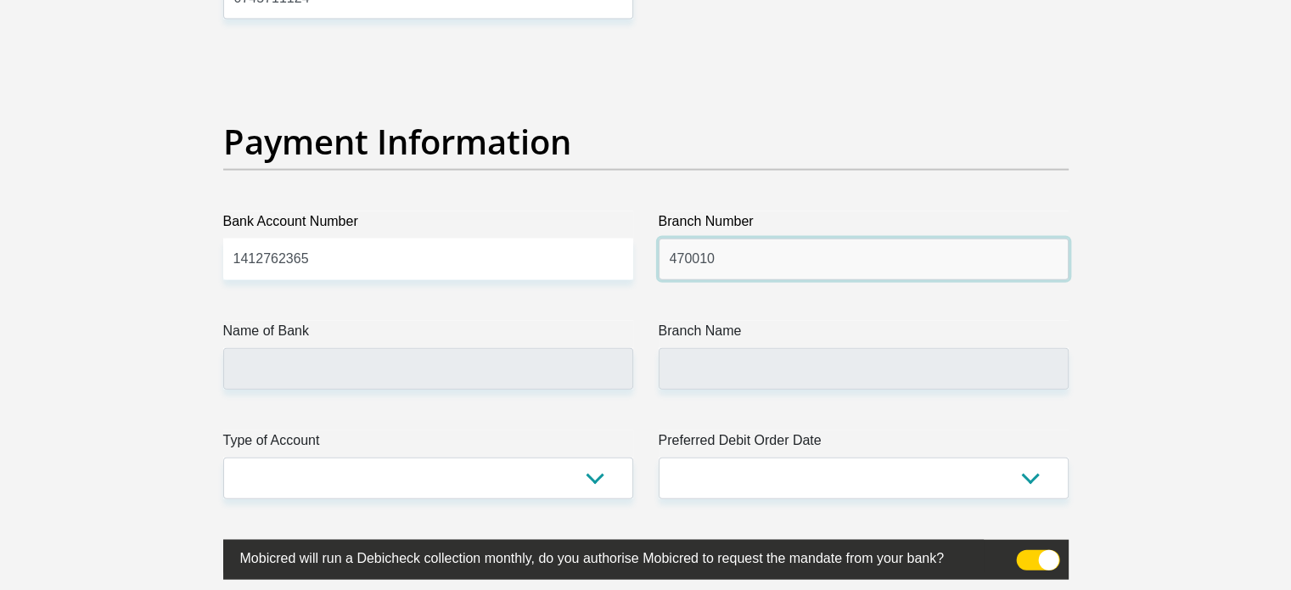
type input "470010"
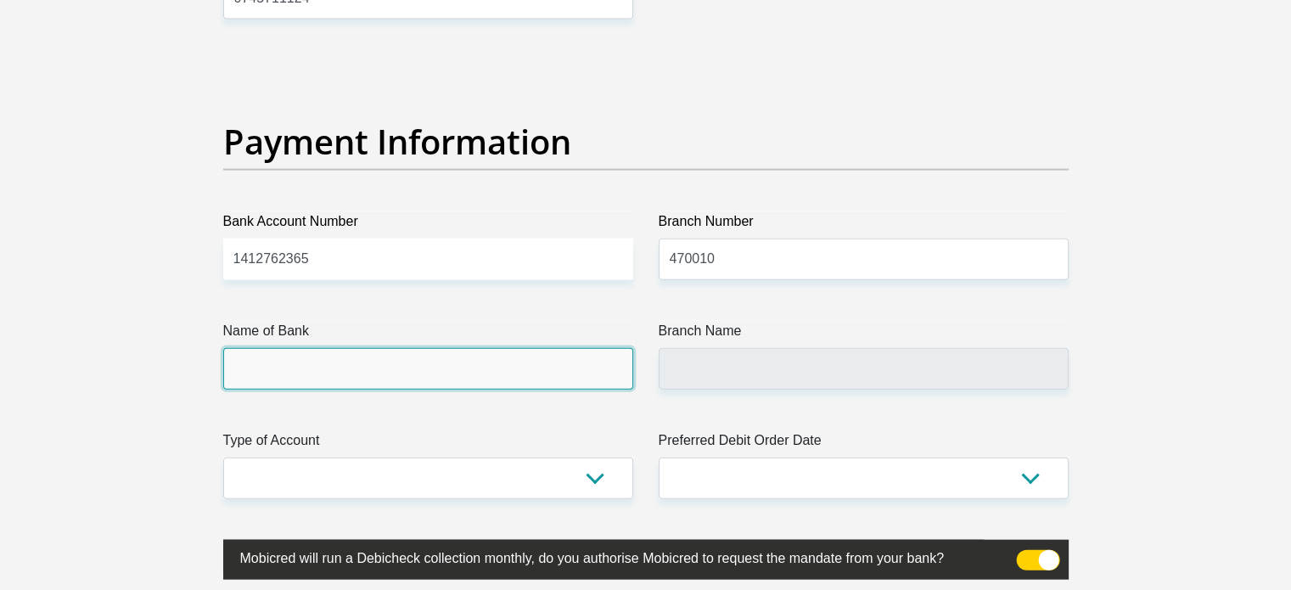
click at [277, 365] on input "Name of Bank" at bounding box center [428, 369] width 410 height 42
type input "CAPITEC BANK LIMITED"
type input "CAPITEC BANK CPC"
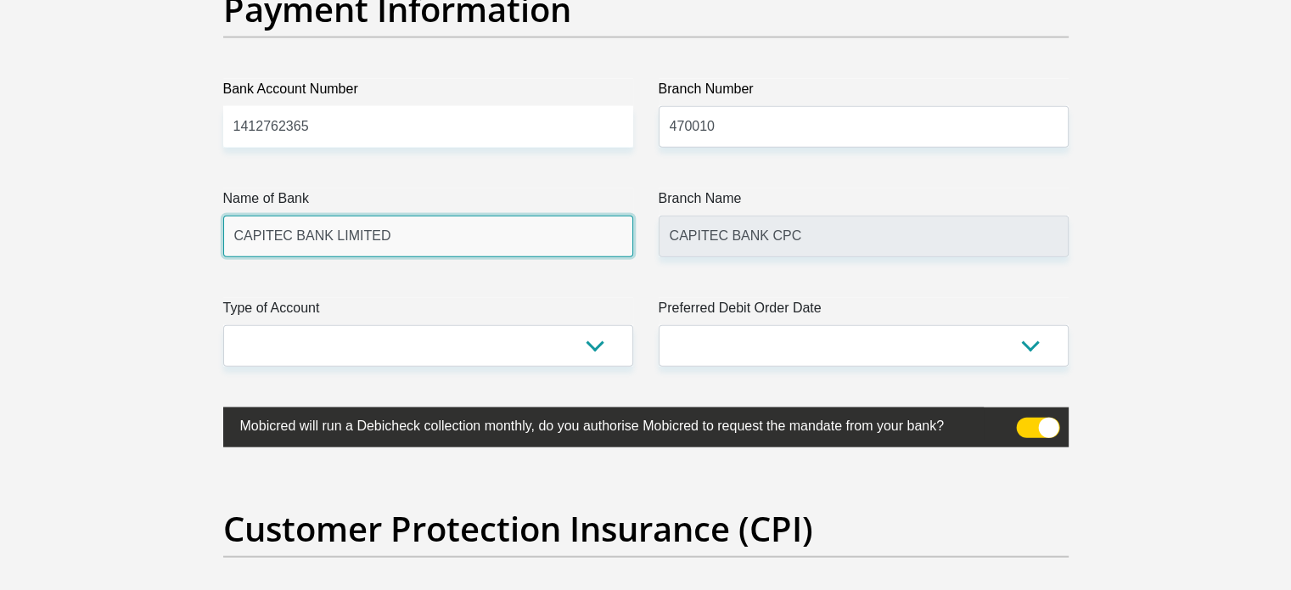
scroll to position [3996, 0]
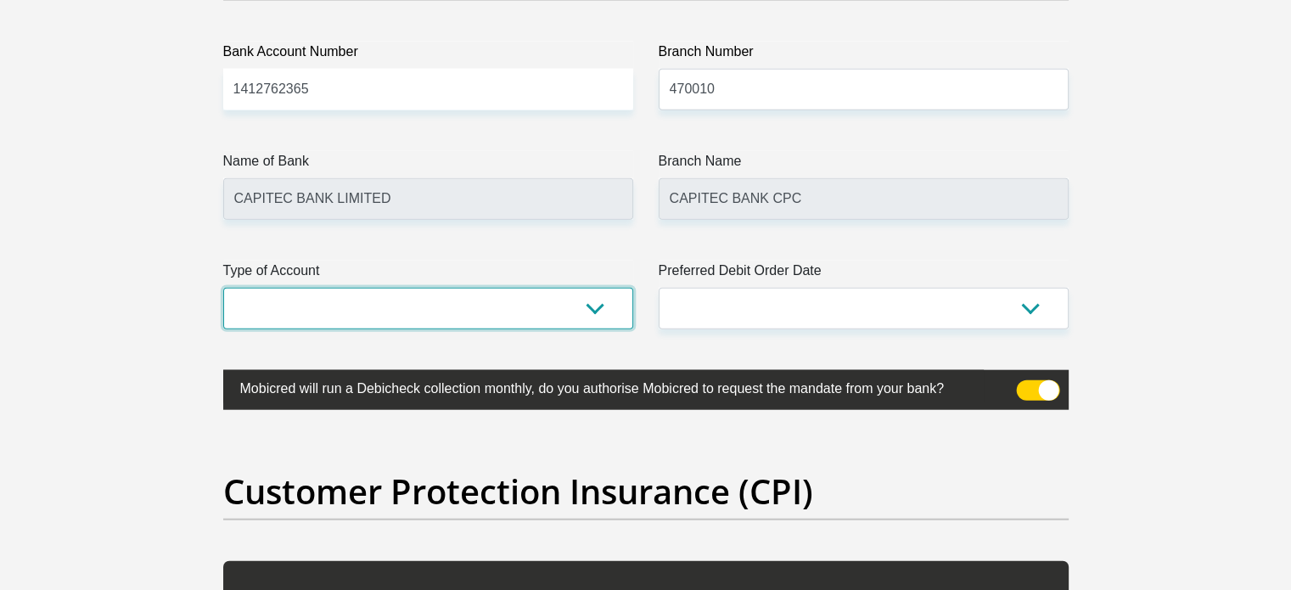
click at [593, 309] on select "Cheque Savings" at bounding box center [428, 309] width 410 height 42
select select "SAV"
click at [223, 288] on select "Cheque Savings" at bounding box center [428, 309] width 410 height 42
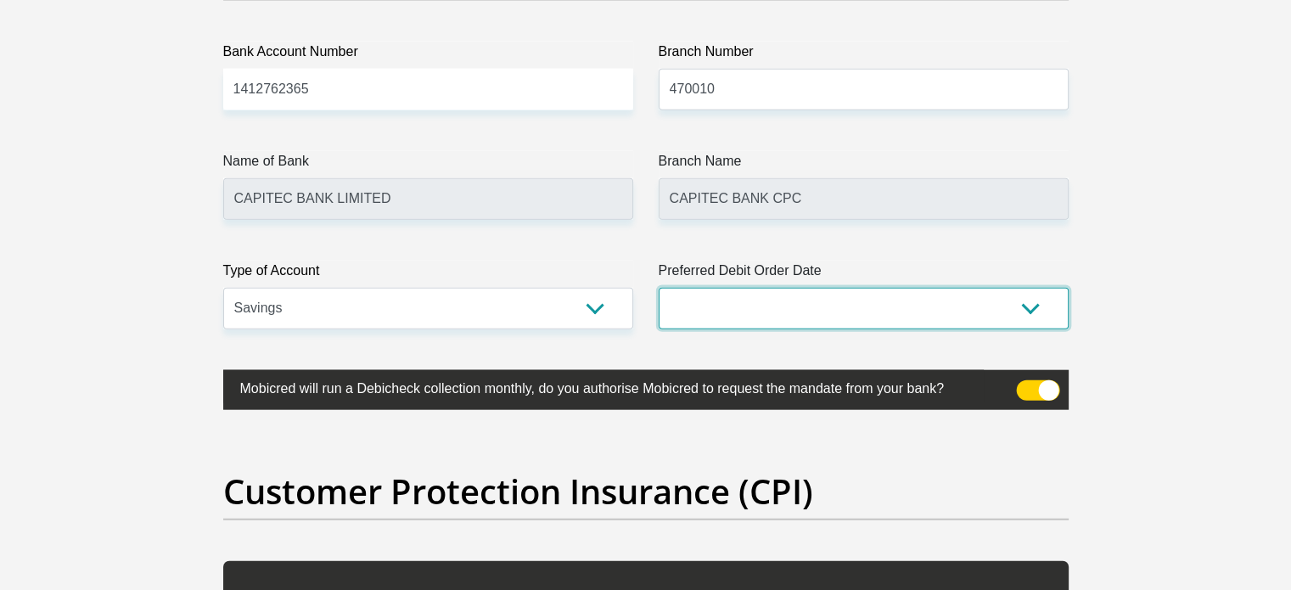
click at [1015, 305] on select "1st 2nd 3rd 4th 5th 7th 18th 19th 20th 21st 22nd 23rd 24th 25th 26th 27th 28th …" at bounding box center [864, 309] width 410 height 42
click at [659, 288] on select "1st 2nd 3rd 4th 5th 7th 18th 19th 20th 21st 22nd 23rd 24th 25th 26th 27th 28th …" at bounding box center [864, 309] width 410 height 42
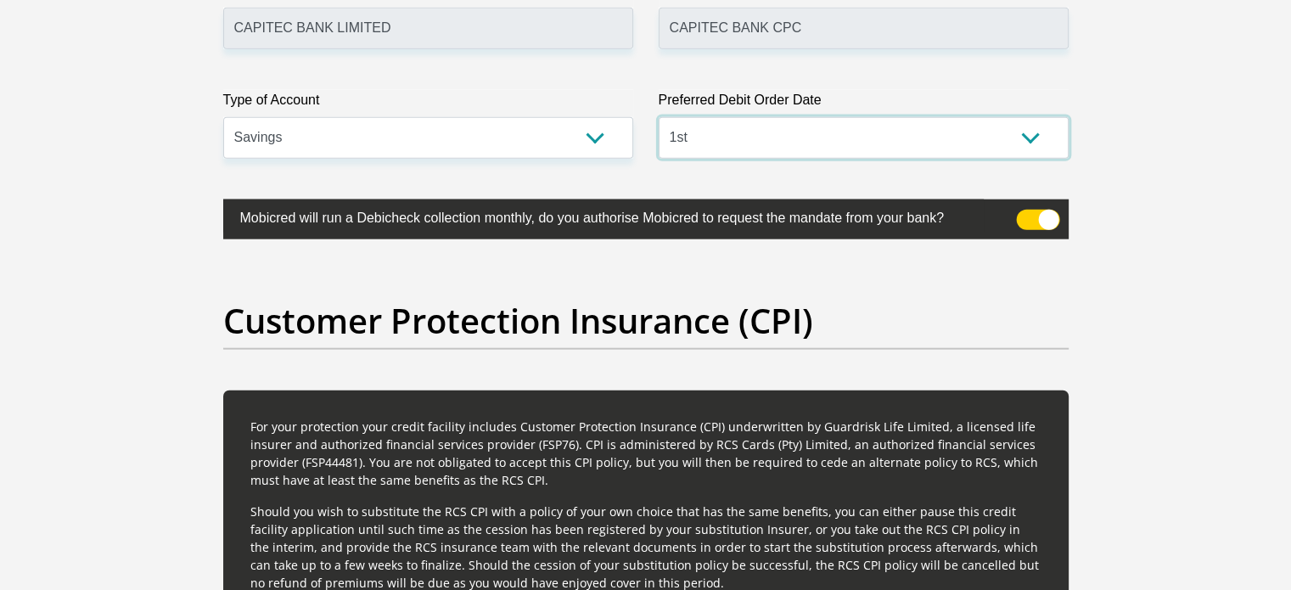
scroll to position [4166, 0]
drag, startPoint x: 1041, startPoint y: 138, endPoint x: 1024, endPoint y: 138, distance: 17.0
click at [1041, 138] on select "1st 2nd 3rd 4th 5th 7th 18th 19th 20th 21st 22nd 23rd 24th 25th 26th 27th 28th …" at bounding box center [864, 139] width 410 height 42
select select "2"
click at [659, 118] on select "1st 2nd 3rd 4th 5th 7th 18th 19th 20th 21st 22nd 23rd 24th 25th 26th 27th 28th …" at bounding box center [864, 139] width 410 height 42
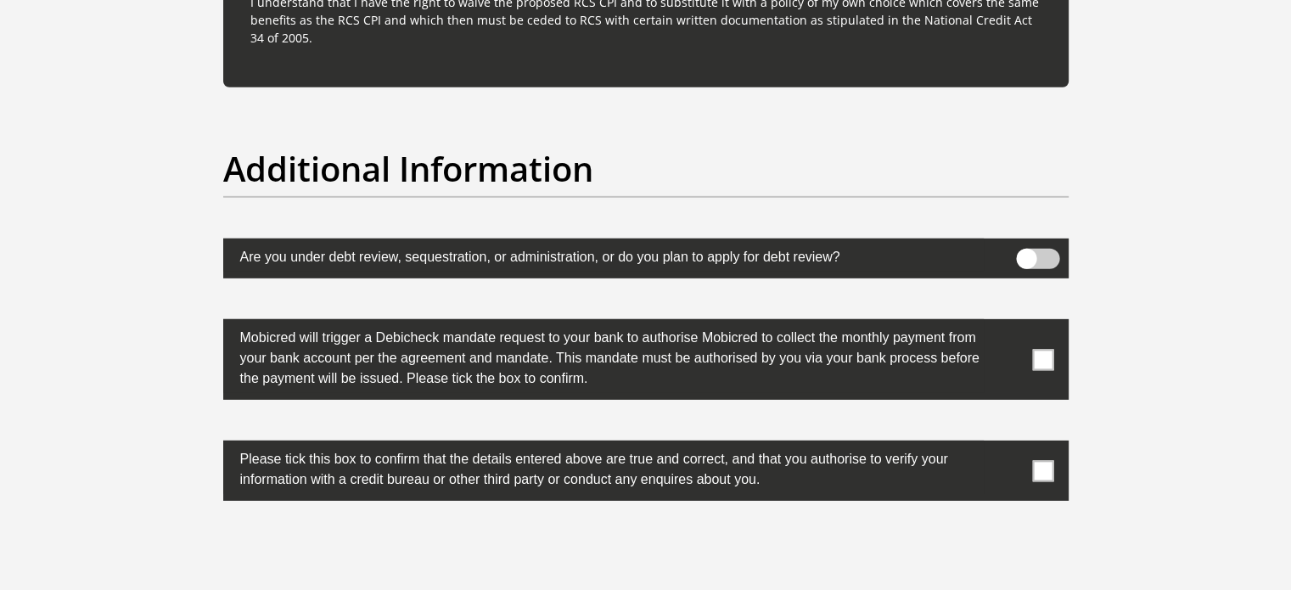
scroll to position [5185, 0]
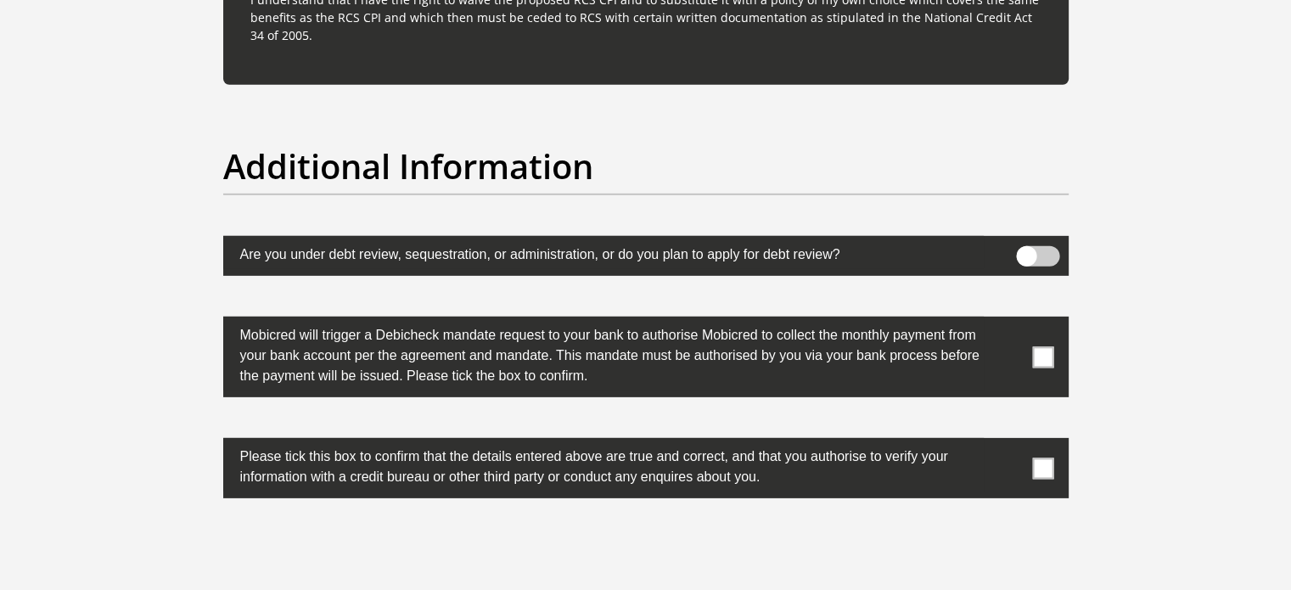
click at [1041, 352] on span at bounding box center [1042, 356] width 21 height 21
click at [1009, 321] on input "checkbox" at bounding box center [1009, 321] width 0 height 0
drag, startPoint x: 1032, startPoint y: 469, endPoint x: 1077, endPoint y: 446, distance: 50.5
click at [1036, 469] on span at bounding box center [1042, 468] width 21 height 21
click at [1009, 442] on input "checkbox" at bounding box center [1009, 442] width 0 height 0
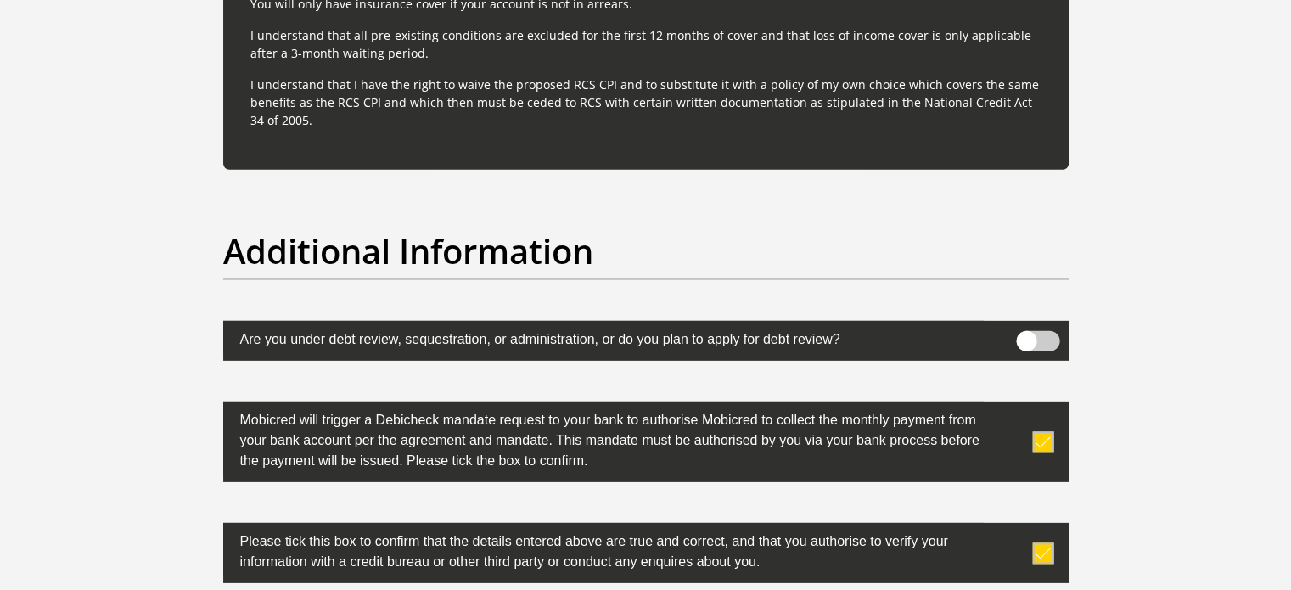
scroll to position [5354, 0]
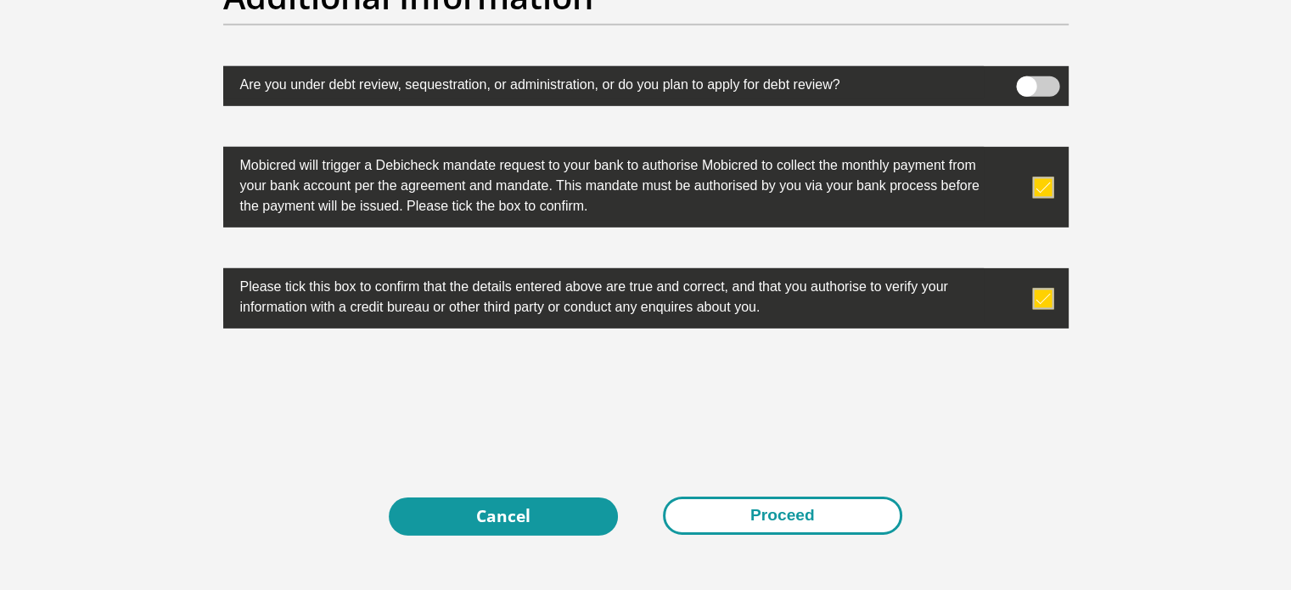
click at [795, 512] on button "Proceed" at bounding box center [782, 516] width 239 height 38
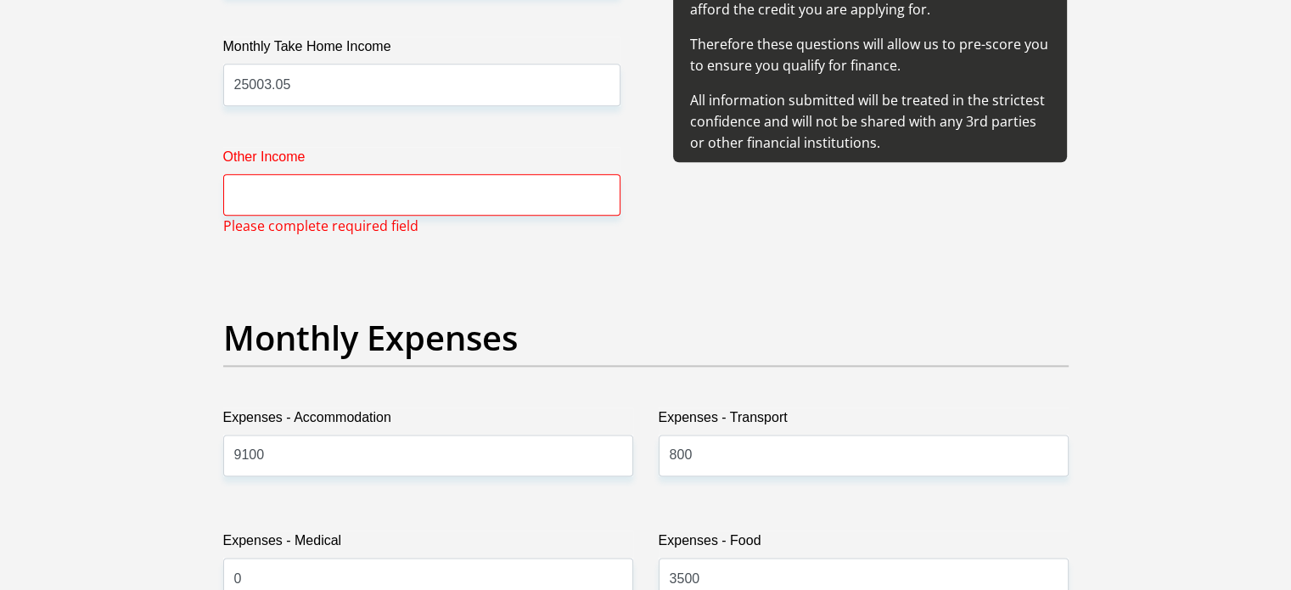
scroll to position [2108, 0]
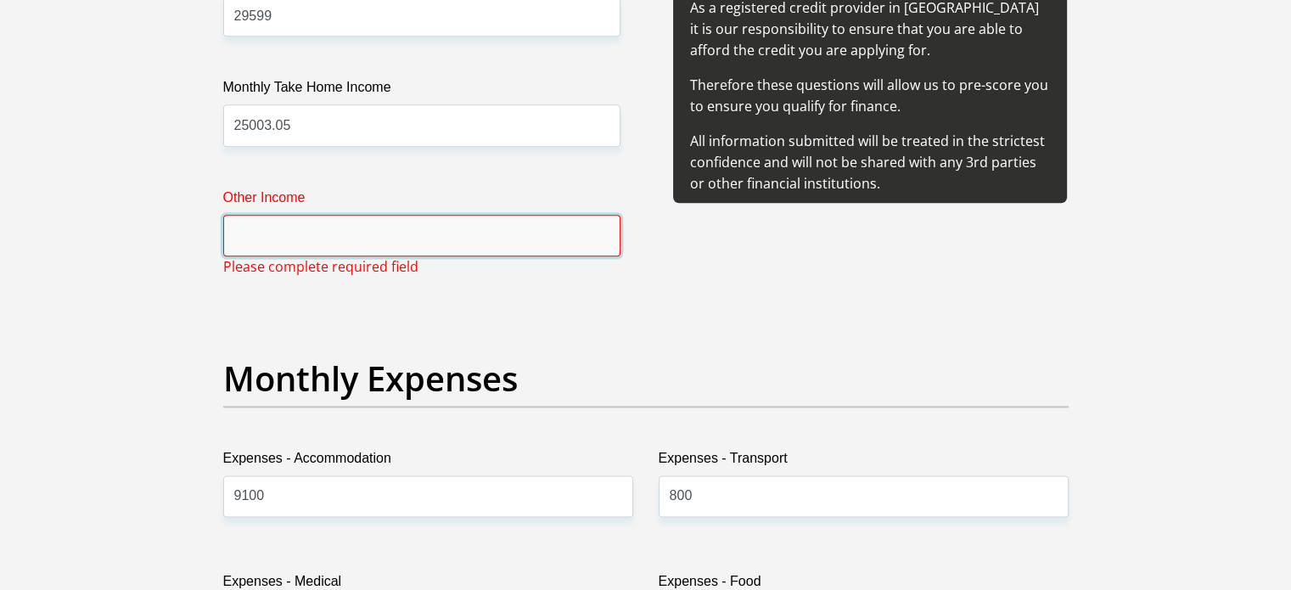
click at [371, 240] on input "Other Income" at bounding box center [421, 236] width 397 height 42
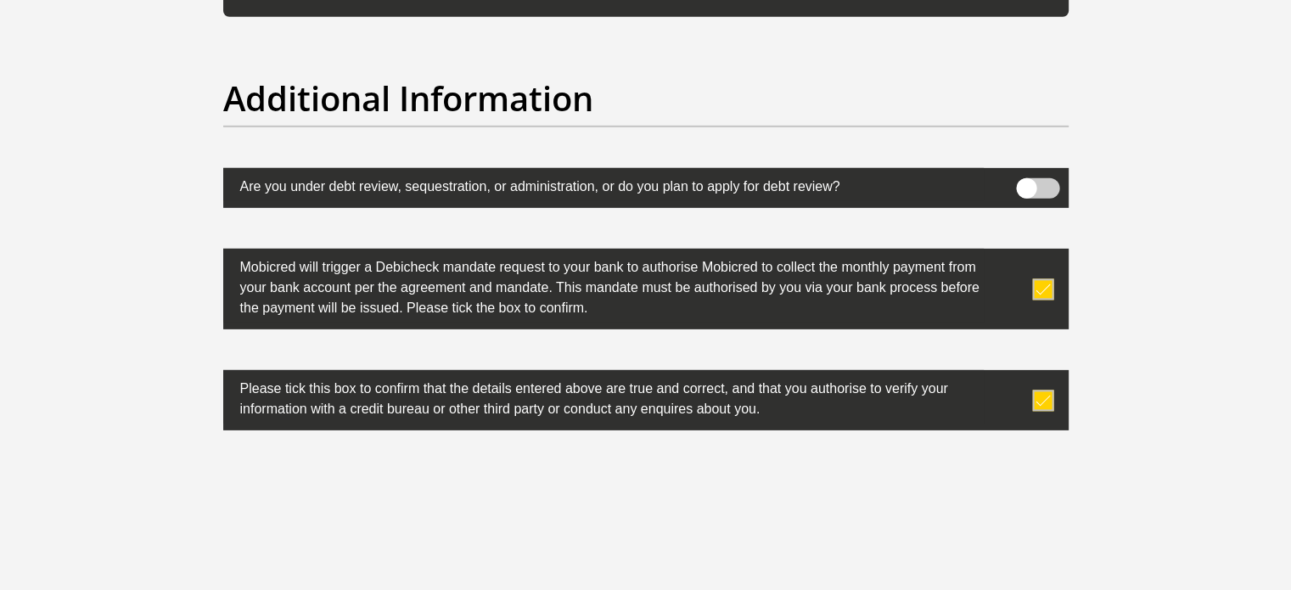
scroll to position [5497, 0]
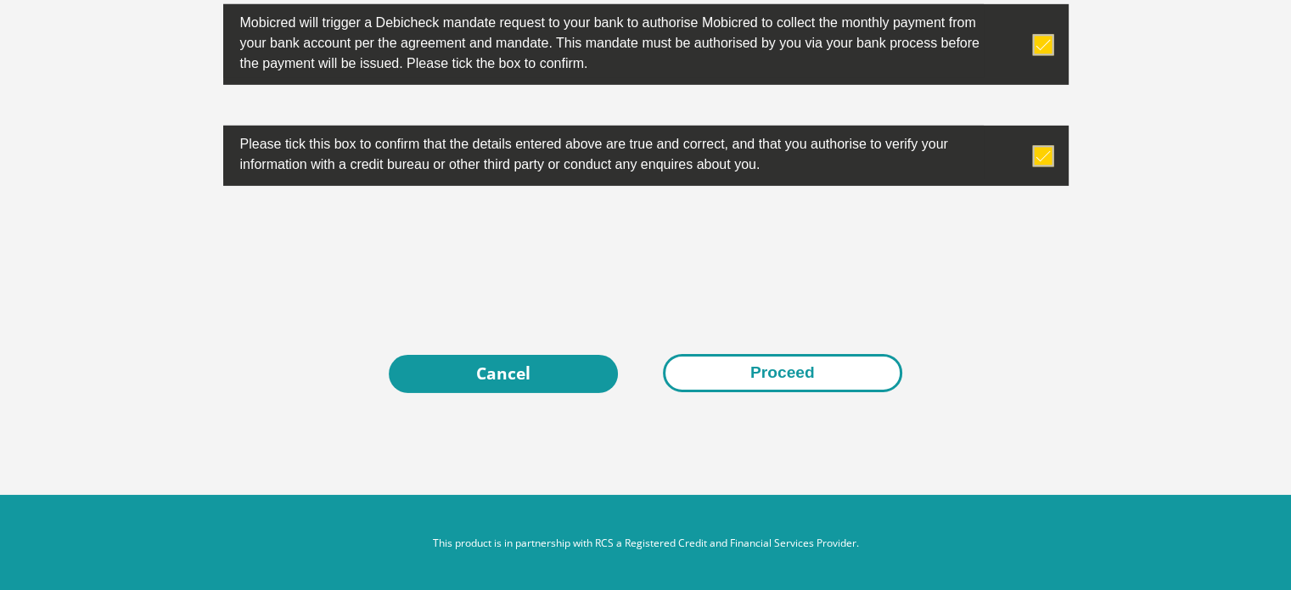
type input "1600"
click at [822, 378] on button "Proceed" at bounding box center [782, 373] width 239 height 38
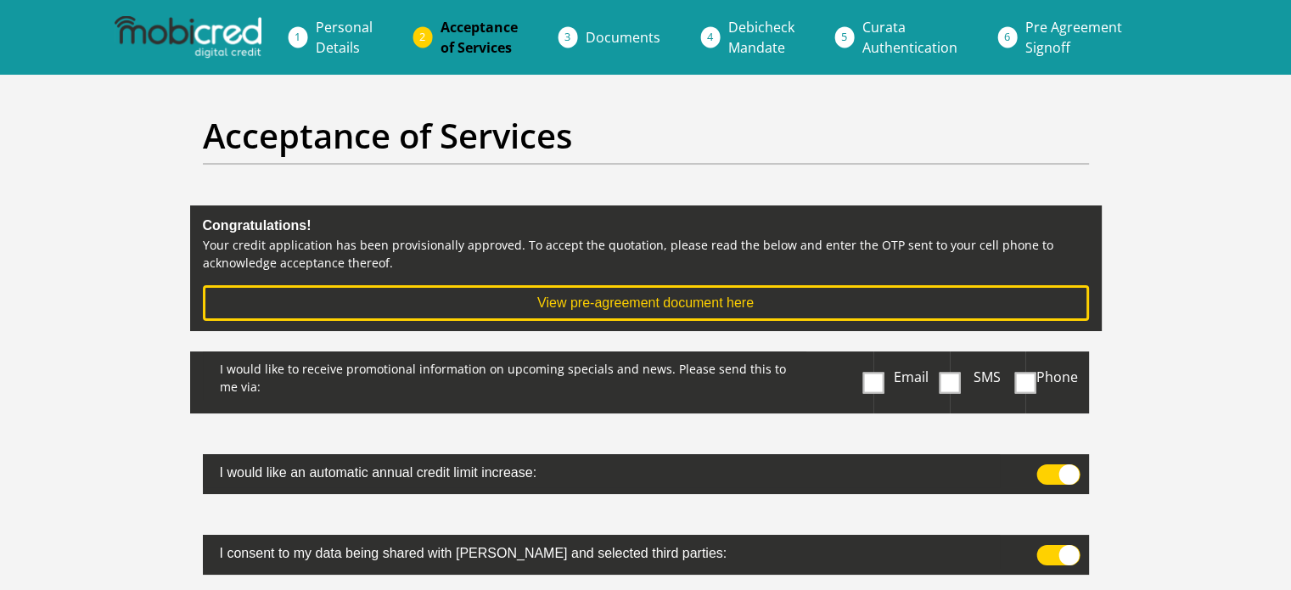
click at [867, 384] on span at bounding box center [873, 382] width 21 height 21
click at [877, 356] on input "Email" at bounding box center [877, 356] width 0 height 0
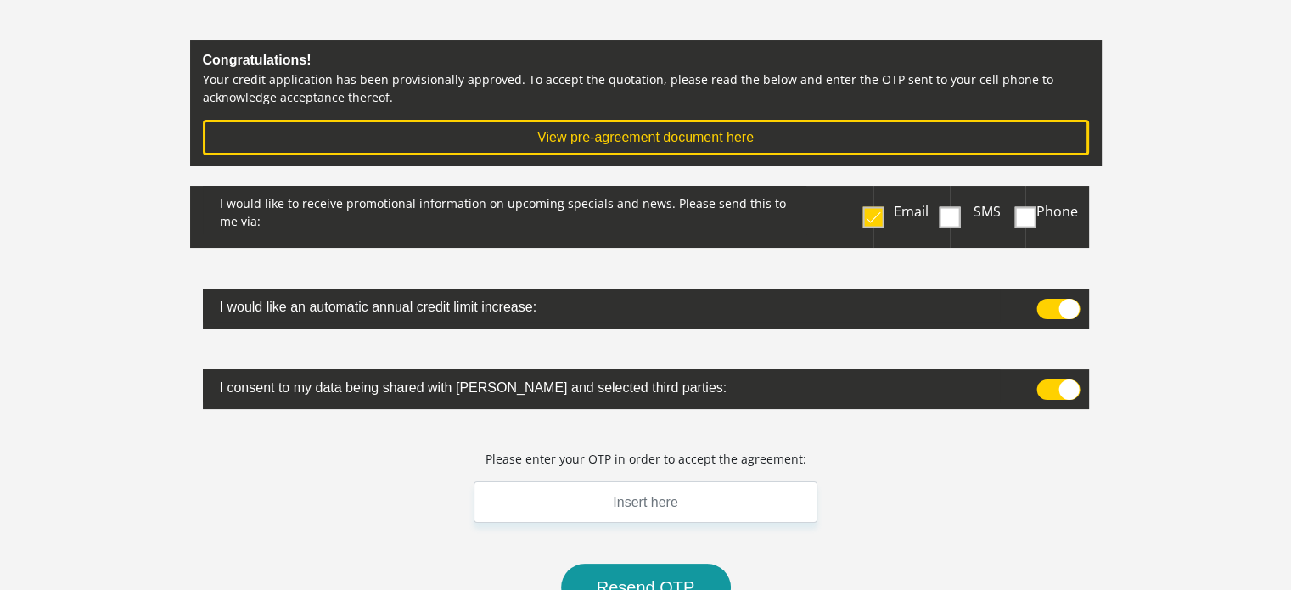
scroll to position [170, 0]
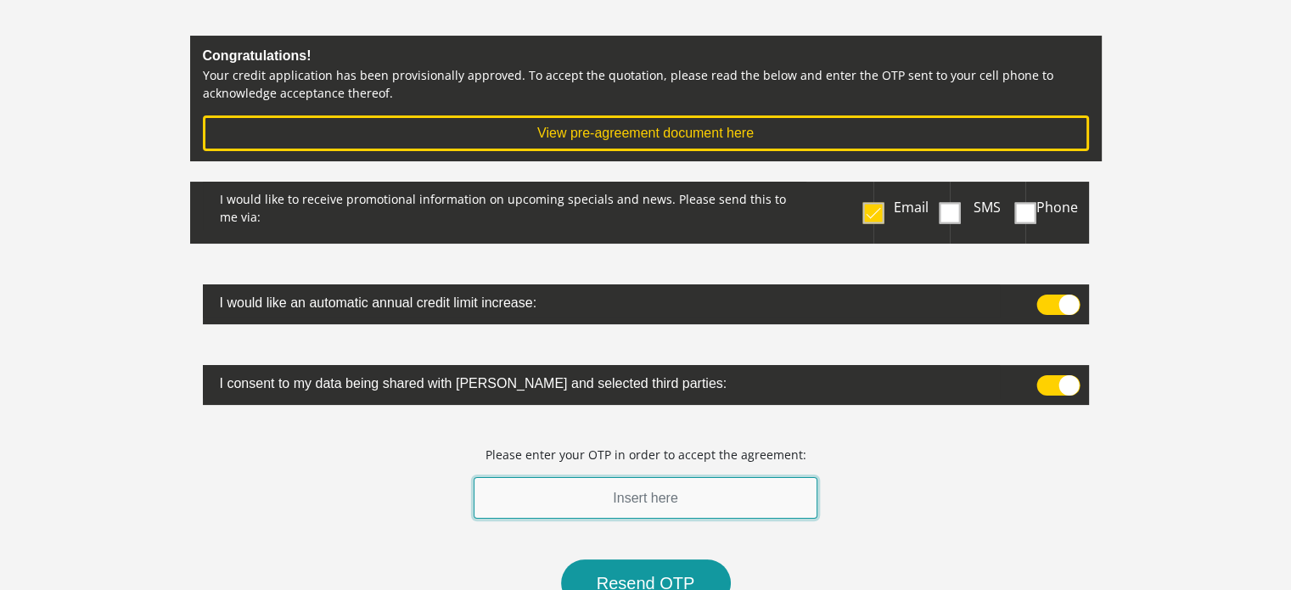
click at [621, 494] on input "text" at bounding box center [646, 498] width 345 height 42
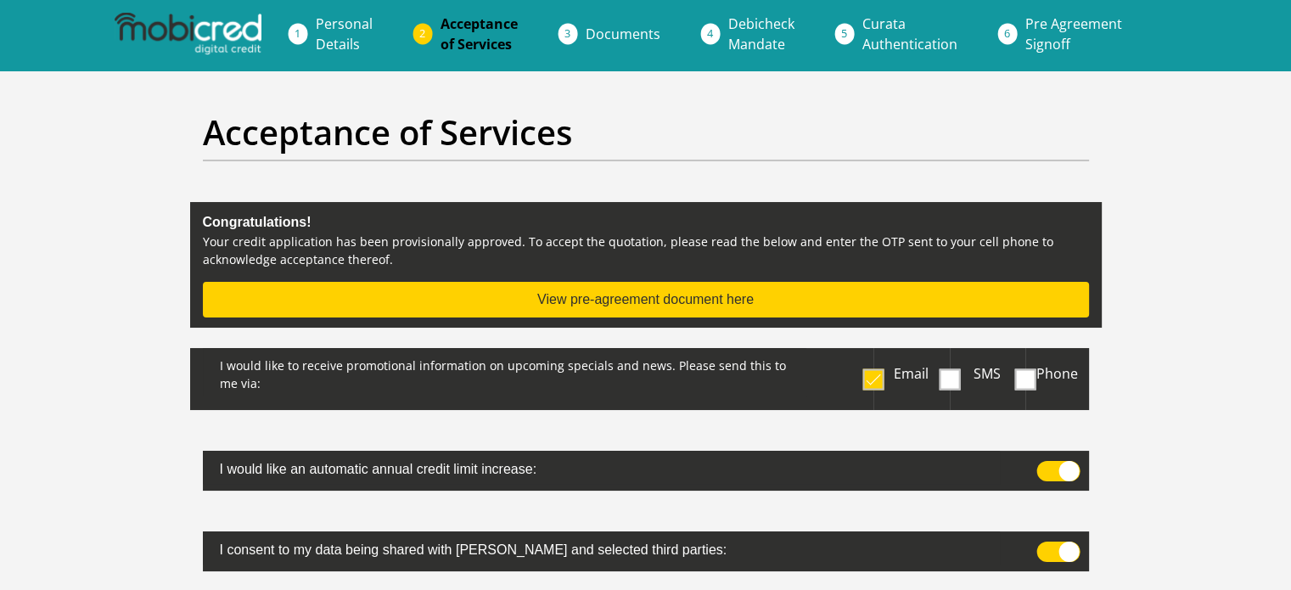
scroll to position [0, 0]
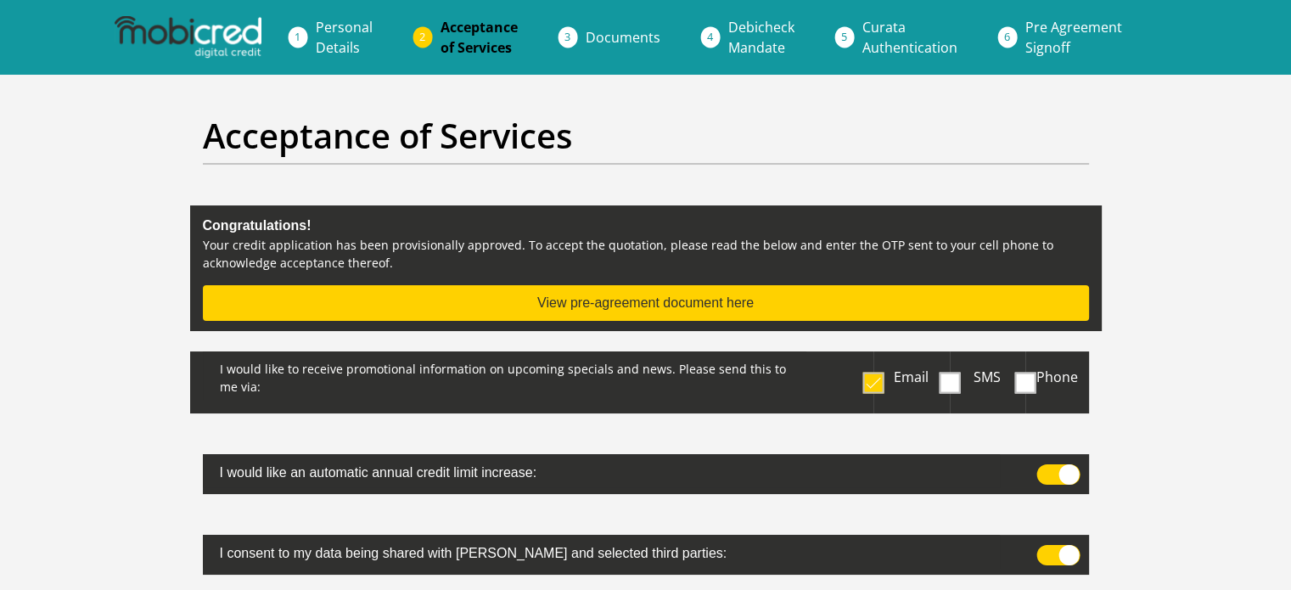
type input "779486"
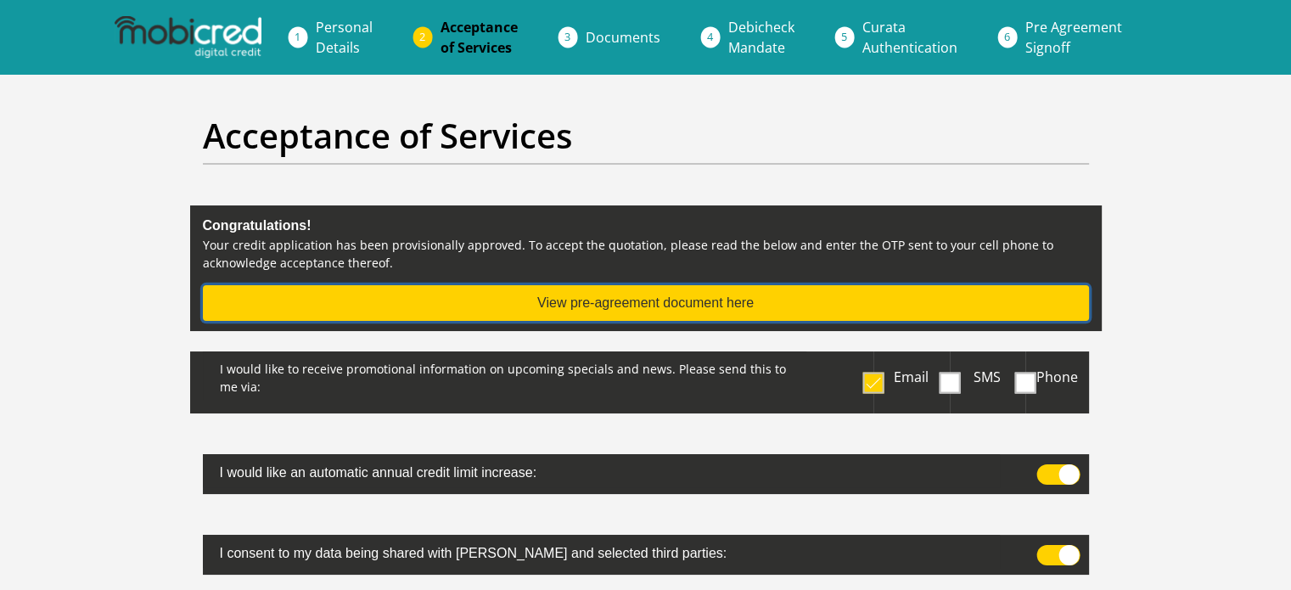
click at [669, 307] on button "View pre-agreement document here" at bounding box center [646, 303] width 886 height 36
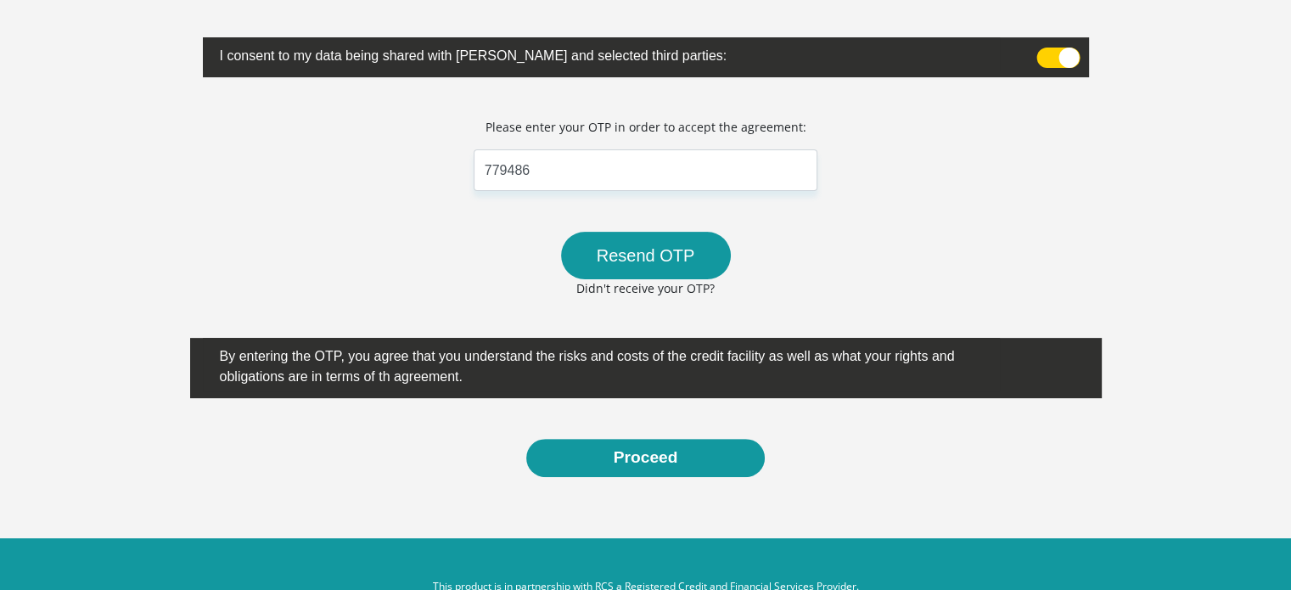
scroll to position [539, 0]
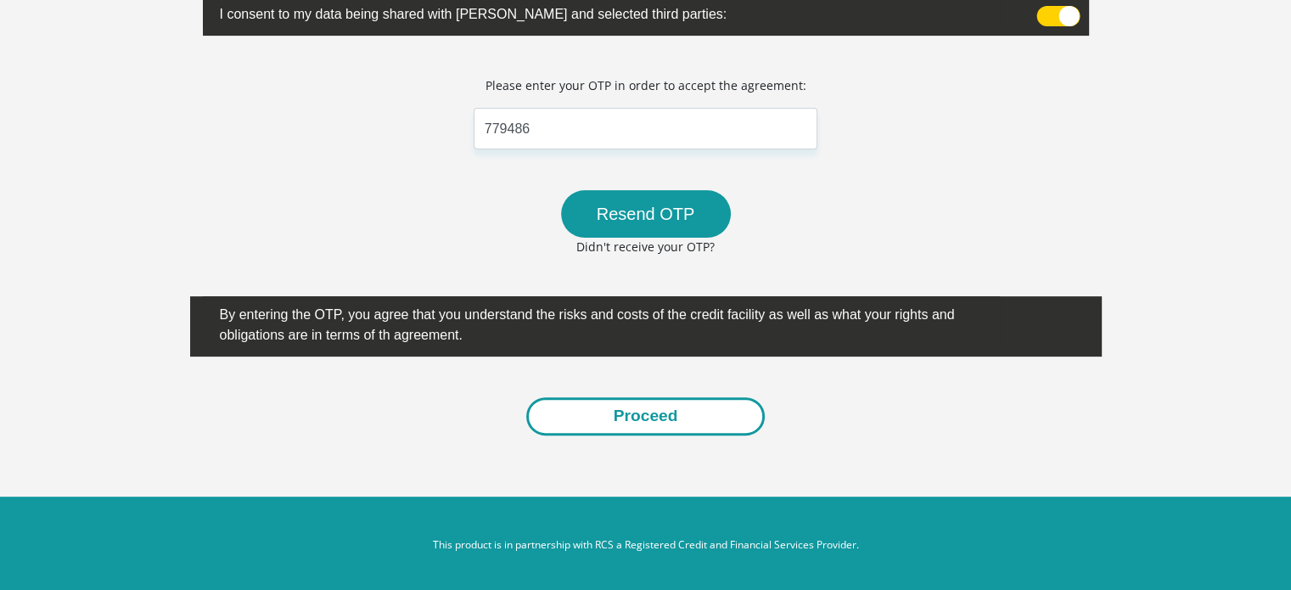
click at [632, 429] on button "Proceed" at bounding box center [645, 416] width 239 height 38
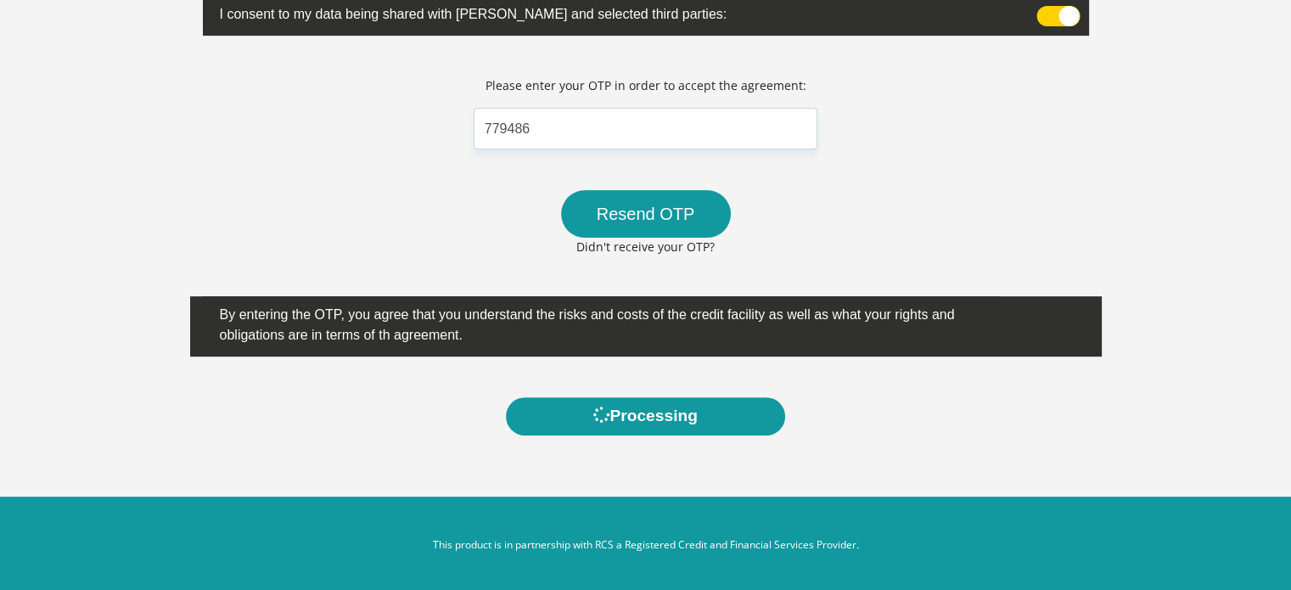
scroll to position [0, 0]
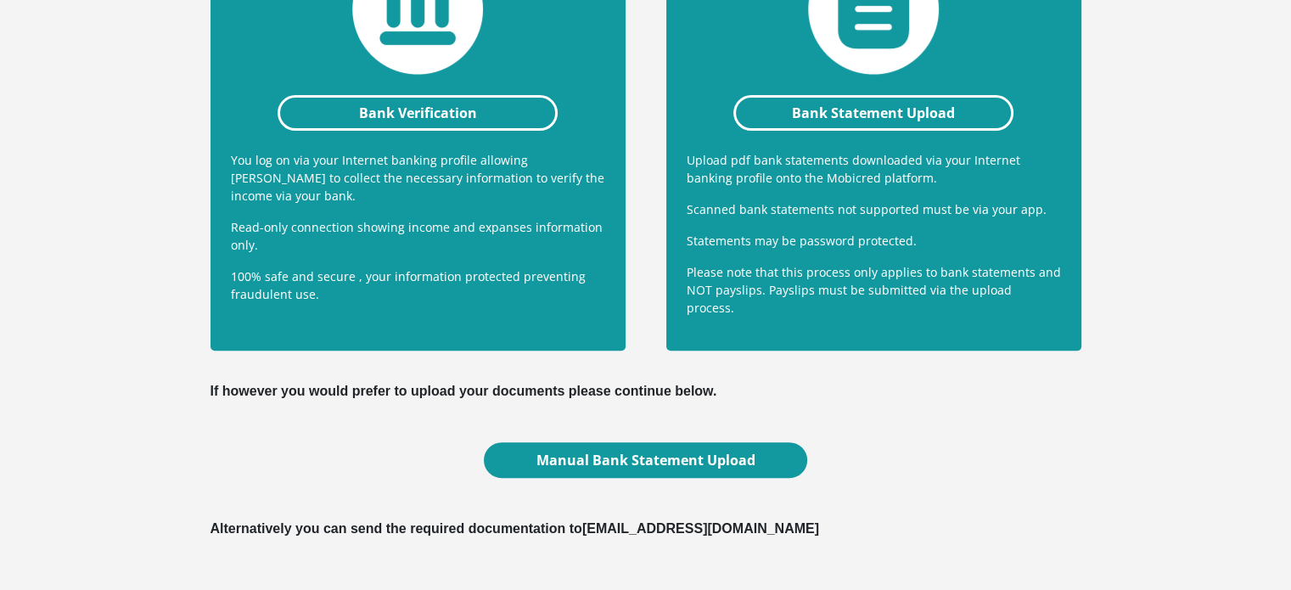
scroll to position [509, 0]
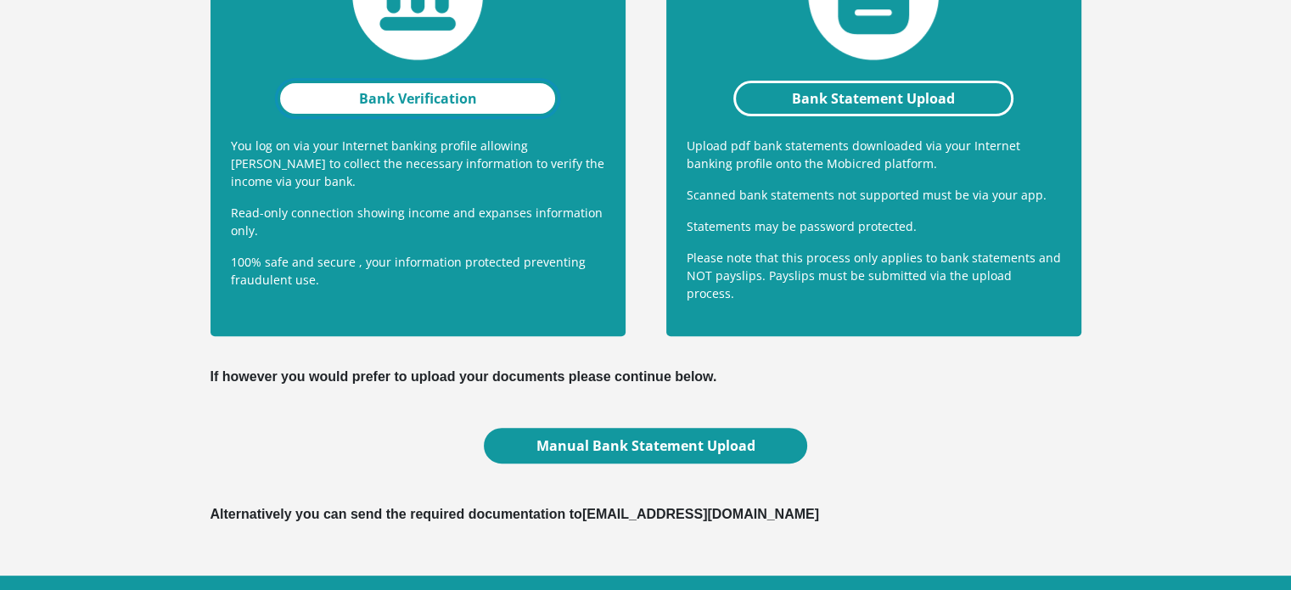
click at [418, 96] on link "Bank Verification" at bounding box center [418, 99] width 281 height 36
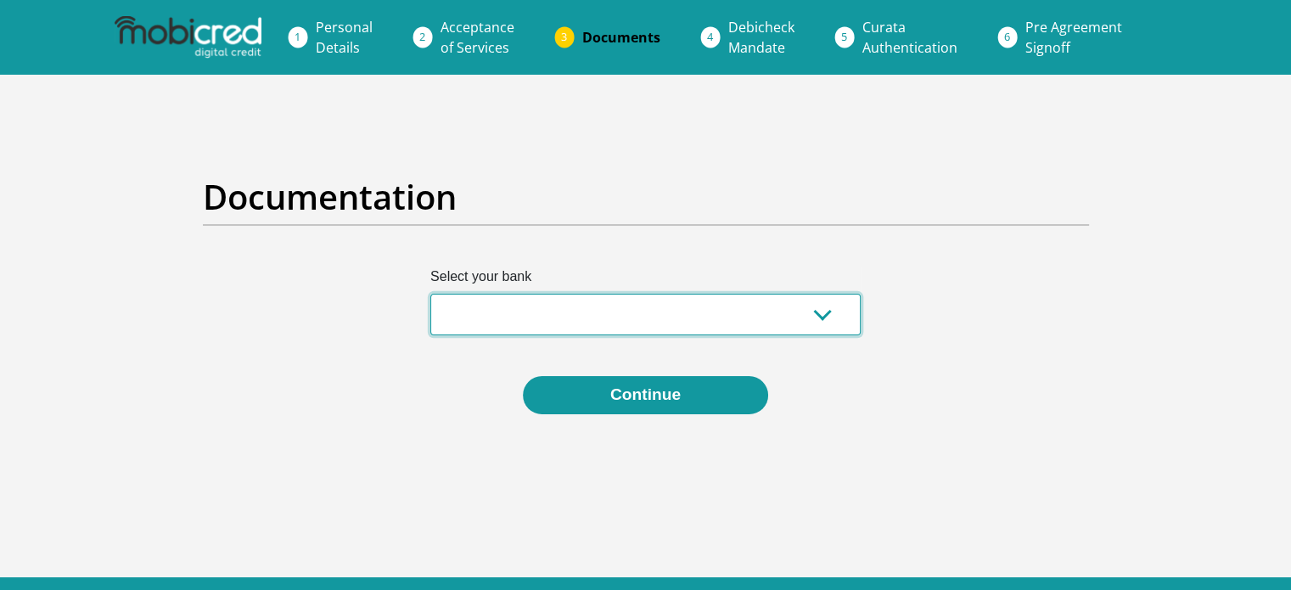
click at [655, 305] on select "Absa Capitec Bank Discovery Bank First National Bank Nedbank Standard Bank Tyme…" at bounding box center [645, 315] width 430 height 42
select select "{"id":"2","title":"Capitec Bank","institution":"Capitec","alias":"capitec","cou…"
click at [430, 294] on select "Absa Capitec Bank Discovery Bank First National Bank Nedbank Standard Bank Tyme…" at bounding box center [645, 315] width 430 height 42
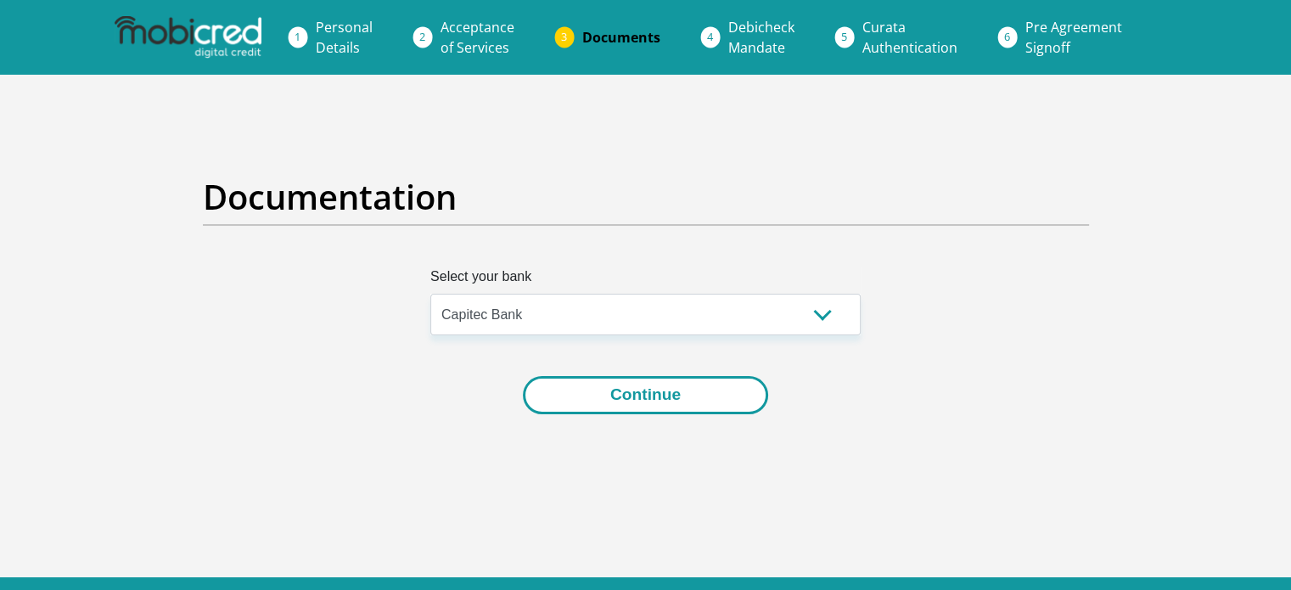
click at [685, 403] on button "Continue" at bounding box center [645, 395] width 245 height 38
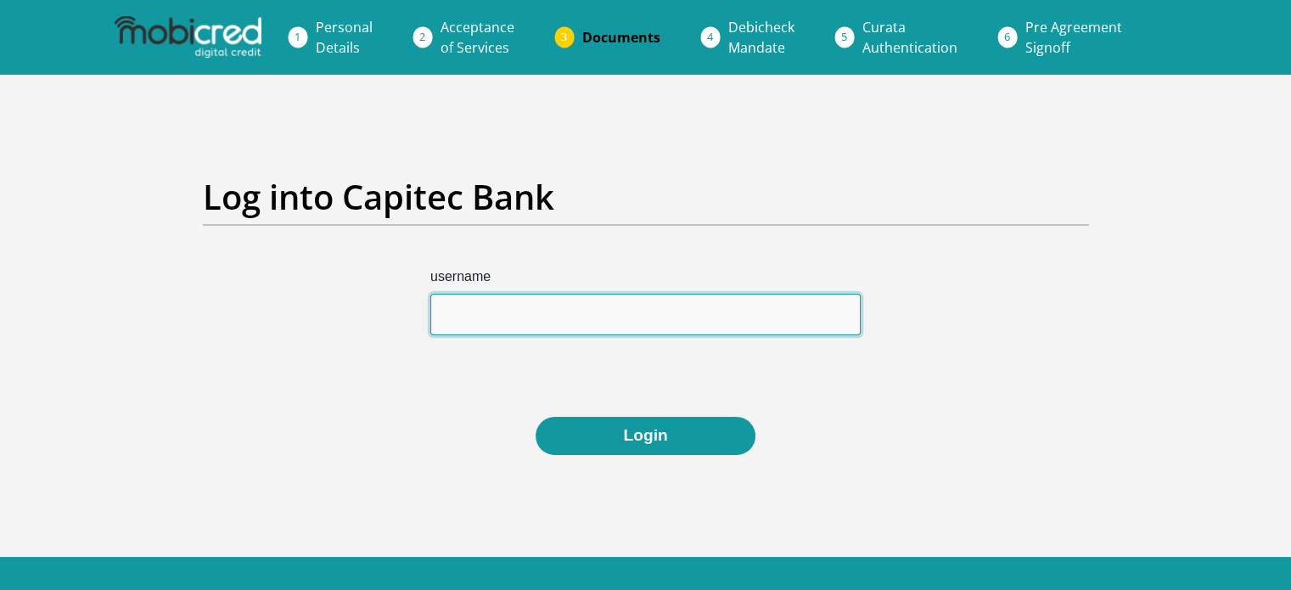
click at [515, 301] on input "username" at bounding box center [645, 315] width 430 height 42
click at [529, 314] on input "username" at bounding box center [645, 315] width 430 height 42
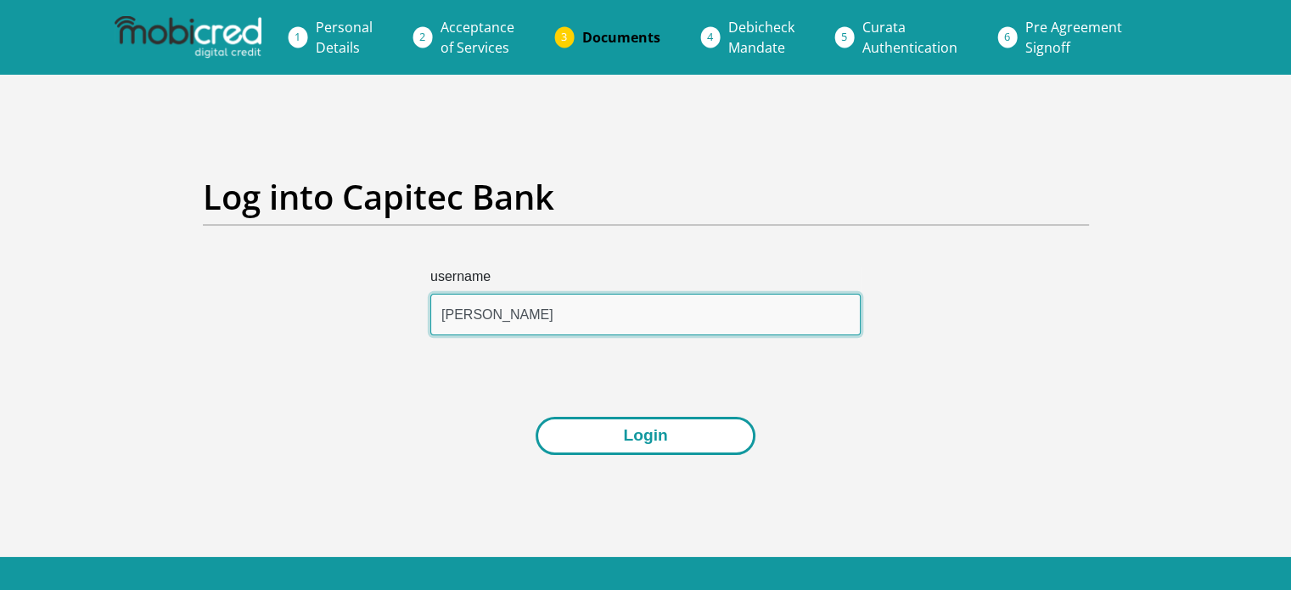
type input "Adriaan"
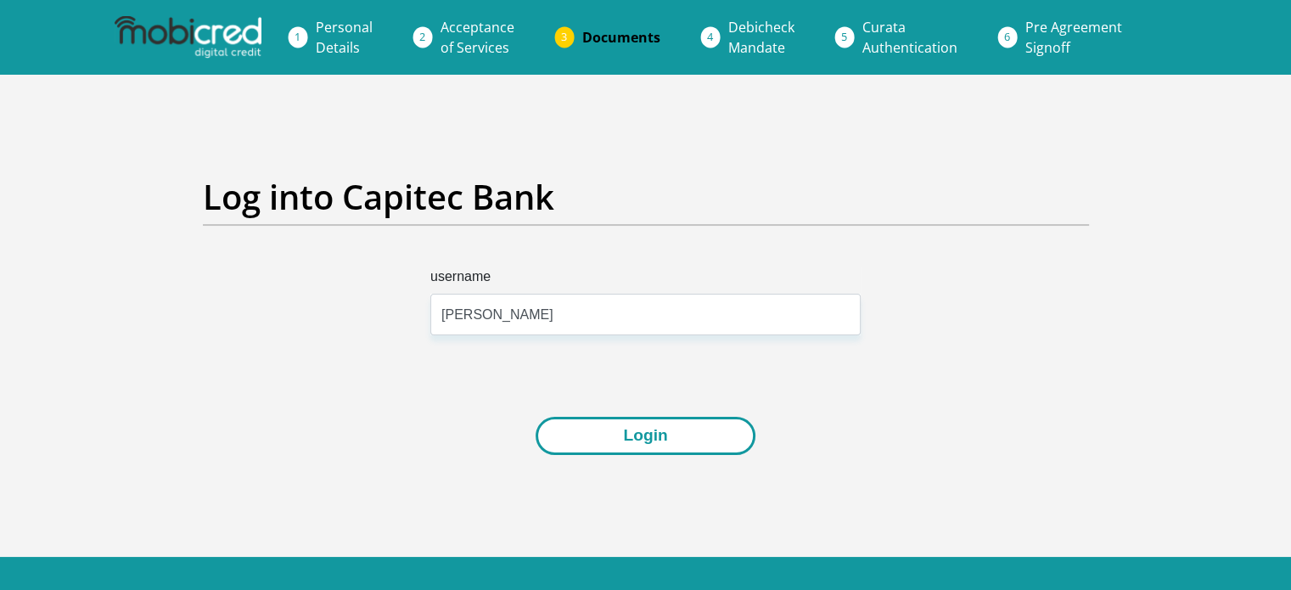
drag, startPoint x: 648, startPoint y: 438, endPoint x: 611, endPoint y: 436, distance: 37.4
click at [648, 438] on button "Login" at bounding box center [645, 436] width 219 height 38
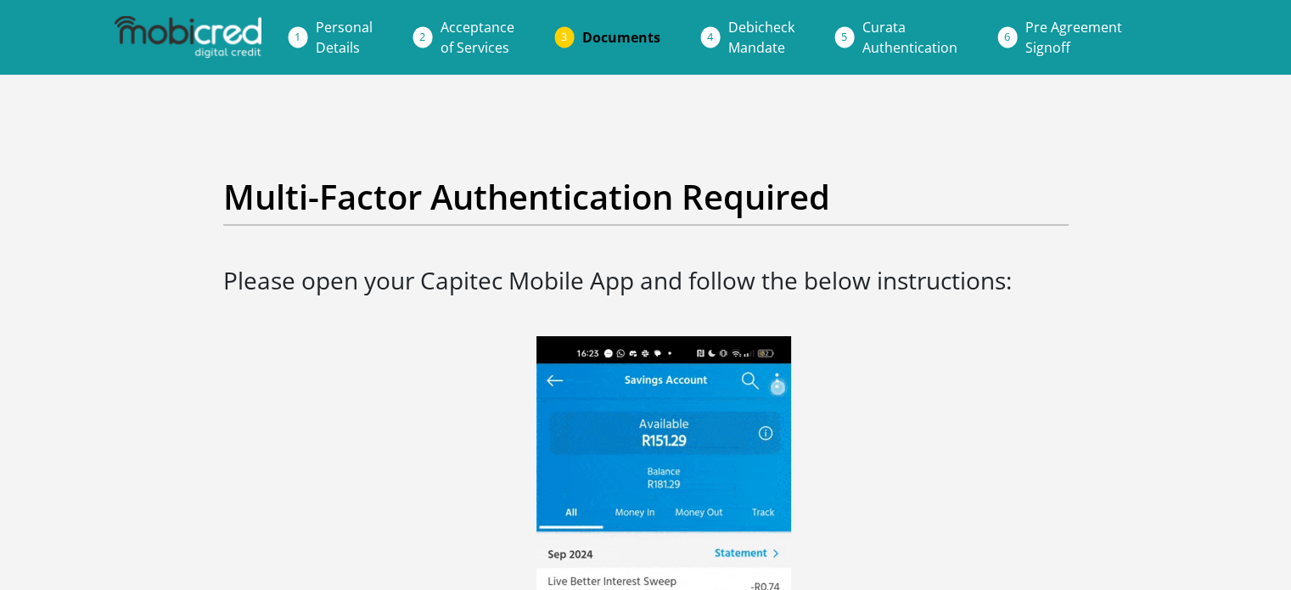
click at [482, 39] on span "Acceptance of Services" at bounding box center [478, 37] width 74 height 39
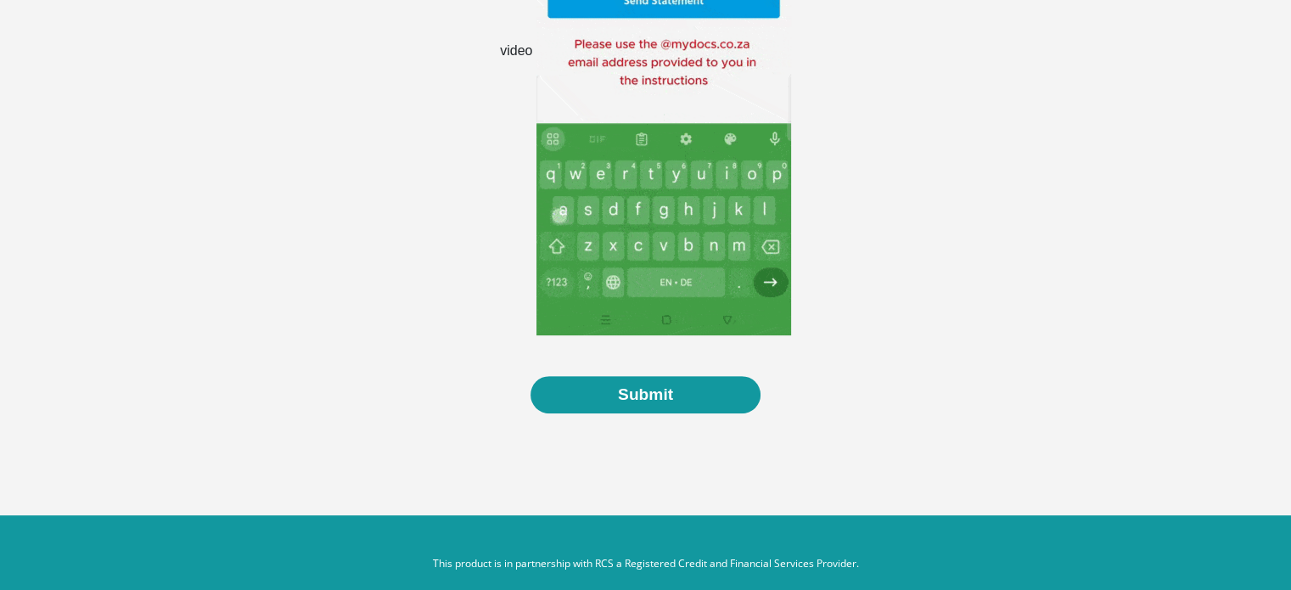
scroll to position [588, 0]
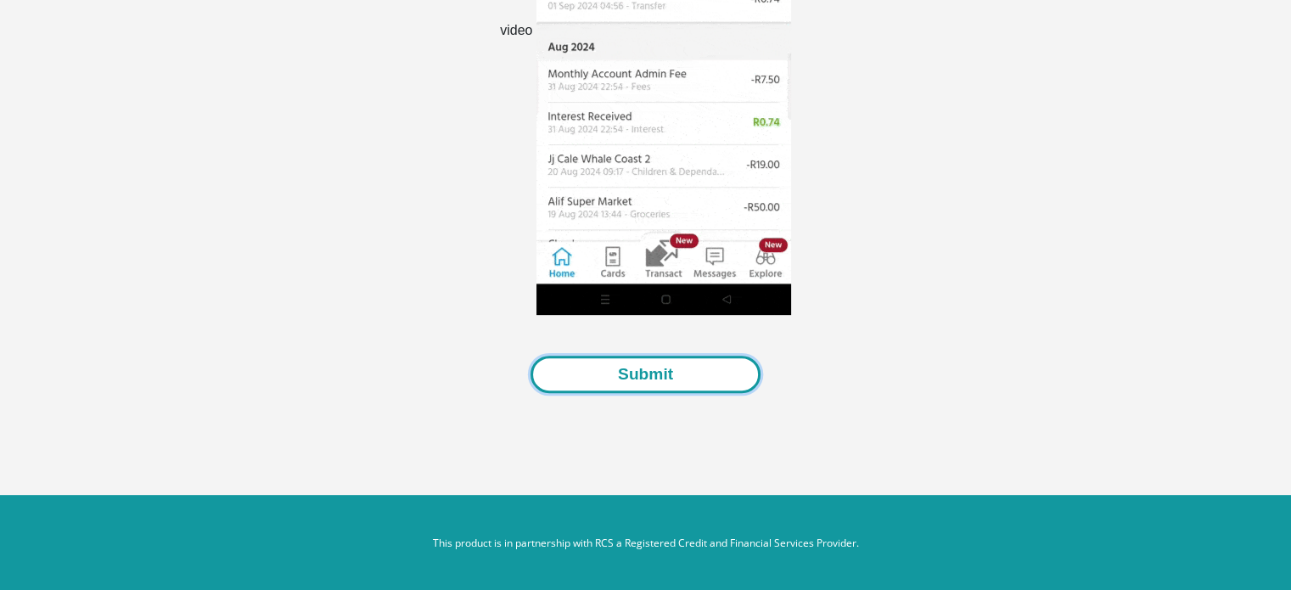
click at [706, 368] on button "Submit" at bounding box center [646, 375] width 230 height 38
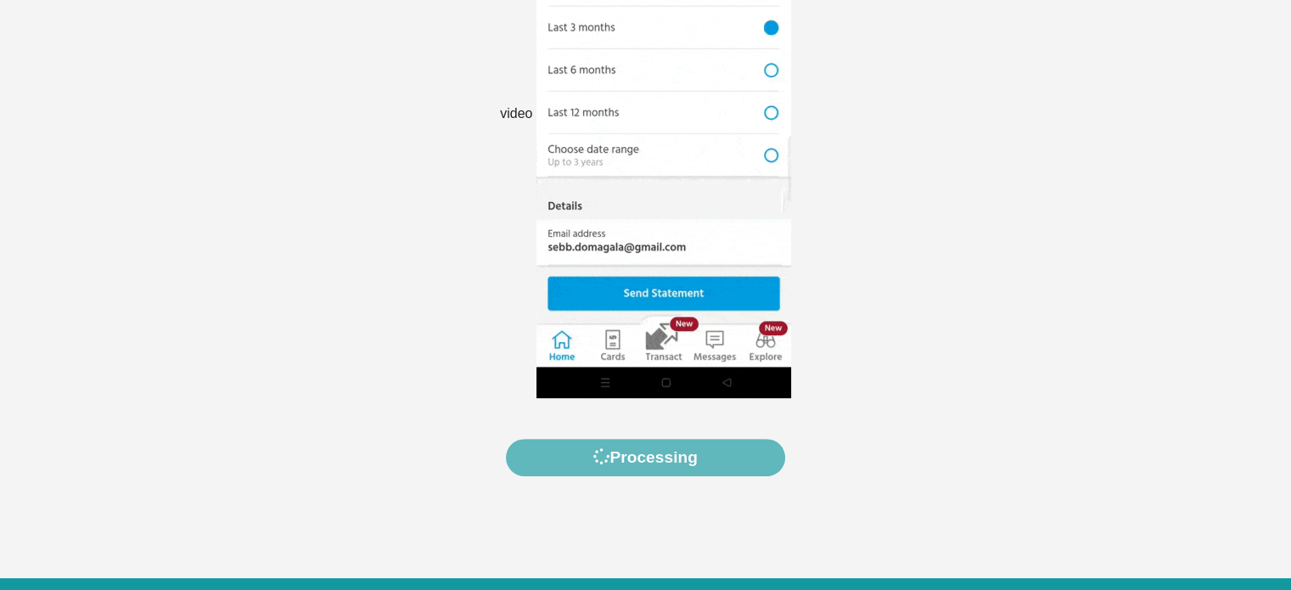
scroll to position [509, 0]
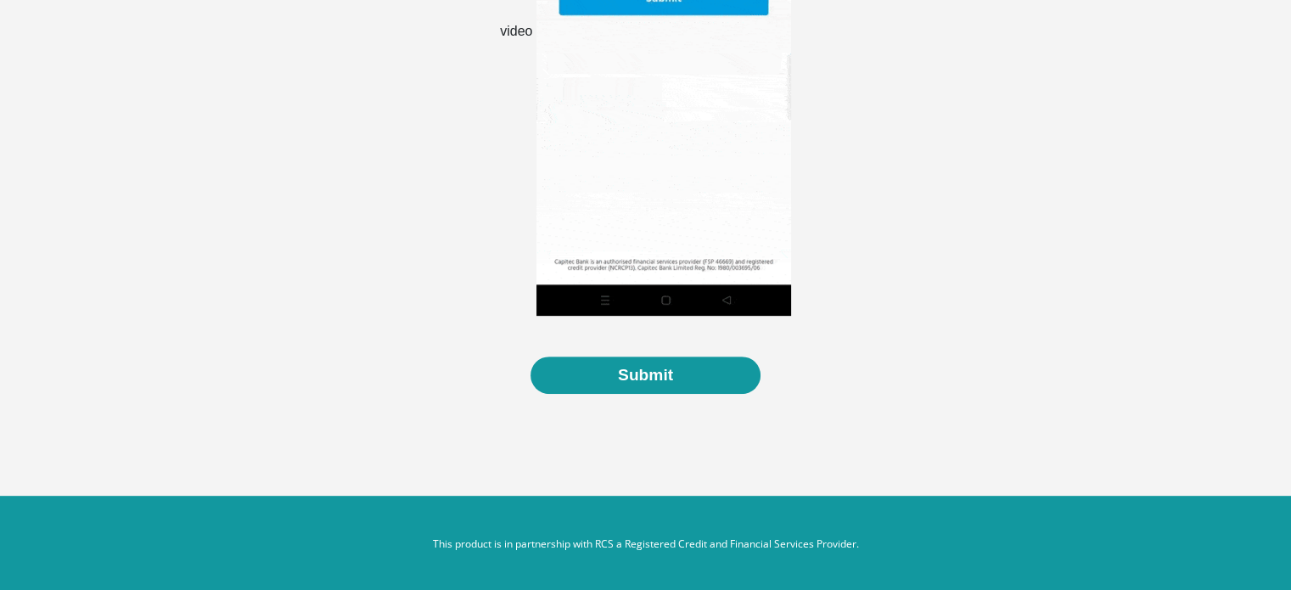
scroll to position [588, 0]
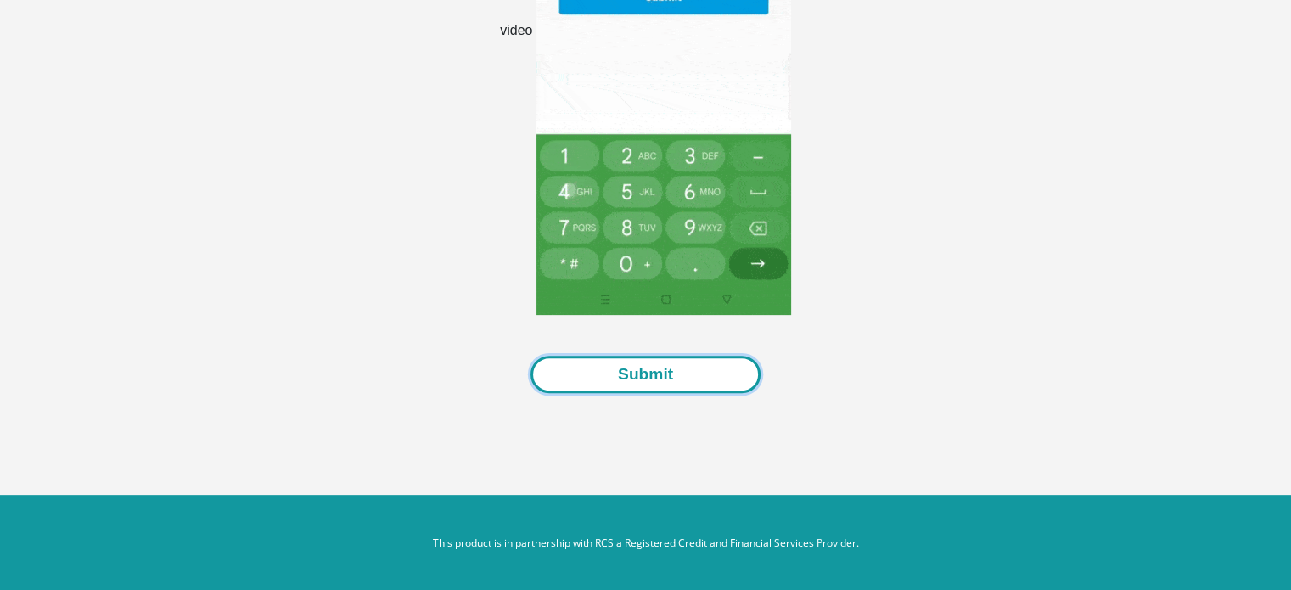
click at [640, 388] on button "Submit" at bounding box center [646, 375] width 230 height 38
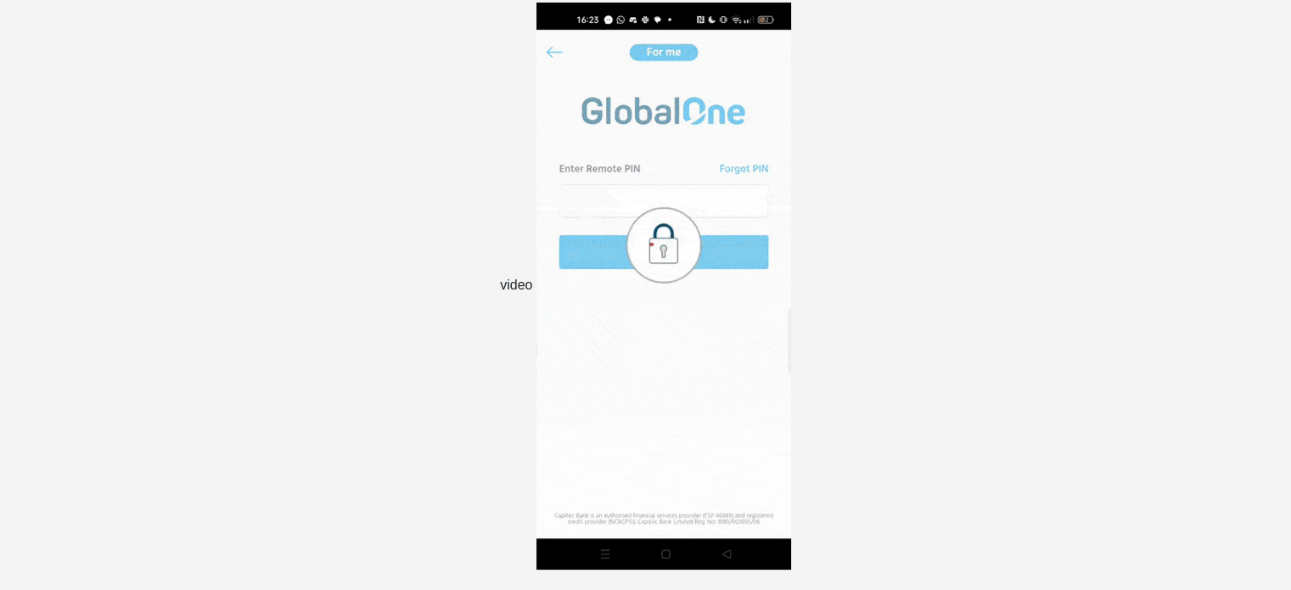
scroll to position [0, 0]
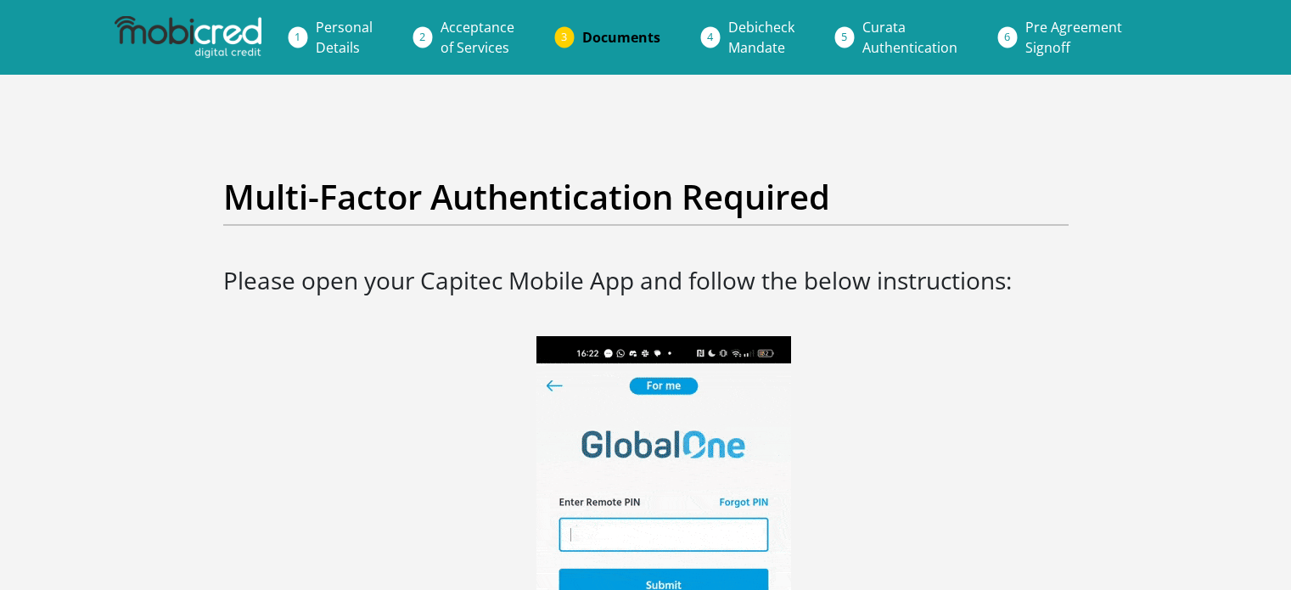
scroll to position [509, 0]
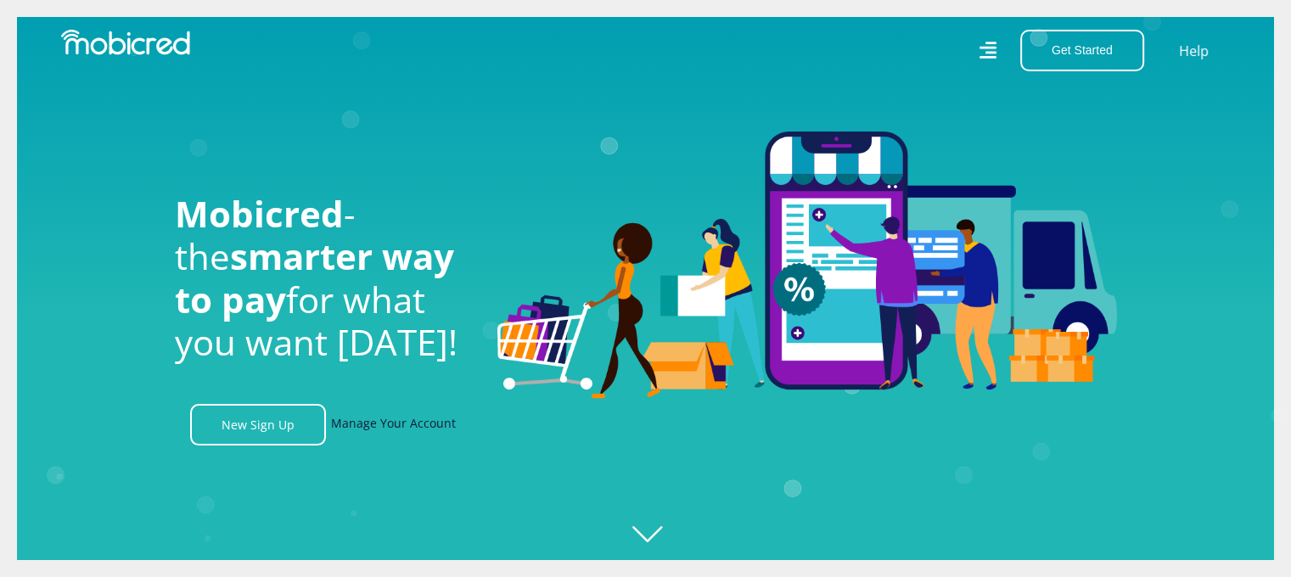
click at [410, 431] on link "Manage Your Account" at bounding box center [393, 425] width 125 height 42
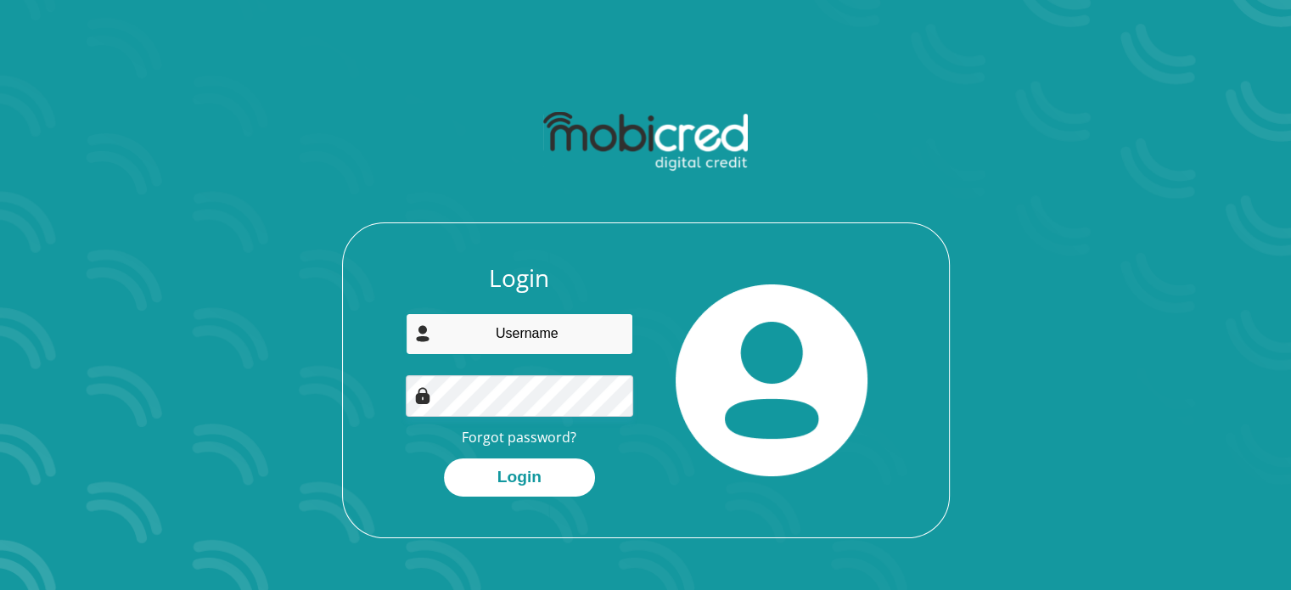
click at [541, 328] on input "email" at bounding box center [519, 334] width 227 height 42
type input "[EMAIL_ADDRESS][DOMAIN_NAME]"
drag, startPoint x: 595, startPoint y: 338, endPoint x: 424, endPoint y: 341, distance: 171.5
click at [386, 335] on div "Login adriaangeld@gmail.com Forgot password? Login" at bounding box center [646, 400] width 606 height 273
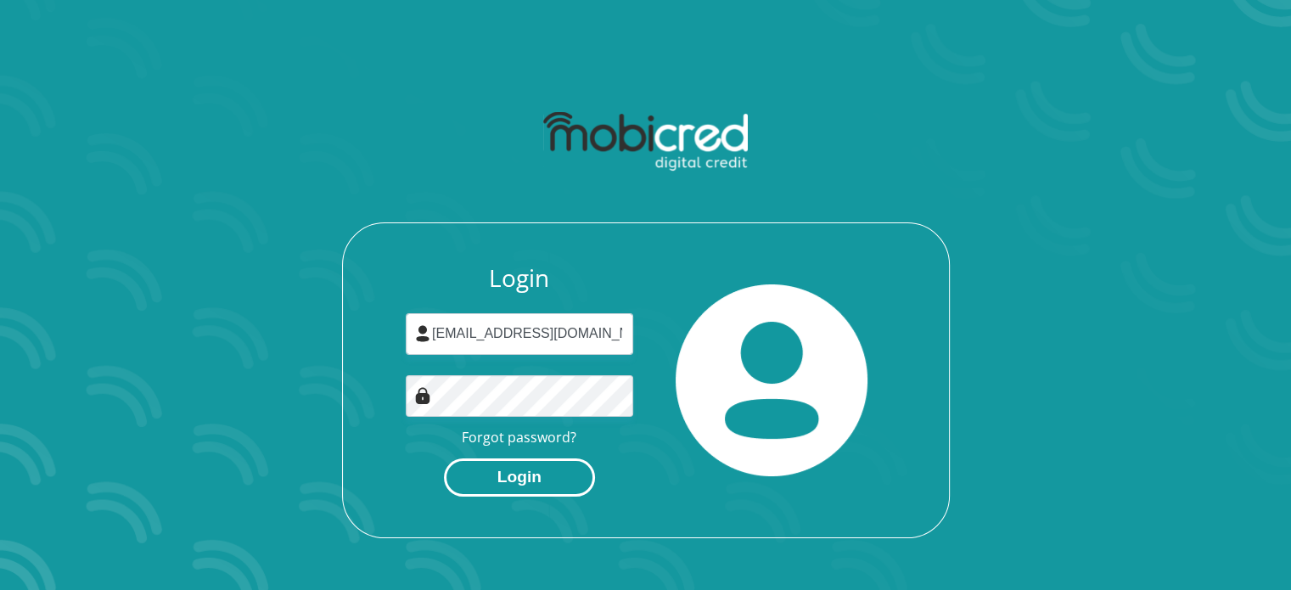
click at [538, 482] on button "Login" at bounding box center [519, 477] width 151 height 38
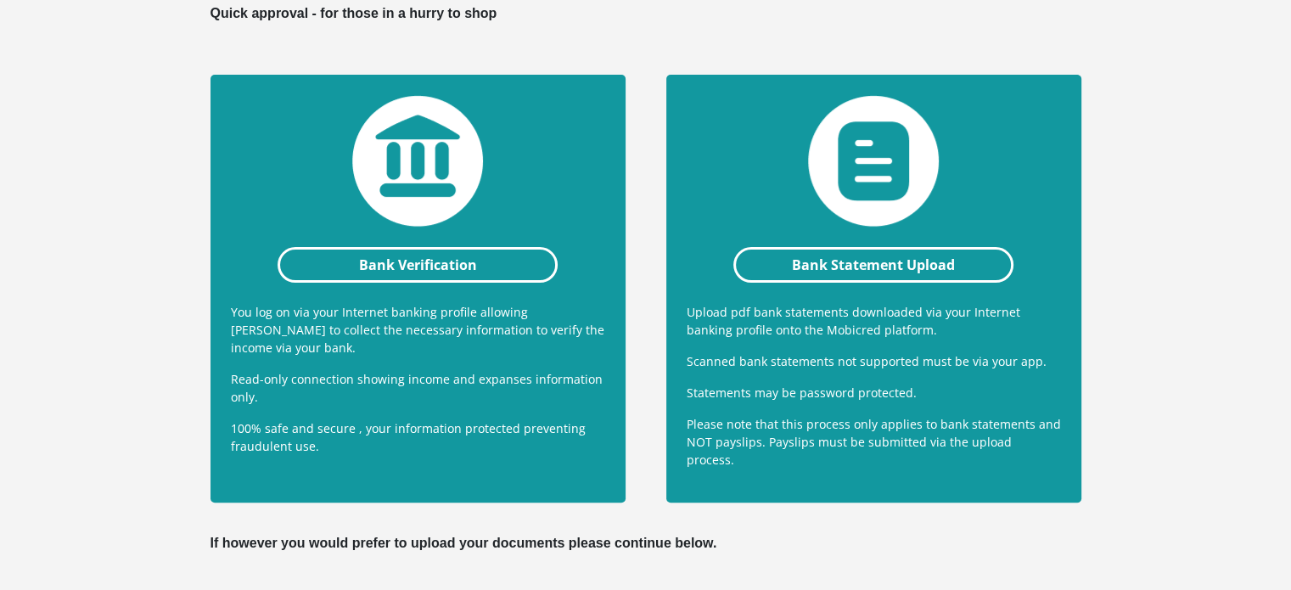
scroll to position [340, 0]
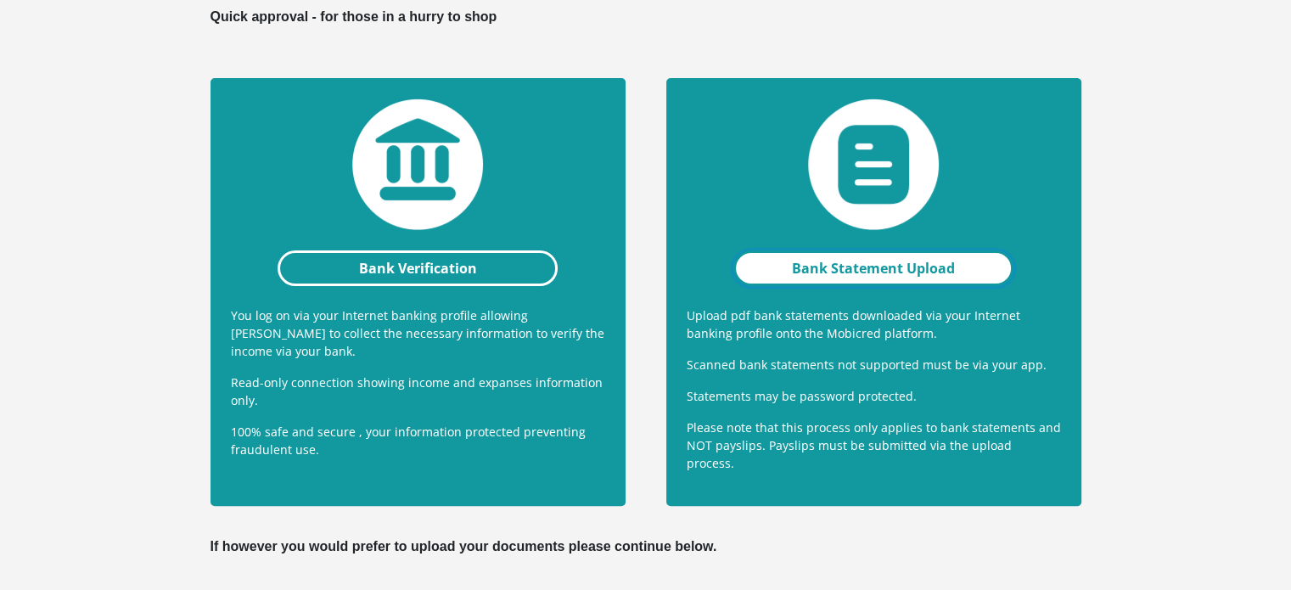
click at [839, 261] on link "Bank Statement Upload" at bounding box center [873, 268] width 281 height 36
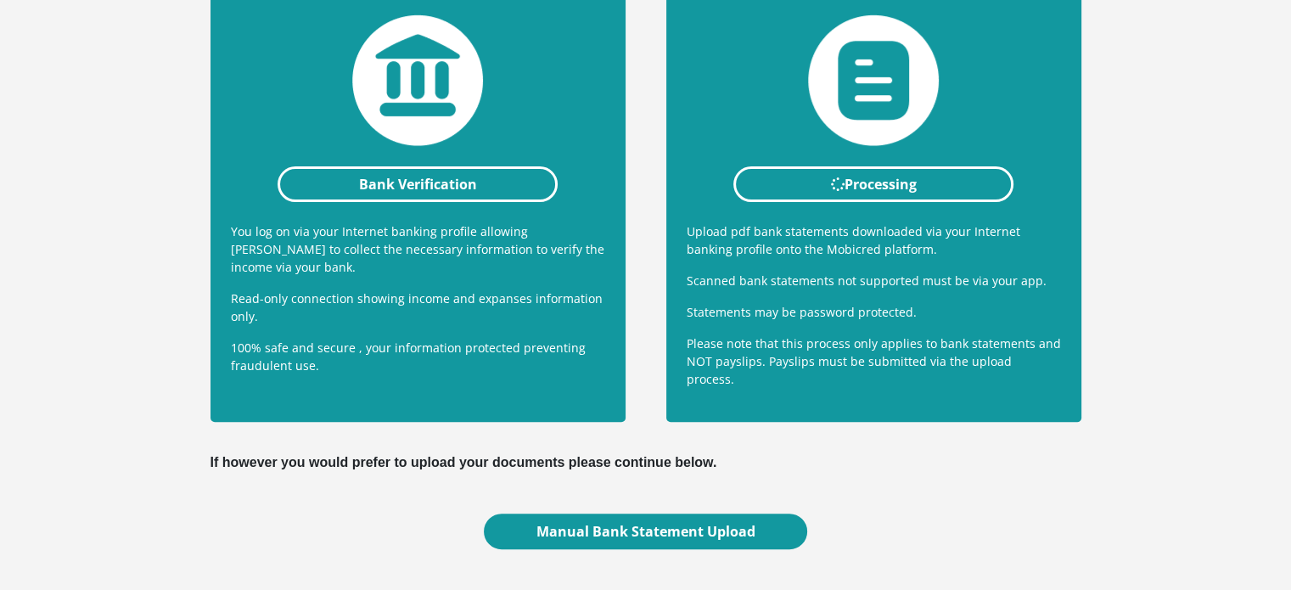
scroll to position [424, 0]
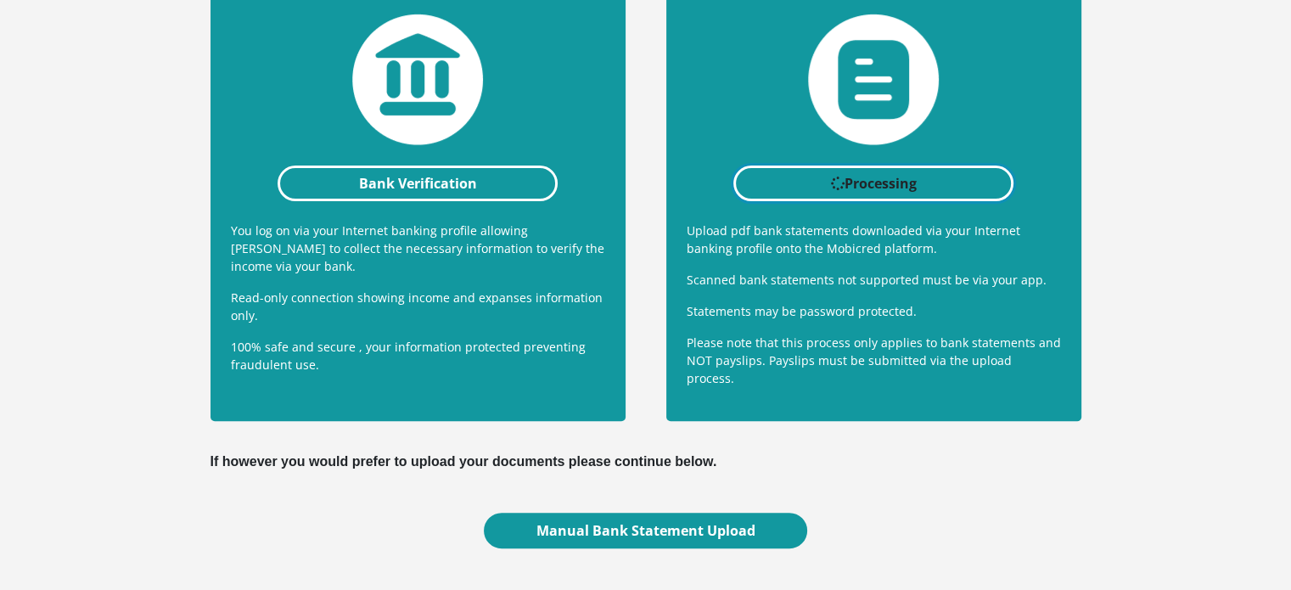
click at [890, 188] on link "Processing" at bounding box center [873, 184] width 281 height 36
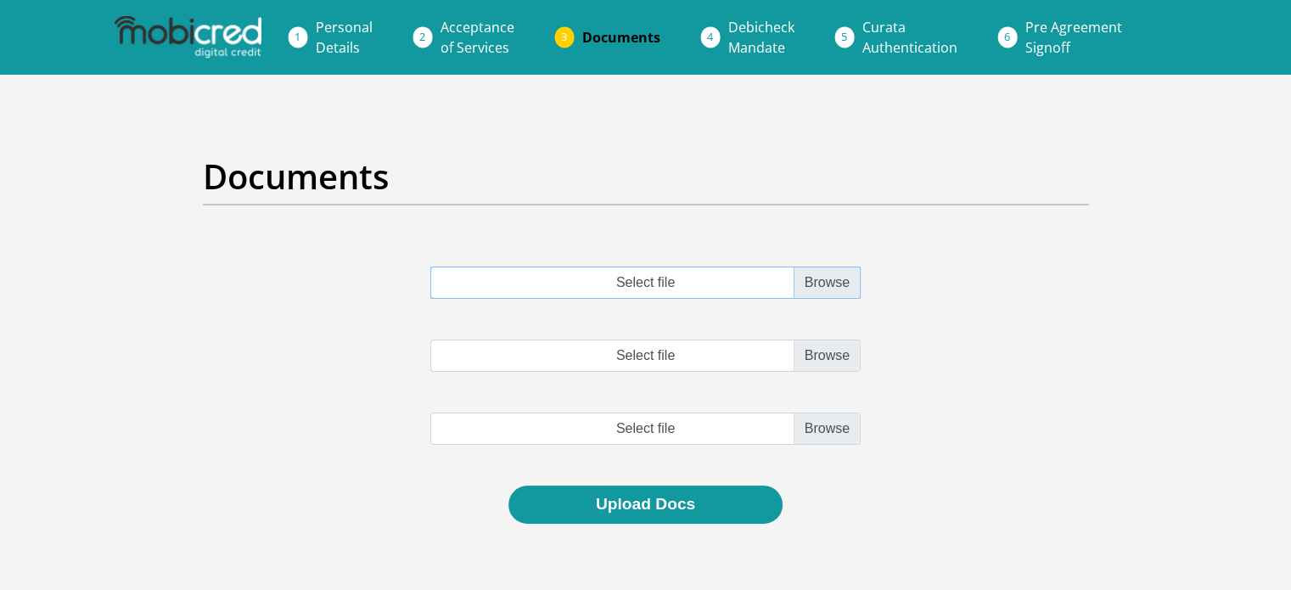
click at [825, 278] on input "Select file" at bounding box center [645, 283] width 430 height 32
type input "C:\fakepath\account_statement (1).pdf"
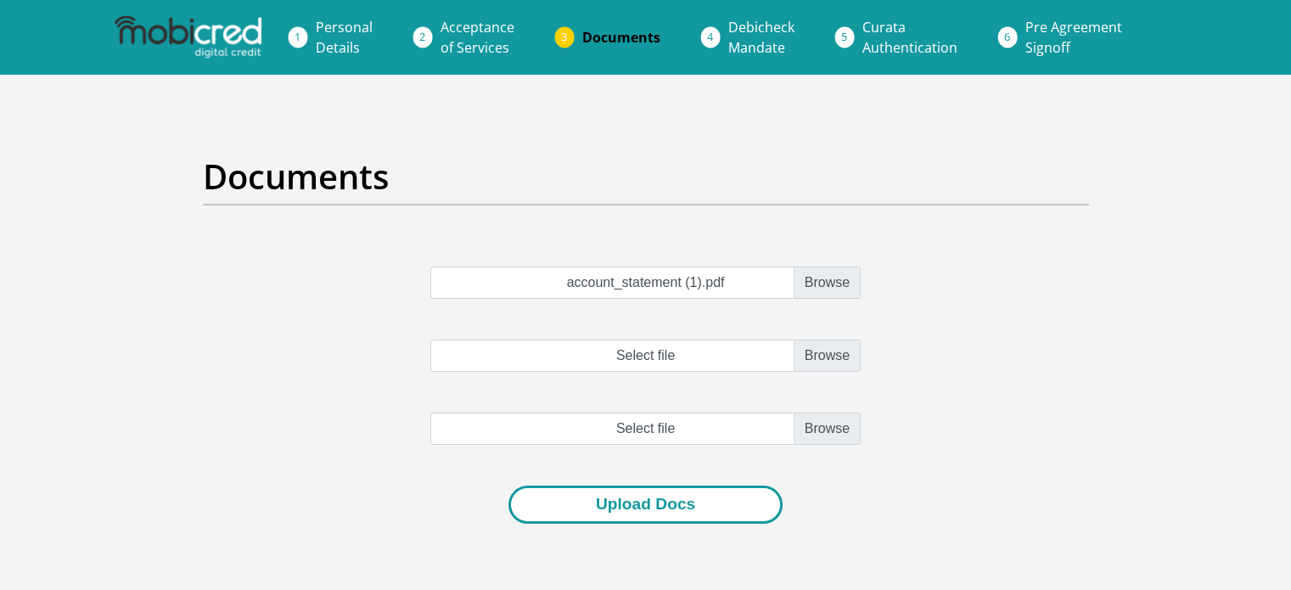
click at [648, 494] on button "Upload Docs" at bounding box center [645, 505] width 274 height 38
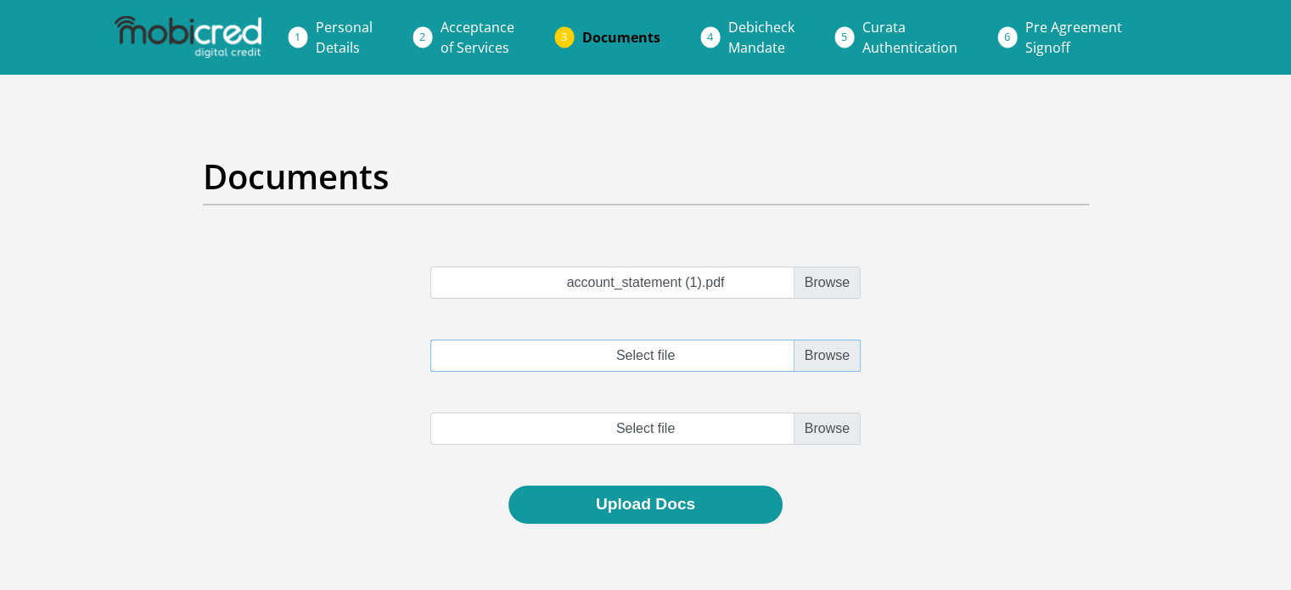
click at [838, 348] on input "Select file" at bounding box center [645, 356] width 430 height 32
type input "C:\fakepath\account_statement (2).pdf"
click at [813, 430] on input "file" at bounding box center [645, 429] width 430 height 32
type input "C:\fakepath\account_statement (3).pdf"
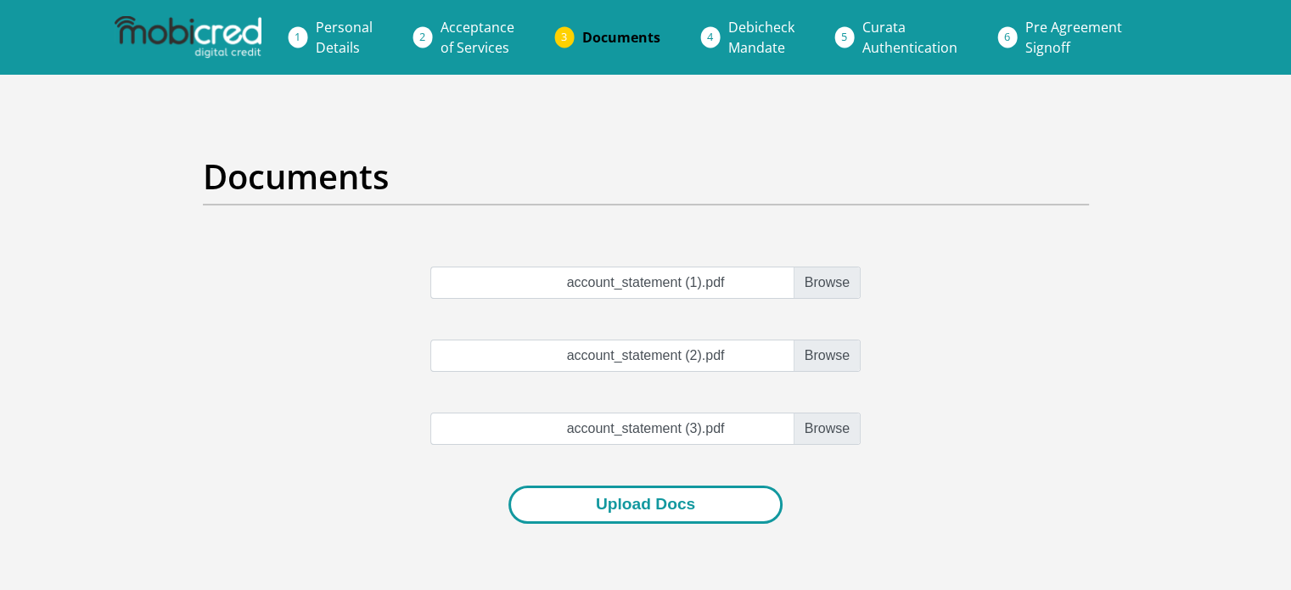
click at [613, 504] on button "Upload Docs" at bounding box center [645, 505] width 274 height 38
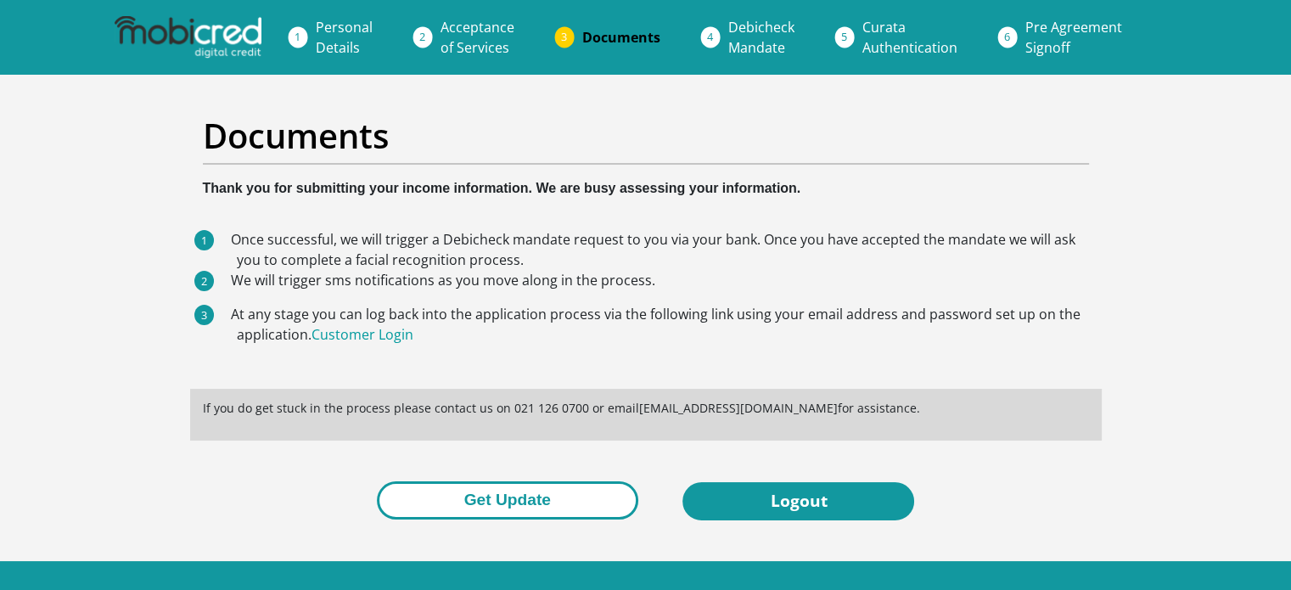
click at [498, 485] on button "Get Update" at bounding box center [507, 500] width 261 height 38
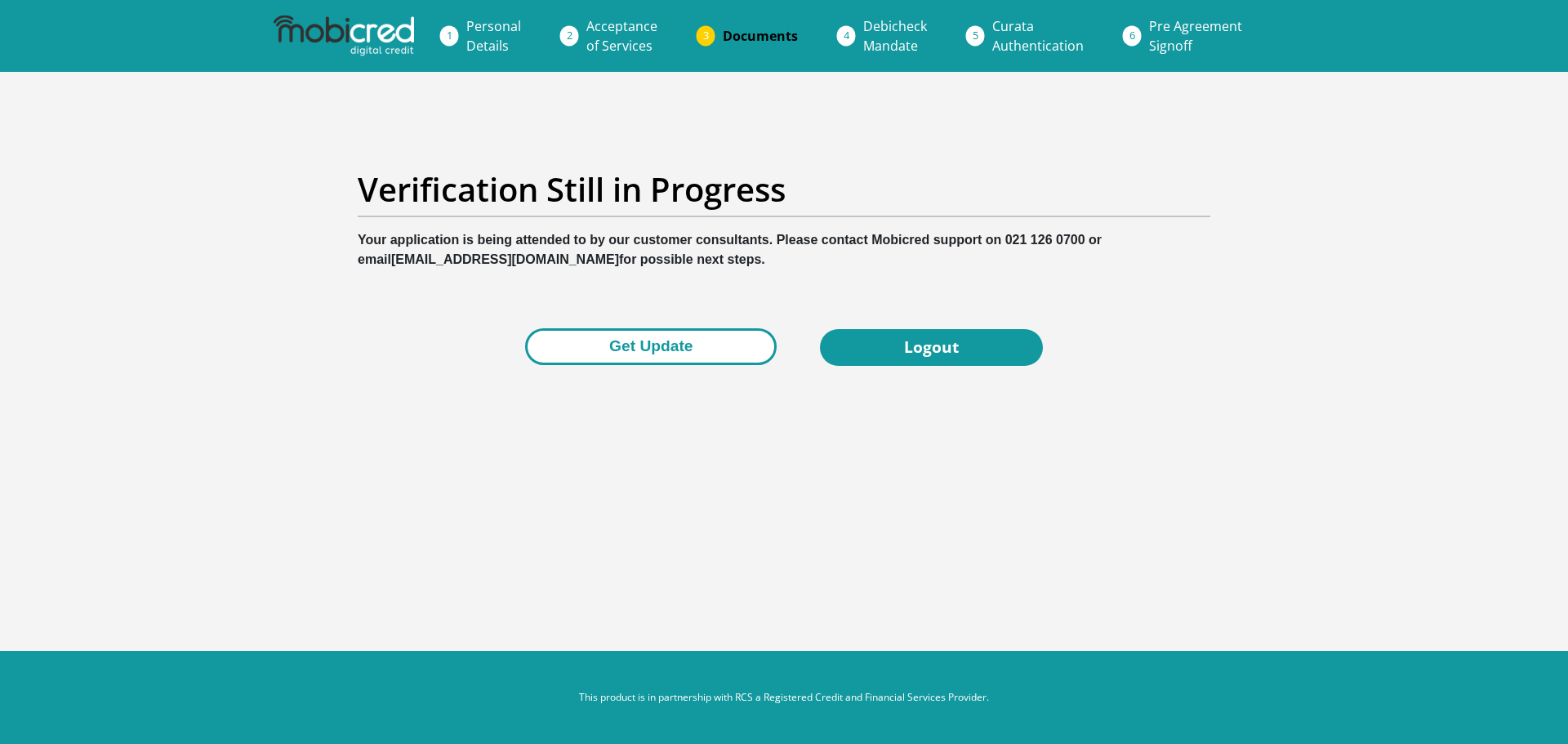
click at [611, 363] on button "Get Update" at bounding box center [650, 346] width 251 height 37
